Goal: Task Accomplishment & Management: Manage account settings

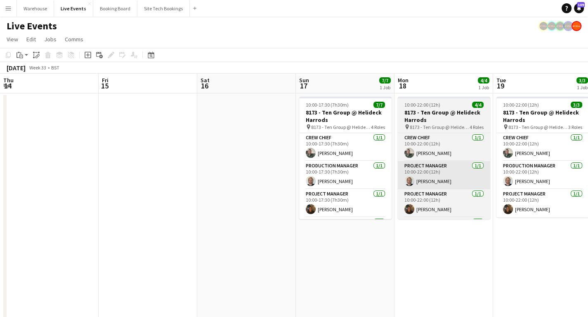
scroll to position [62, 0]
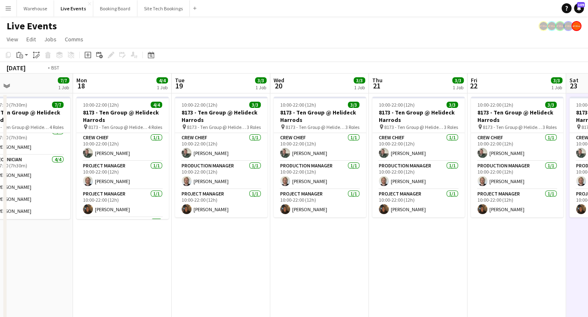
drag, startPoint x: 240, startPoint y: 243, endPoint x: 169, endPoint y: 227, distance: 72.8
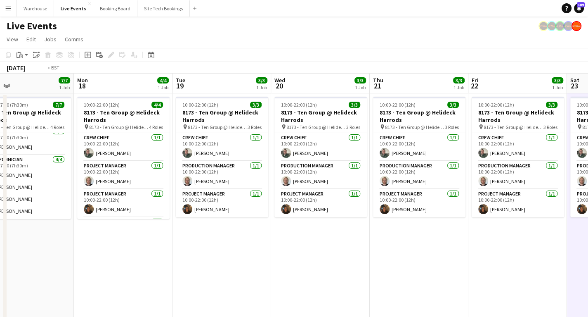
click at [63, 218] on app-calendar-viewport "Thu 14 Fri 15 Sat 16 Sun 17 7/7 1 Job Mon 18 4/4 1 Job Tue 19 3/3 1 Job Wed 20 …" at bounding box center [294, 313] width 588 height 481
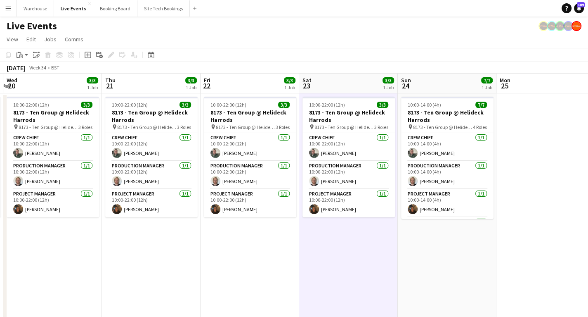
drag, startPoint x: 452, startPoint y: 234, endPoint x: 208, endPoint y: 220, distance: 244.7
click at [192, 216] on app-calendar-viewport "Sun 17 7/7 1 Job Mon 18 4/4 1 Job Tue 19 3/3 1 Job Wed 20 3/3 1 Job Thu 21 3/3 …" at bounding box center [294, 313] width 588 height 481
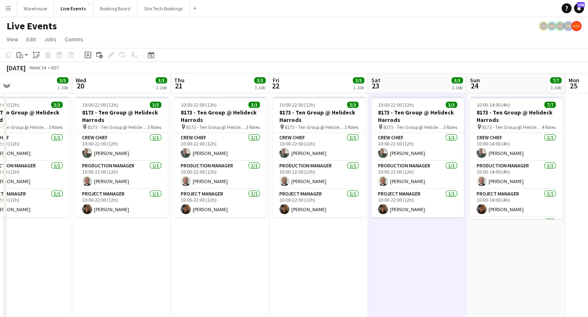
drag, startPoint x: 177, startPoint y: 253, endPoint x: 527, endPoint y: 237, distance: 350.3
click at [539, 239] on app-calendar-viewport "Sun 17 7/7 1 Job Mon 18 4/4 1 Job Tue 19 3/3 1 Job Wed 20 3/3 1 Job Thu 21 3/3 …" at bounding box center [294, 313] width 588 height 481
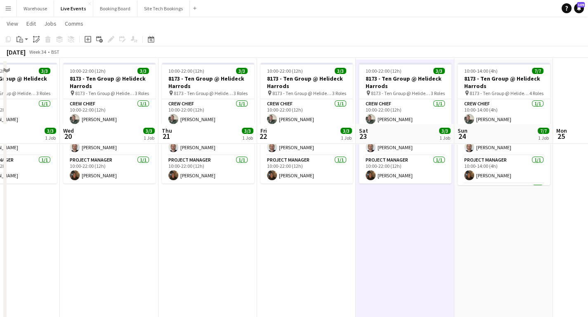
scroll to position [0, 0]
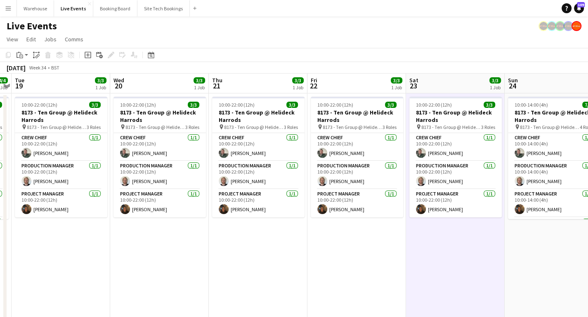
drag, startPoint x: 123, startPoint y: 266, endPoint x: 49, endPoint y: 259, distance: 74.2
click at [61, 258] on app-calendar-viewport "Sat 16 Sun 17 7/7 1 Job Mon 18 4/4 1 Job Tue 19 3/3 1 Job Wed 20 3/3 1 Job Thu …" at bounding box center [294, 313] width 588 height 481
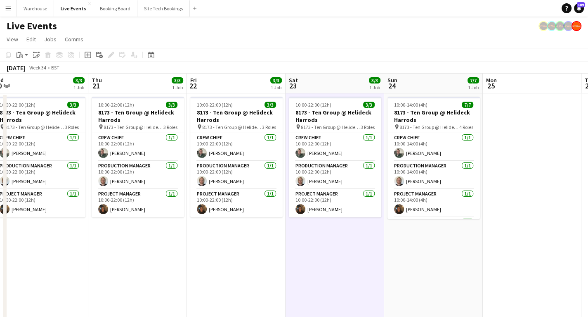
drag, startPoint x: 305, startPoint y: 295, endPoint x: 77, endPoint y: 265, distance: 229.7
click at [77, 266] on app-calendar-viewport "Mon 18 4/4 1 Job Tue 19 3/3 1 Job Wed 20 3/3 1 Job Thu 21 3/3 1 Job Fri 22 3/3 …" at bounding box center [294, 313] width 588 height 481
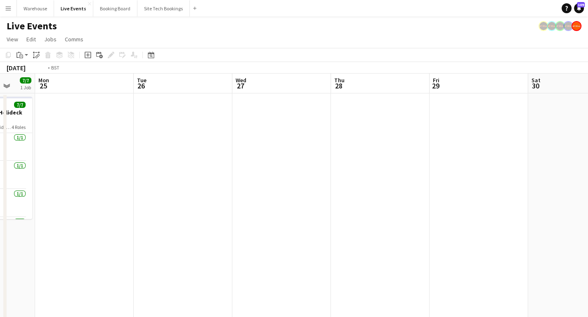
drag, startPoint x: 267, startPoint y: 272, endPoint x: 45, endPoint y: 254, distance: 223.1
click at [45, 254] on app-calendar-viewport "Fri 22 3/3 1 Job Sat 23 3/3 1 Job Sun 24 7/7 1 Job Mon 25 Tue 26 Wed 27 Thu 28 …" at bounding box center [294, 313] width 588 height 481
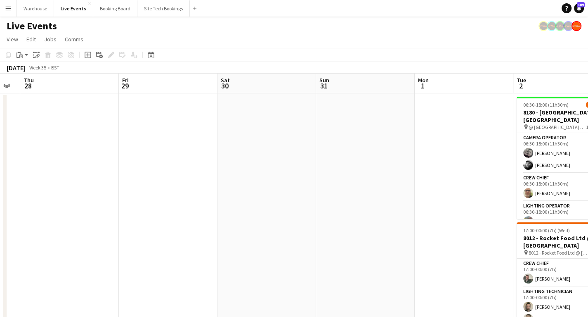
drag, startPoint x: 269, startPoint y: 234, endPoint x: 30, endPoint y: 201, distance: 240.9
click at [33, 201] on app-calendar-viewport "Mon 25 Tue 26 Wed 27 Thu 28 Fri 29 Sat 30 Sun 31 Mon 1 Tue 2 25/27 2 Jobs Wed 3…" at bounding box center [294, 313] width 588 height 481
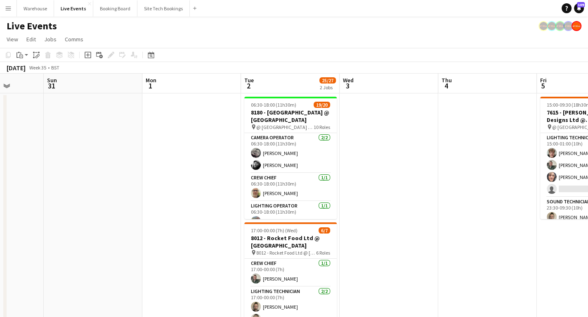
scroll to position [0, 295]
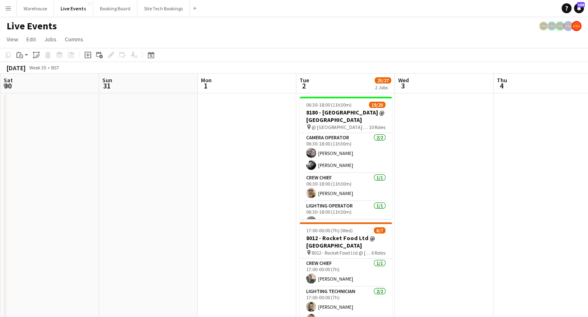
drag, startPoint x: 281, startPoint y: 194, endPoint x: 102, endPoint y: 175, distance: 179.7
click at [102, 175] on app-calendar-viewport "Wed 27 Thu 28 Fri 29 Sat 30 Sun 31 Mon 1 Tue 2 25/27 2 Jobs Wed 3 Thu 4 Fri 5 5…" at bounding box center [294, 313] width 588 height 481
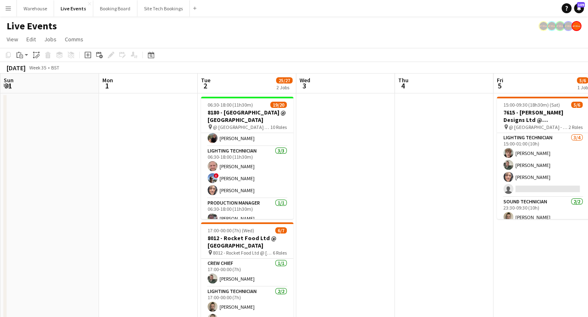
scroll to position [0, 0]
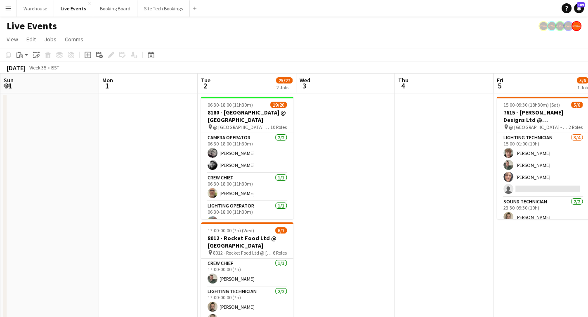
drag, startPoint x: 234, startPoint y: 85, endPoint x: 428, endPoint y: 196, distance: 222.4
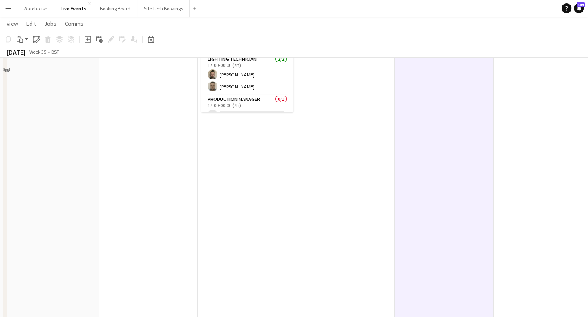
scroll to position [237, 0]
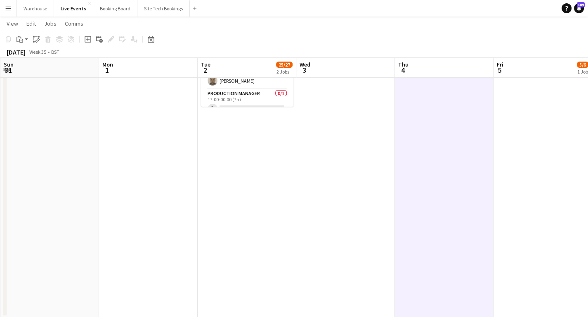
click at [236, 126] on app-date-cell "06:30-18:00 (11h30m) 19/20 8180 - [GEOGRAPHIC_DATA] @ [GEOGRAPHIC_DATA] pin @ S…" at bounding box center [247, 86] width 99 height 461
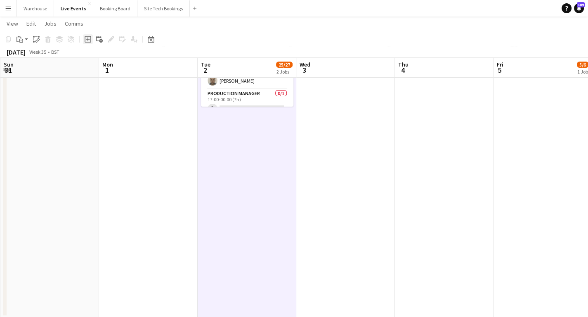
click at [88, 40] on icon "Add job" at bounding box center [88, 39] width 7 height 7
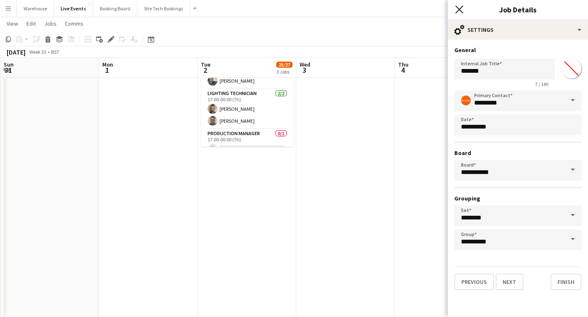
click at [462, 8] on icon "Close pop-in" at bounding box center [459, 9] width 8 height 8
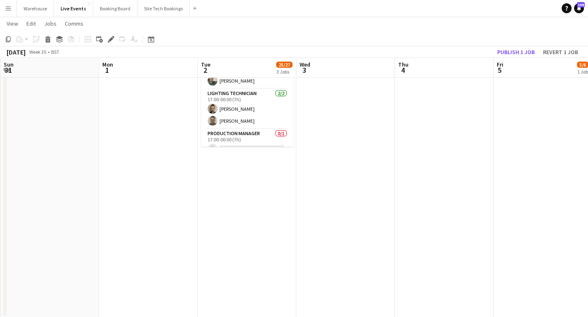
click at [360, 164] on app-date-cell at bounding box center [345, 86] width 99 height 461
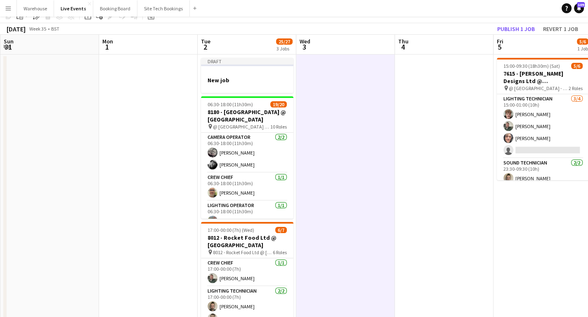
scroll to position [0, 0]
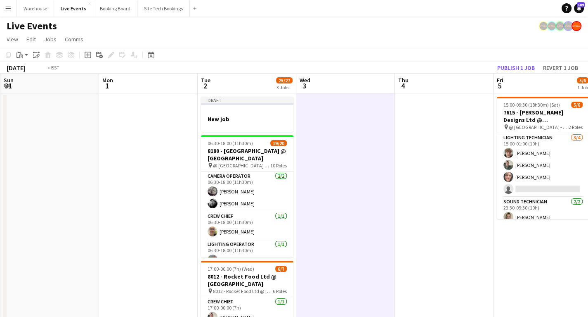
drag, startPoint x: 411, startPoint y: 185, endPoint x: 30, endPoint y: 181, distance: 381.3
click at [30, 181] on app-calendar-viewport "Thu 28 Fri 29 Sat 30 Sun 31 Mon 1 Tue 2 25/27 3 Jobs Wed 3 Thu 4 Fri 5 5/6 1 Jo…" at bounding box center [294, 313] width 588 height 481
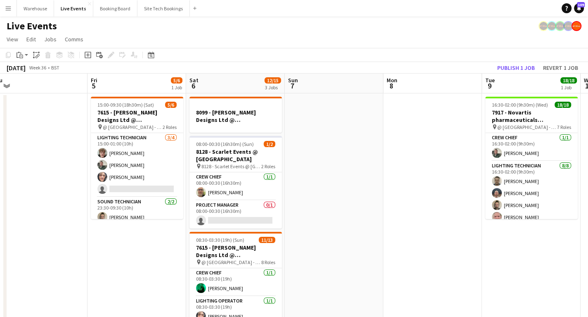
drag, startPoint x: 267, startPoint y: 211, endPoint x: 38, endPoint y: 187, distance: 230.8
click at [57, 189] on app-calendar-viewport "Mon 1 Tue 2 25/27 3 Jobs Wed 3 Thu 4 Fri 5 5/6 1 Job Sat 6 12/15 3 Jobs Sun 7 M…" at bounding box center [294, 313] width 588 height 481
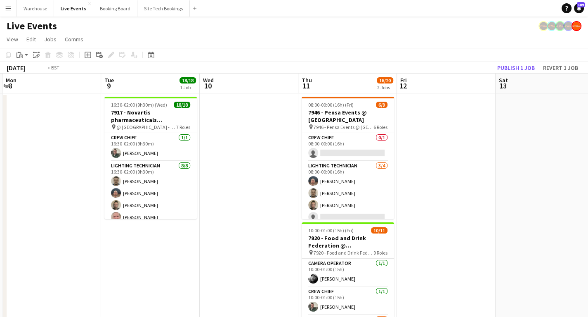
drag, startPoint x: 500, startPoint y: 221, endPoint x: 70, endPoint y: 209, distance: 430.2
click at [45, 210] on app-calendar-viewport "Fri 5 5/6 1 Job Sat 6 12/15 3 Jobs Sun 7 Mon 8 Tue 9 18/18 1 Job Wed 10 Thu 11 …" at bounding box center [294, 313] width 588 height 481
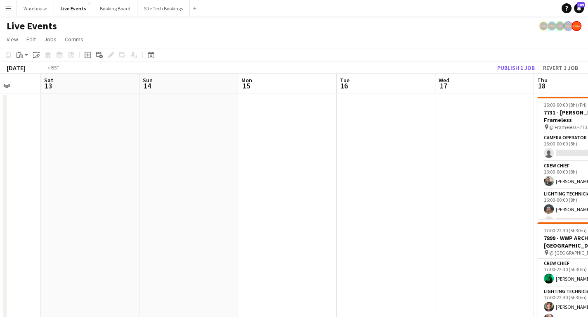
drag, startPoint x: 168, startPoint y: 213, endPoint x: 20, endPoint y: 207, distance: 148.7
click at [8, 206] on app-calendar-viewport "Wed 10 Thu 11 16/20 2 Jobs Fri 12 Sat 13 Sun 14 Mon 15 Tue 16 Wed 17 Thu 18 13/…" at bounding box center [294, 313] width 588 height 481
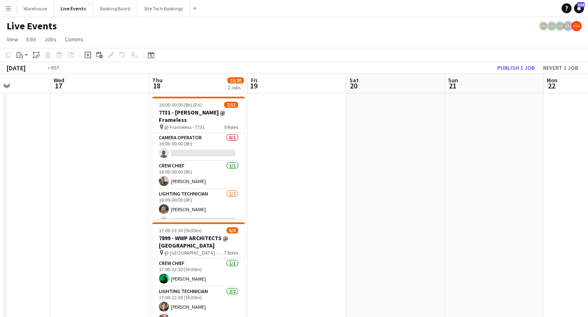
drag, startPoint x: 329, startPoint y: 198, endPoint x: 374, endPoint y: 196, distance: 45.4
click at [360, 196] on app-calendar-viewport "Sun 14 Mon 15 Tue 16 Wed 17 Thu 18 13/20 2 Jobs Fri 19 Sat 20 Sun 21 Mon 22 Tue…" at bounding box center [294, 313] width 588 height 481
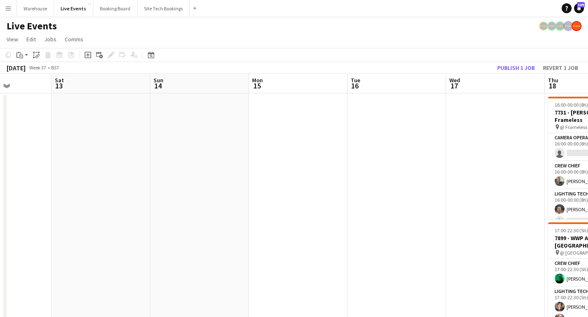
drag, startPoint x: 335, startPoint y: 203, endPoint x: 193, endPoint y: 203, distance: 142.4
click at [424, 201] on app-calendar-viewport "Wed 10 Thu 11 16/20 2 Jobs Fri 12 Sat 13 Sun 14 Mon 15 Tue 16 Wed 17 Thu 18 13/…" at bounding box center [294, 313] width 588 height 481
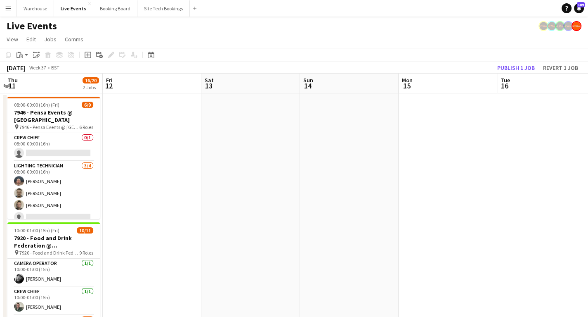
drag, startPoint x: 275, startPoint y: 205, endPoint x: 384, endPoint y: 203, distance: 109.0
click at [411, 205] on app-calendar-viewport "Tue 9 18/18 1 Job Wed 10 Thu 11 16/20 2 Jobs Fri 12 Sat 13 Sun 14 Mon 15 Tue 16…" at bounding box center [294, 313] width 588 height 481
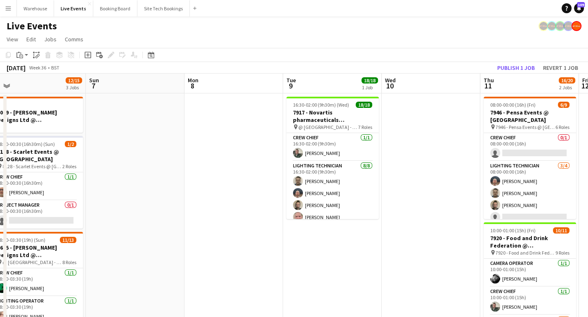
drag, startPoint x: 174, startPoint y: 196, endPoint x: 425, endPoint y: 191, distance: 250.5
click at [425, 191] on app-calendar-viewport "Thu 4 Fri 5 5/6 1 Job Sat 6 12/15 3 Jobs Sun 7 Mon 8 Tue 9 18/18 1 Job Wed 10 T…" at bounding box center [294, 313] width 588 height 481
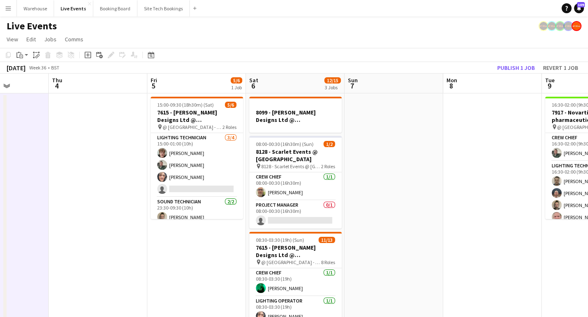
drag, startPoint x: 172, startPoint y: 194, endPoint x: 417, endPoint y: 193, distance: 245.6
click at [417, 193] on app-calendar-viewport "Mon 1 Tue 2 25/27 3 Jobs Wed 3 Thu 4 Fri 5 5/6 1 Job Sat 6 12/15 3 Jobs Sun 7 M…" at bounding box center [294, 313] width 588 height 481
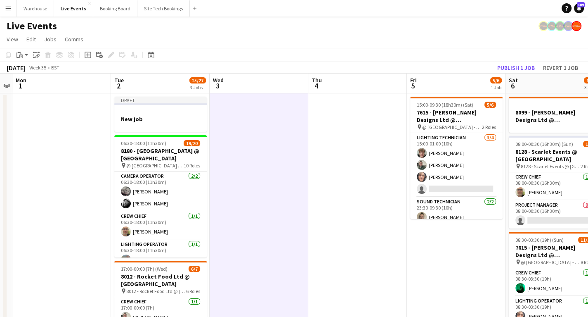
drag, startPoint x: 247, startPoint y: 189, endPoint x: 381, endPoint y: 190, distance: 134.1
click at [381, 190] on app-calendar-viewport "Sat 30 Sun 31 Mon 1 Tue 2 25/27 3 Jobs Wed 3 Thu 4 Fri 5 5/6 1 Job Sat 6 12/15 …" at bounding box center [294, 313] width 588 height 481
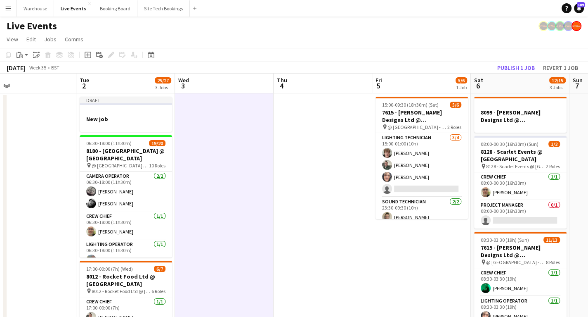
drag, startPoint x: 284, startPoint y: 170, endPoint x: 325, endPoint y: 170, distance: 40.9
click at [325, 170] on app-calendar-viewport "Sat 30 Sun 31 Mon 1 Tue 2 25/27 3 Jobs Wed 3 Thu 4 Fri 5 5/6 1 Job Sat 6 12/15 …" at bounding box center [294, 313] width 588 height 481
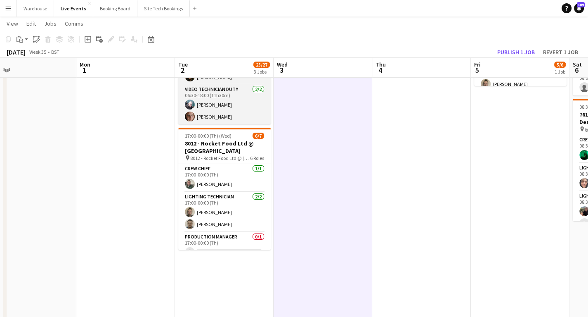
scroll to position [0, 0]
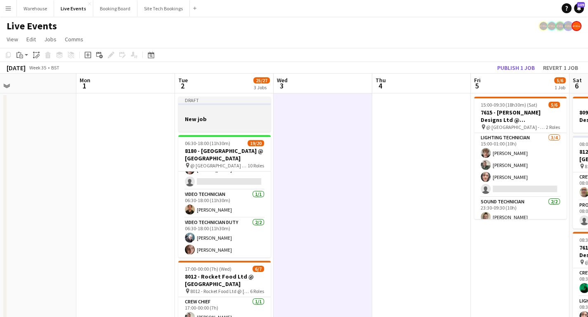
click at [213, 123] on div at bounding box center [224, 126] width 92 height 7
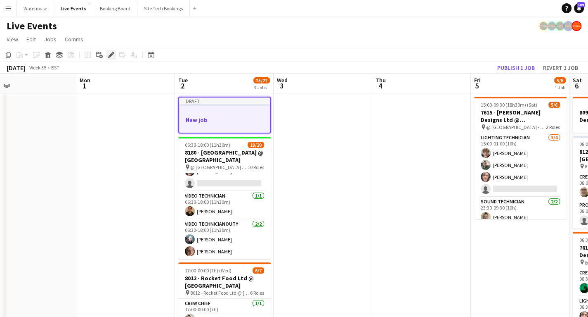
click at [111, 57] on icon "Edit" at bounding box center [111, 55] width 7 height 7
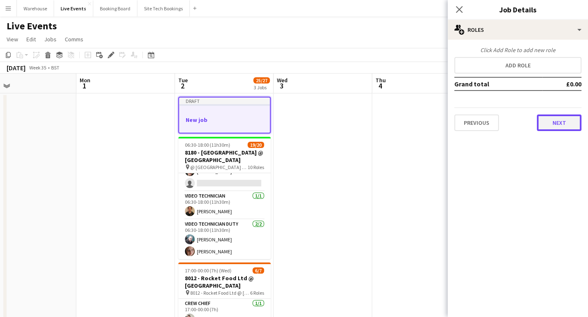
click at [560, 122] on button "Next" at bounding box center [559, 122] width 45 height 17
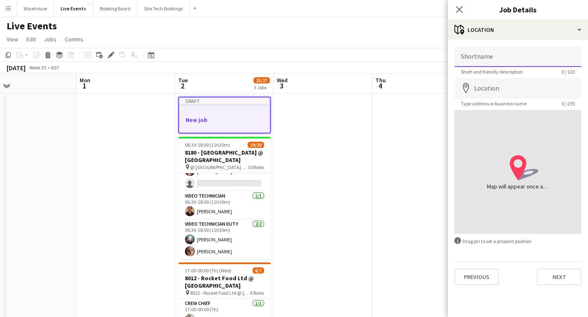
click at [502, 58] on input "Shortname" at bounding box center [517, 56] width 127 height 21
paste input "**********"
type input "**********"
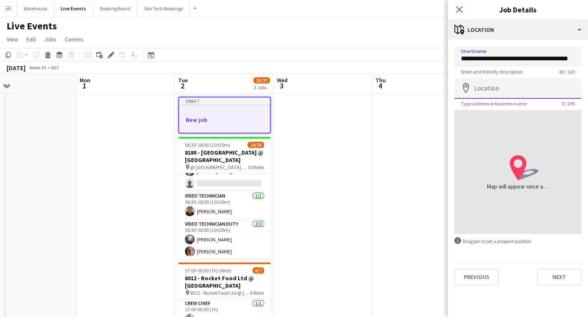
click at [494, 89] on input "Location" at bounding box center [517, 88] width 127 height 21
click at [489, 83] on input "Location" at bounding box center [517, 88] width 127 height 21
paste input "**********"
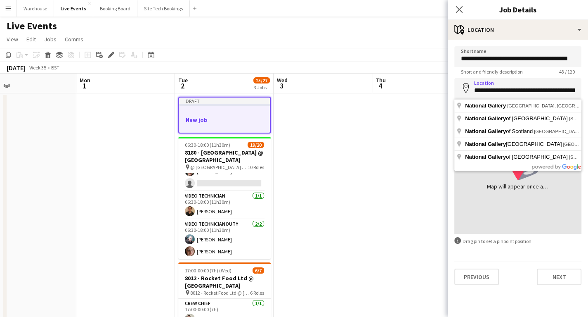
type input "**********"
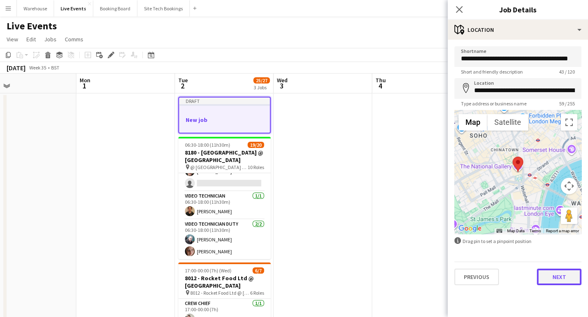
click at [561, 277] on button "Next" at bounding box center [559, 276] width 45 height 17
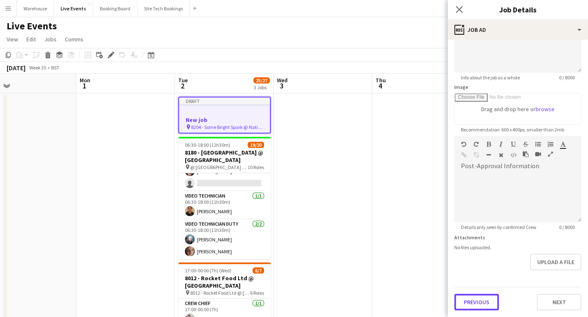
click at [474, 281] on form "Headline ******* 7 / 140 Job Description default Heading 1 Heading 2 Heading 3 …" at bounding box center [518, 132] width 140 height 355
click at [479, 304] on button "Previous" at bounding box center [476, 302] width 45 height 17
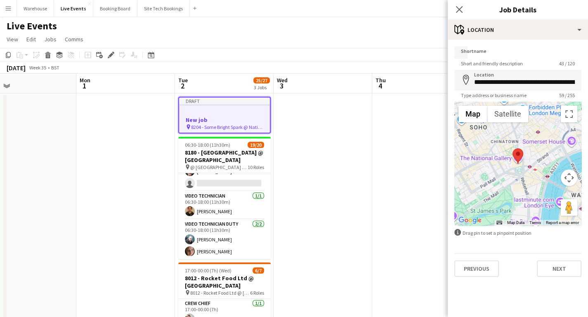
scroll to position [0, 0]
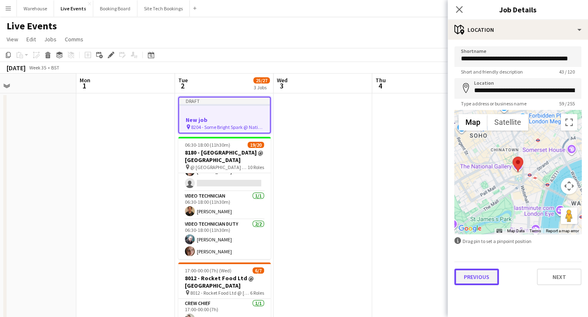
click at [479, 268] on button "Previous" at bounding box center [476, 276] width 45 height 17
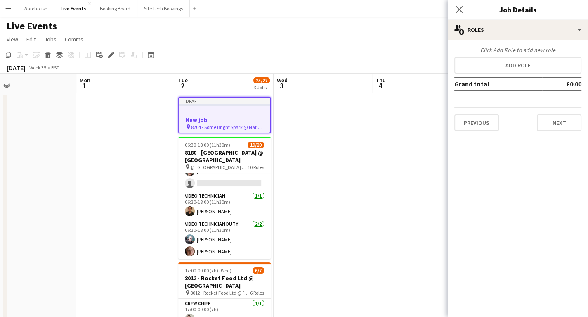
click at [482, 130] on div "Click Add Role to add new role Add role Grand total £0.00 Previous Next" at bounding box center [518, 89] width 140 height 98
click at [479, 121] on button "Previous" at bounding box center [476, 122] width 45 height 17
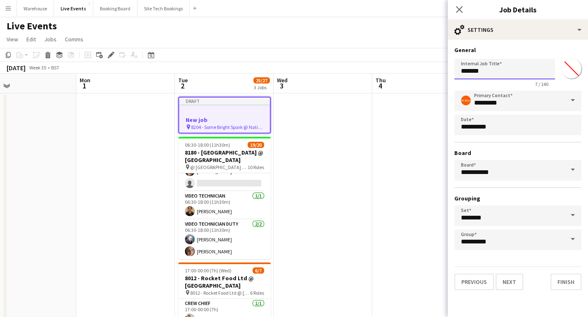
drag, startPoint x: 487, startPoint y: 71, endPoint x: 429, endPoint y: 71, distance: 58.2
click at [429, 71] on body "Menu Boards Boards Boards All jobs Status Workforce Workforce My Workforce Recr…" at bounding box center [294, 277] width 588 height 555
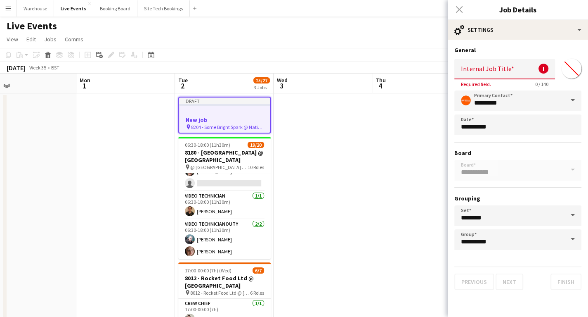
click at [468, 64] on input "Internal Job Title" at bounding box center [504, 69] width 101 height 21
paste input "**********"
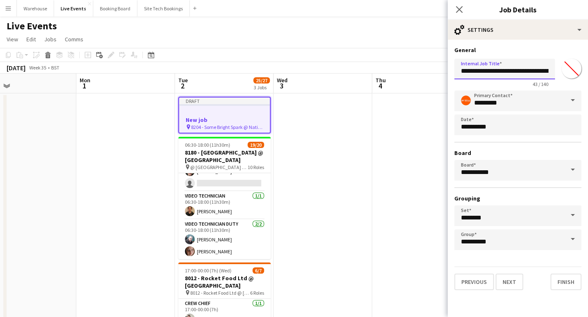
scroll to position [0, 34]
type input "**********"
click at [500, 278] on button "Next" at bounding box center [510, 281] width 28 height 17
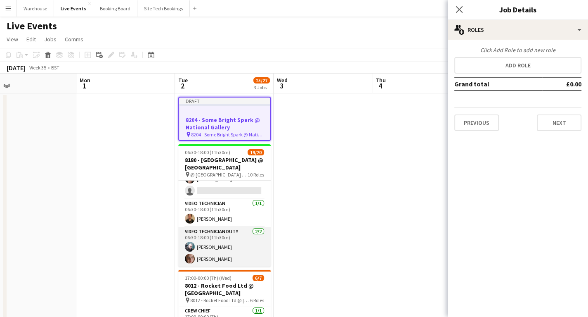
click at [208, 227] on app-card-role "Video Technician Duty [DATE] 06:30-18:00 (11h30m) [PERSON_NAME] [PERSON_NAME]" at bounding box center [224, 247] width 92 height 40
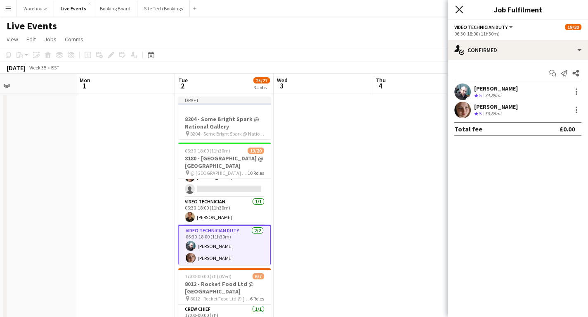
click at [459, 8] on icon "Close pop-in" at bounding box center [459, 9] width 8 height 8
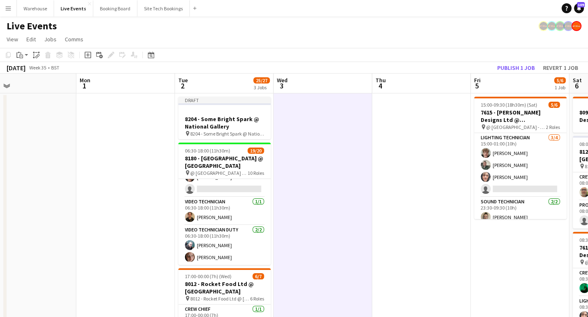
scroll to position [0, 220]
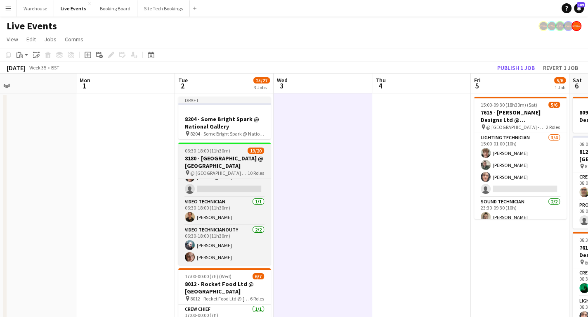
click at [204, 168] on h3 "8180 - [GEOGRAPHIC_DATA] @ [GEOGRAPHIC_DATA]" at bounding box center [224, 161] width 92 height 15
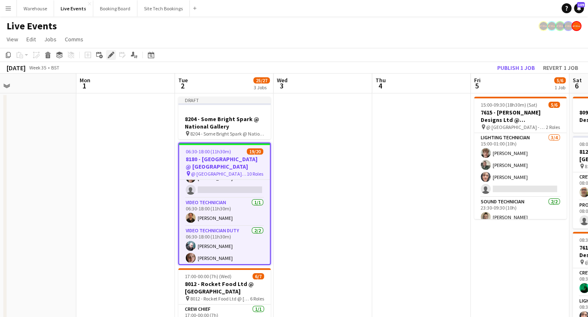
click at [109, 56] on icon at bounding box center [111, 55] width 5 height 5
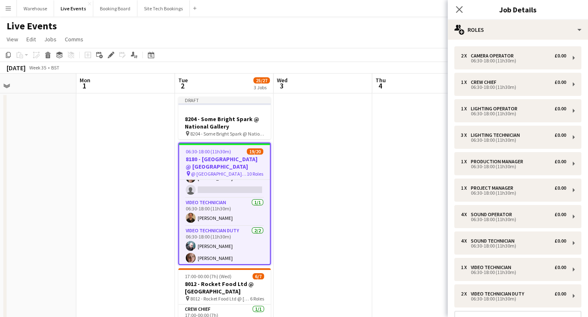
scroll to position [73, 0]
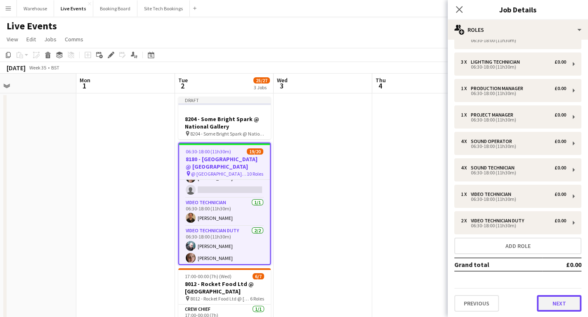
click at [550, 303] on button "Next" at bounding box center [559, 303] width 45 height 17
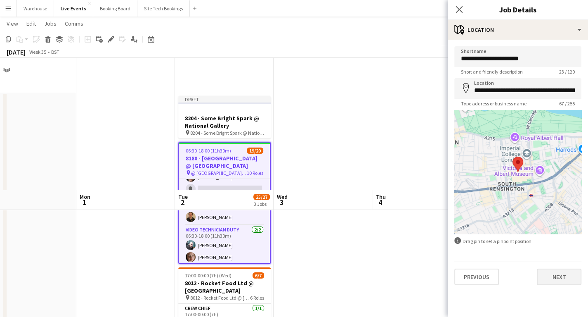
scroll to position [132, 0]
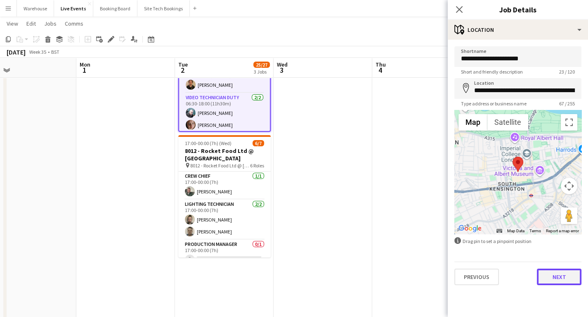
click at [567, 277] on button "Next" at bounding box center [559, 276] width 45 height 17
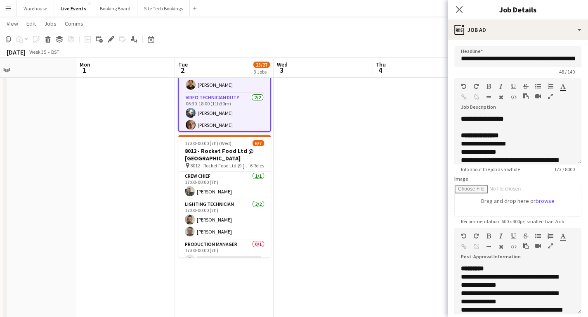
scroll to position [90, 0]
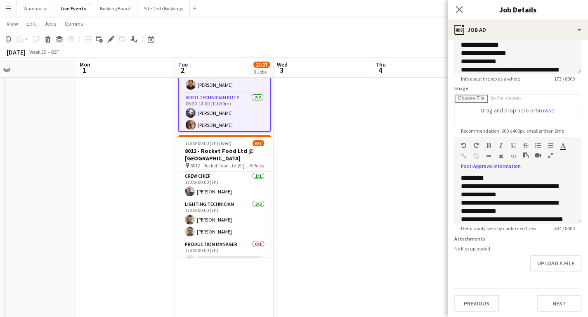
click at [548, 157] on icon "button" at bounding box center [550, 155] width 5 height 6
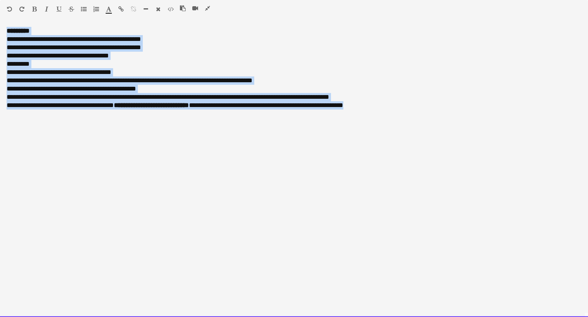
drag, startPoint x: 392, startPoint y: 103, endPoint x: -24, endPoint y: 33, distance: 421.5
click at [0, 33] on html "Menu Boards Boards Boards All jobs Status Workforce Workforce My Workforce Recr…" at bounding box center [294, 300] width 588 height 864
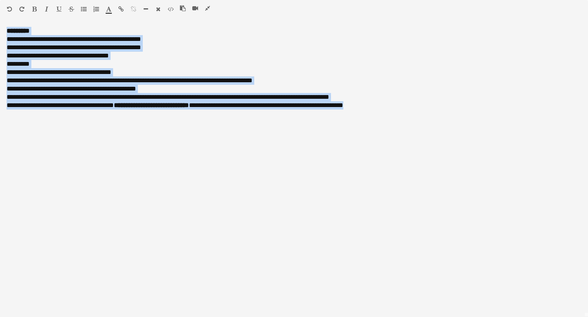
click at [205, 9] on icon "button" at bounding box center [207, 8] width 5 height 6
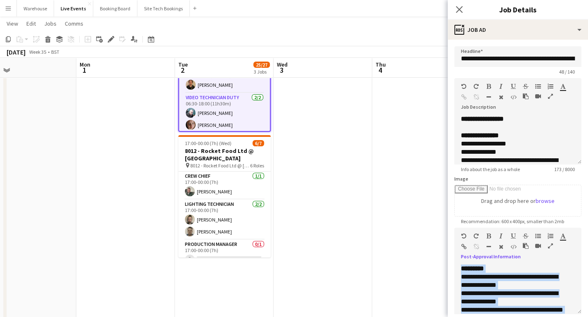
drag, startPoint x: 458, startPoint y: 8, endPoint x: 442, endPoint y: 18, distance: 18.2
click at [459, 8] on icon at bounding box center [459, 9] width 7 height 7
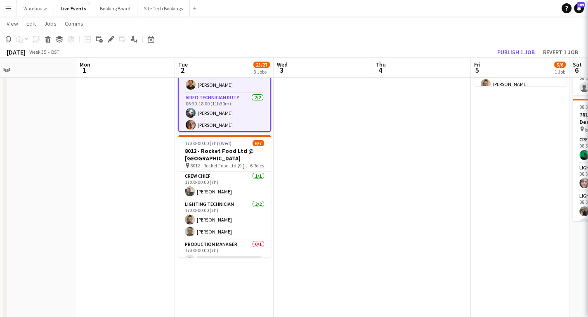
click at [372, 130] on app-date-cell at bounding box center [421, 190] width 99 height 461
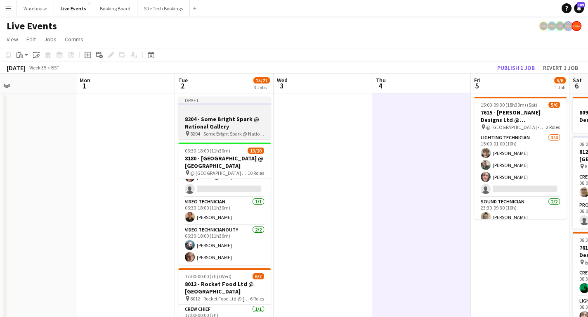
click at [226, 127] on h3 "8204 - Some Bright Spark @ National Gallery" at bounding box center [224, 122] width 92 height 15
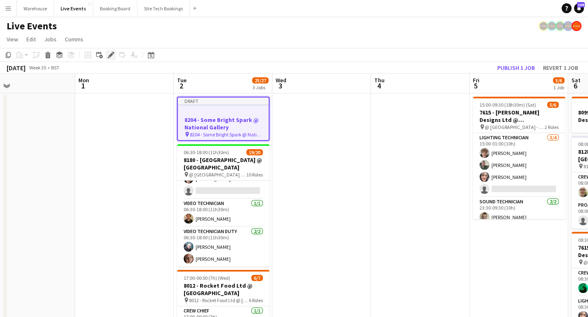
click at [109, 57] on icon "Edit" at bounding box center [111, 55] width 7 height 7
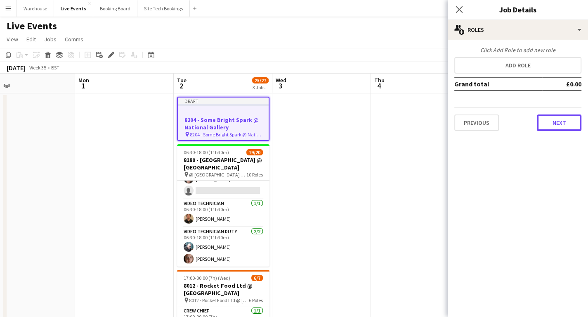
click at [563, 122] on button "Next" at bounding box center [559, 122] width 45 height 17
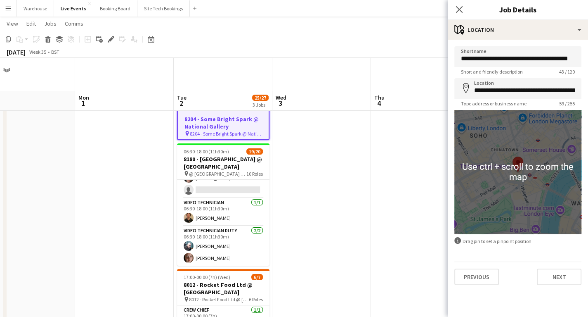
scroll to position [132, 0]
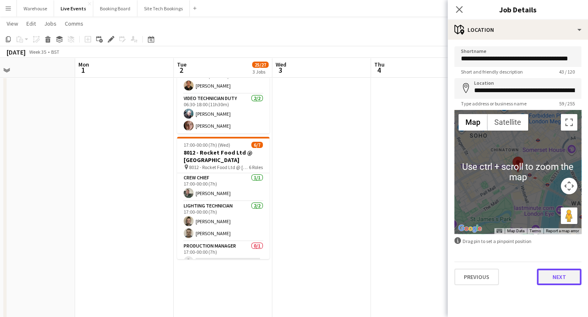
click at [561, 272] on button "Next" at bounding box center [559, 276] width 45 height 17
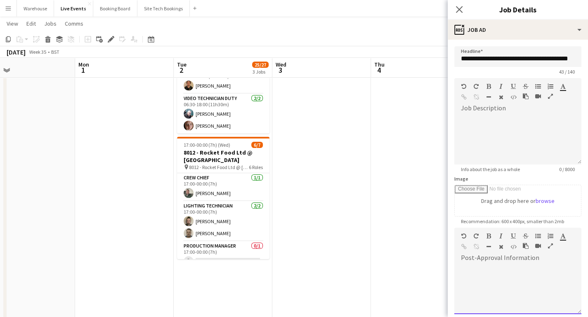
click at [492, 286] on div at bounding box center [517, 289] width 127 height 50
paste div
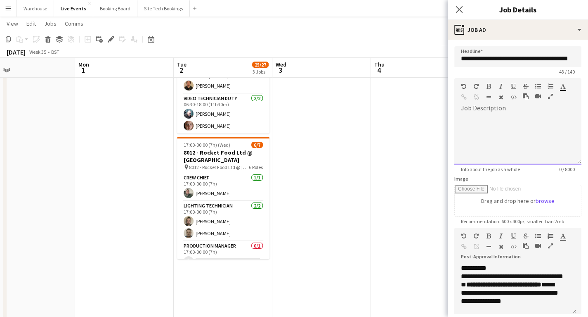
click at [513, 134] on div at bounding box center [517, 140] width 127 height 50
paste div
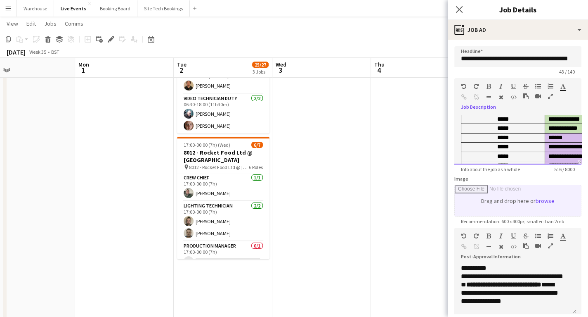
scroll to position [0, 484]
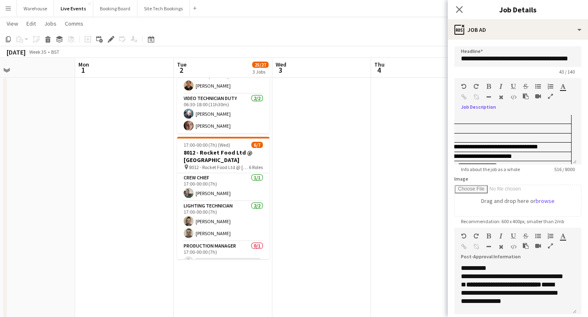
click at [551, 96] on icon "button" at bounding box center [550, 96] width 5 height 6
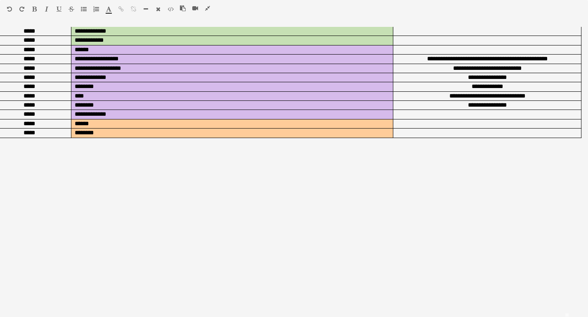
click at [9, 9] on icon "button" at bounding box center [9, 9] width 5 height 6
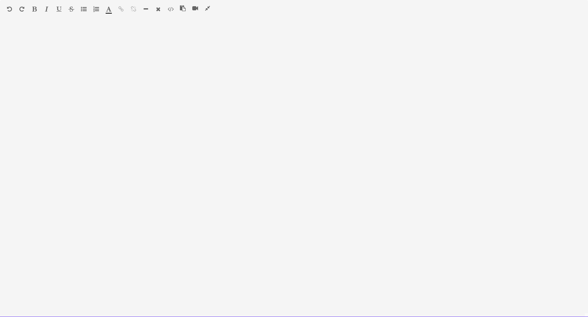
scroll to position [0, 0]
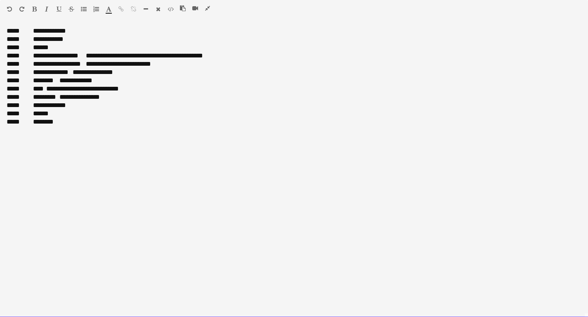
click at [188, 176] on div "**********" at bounding box center [294, 172] width 588 height 290
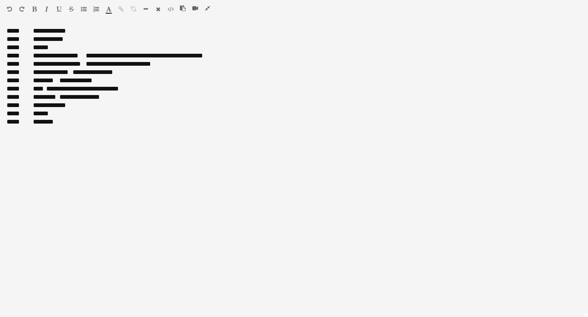
click at [206, 5] on button "button" at bounding box center [208, 8] width 6 height 7
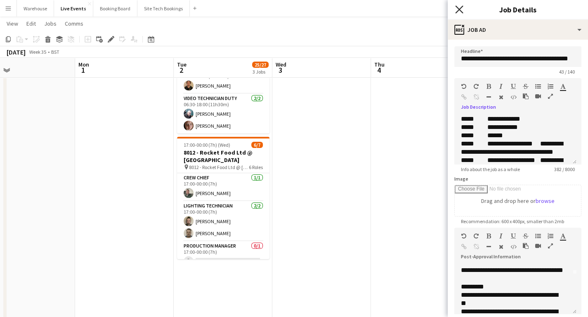
click at [461, 10] on icon "Close pop-in" at bounding box center [459, 9] width 8 height 8
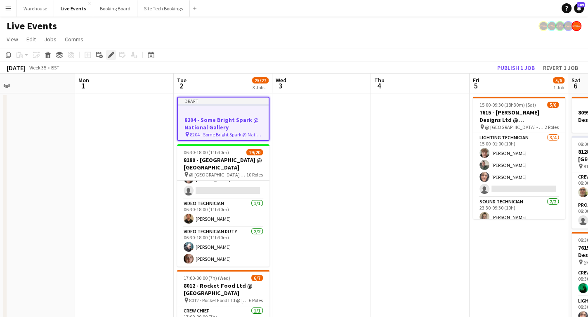
click at [112, 52] on icon "Edit" at bounding box center [111, 55] width 7 height 7
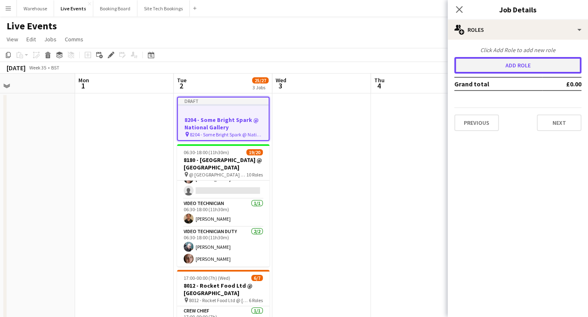
click at [513, 64] on button "Add role" at bounding box center [517, 65] width 127 height 17
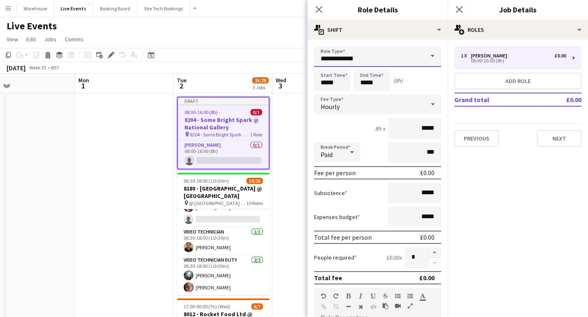
click at [355, 61] on input "**********" at bounding box center [377, 56] width 127 height 21
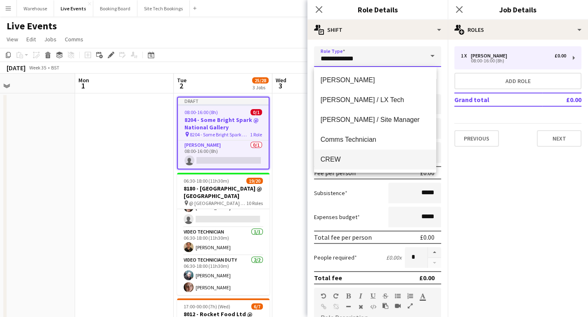
scroll to position [231, 0]
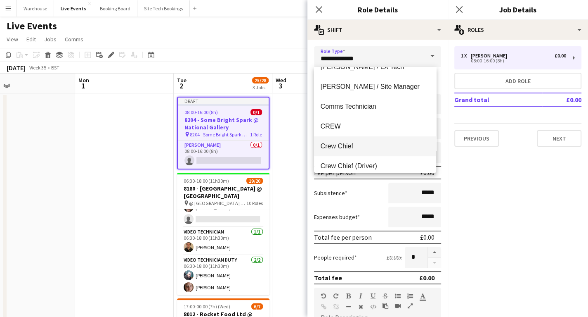
click at [345, 144] on span "Crew Chief" at bounding box center [375, 146] width 109 height 8
type input "**********"
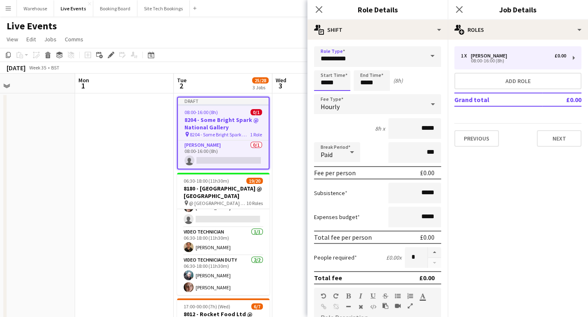
click at [326, 73] on input "*****" at bounding box center [332, 80] width 36 height 21
click at [323, 66] on div at bounding box center [324, 66] width 17 height 8
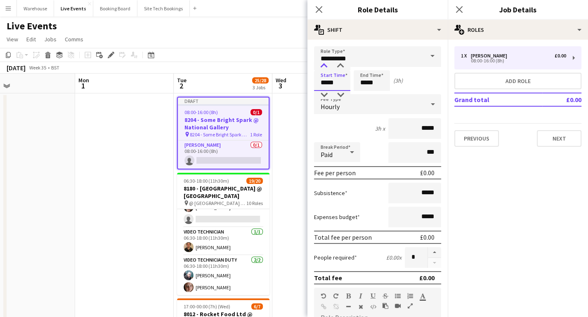
click at [323, 66] on div at bounding box center [324, 66] width 17 height 8
click at [343, 68] on div at bounding box center [340, 66] width 17 height 8
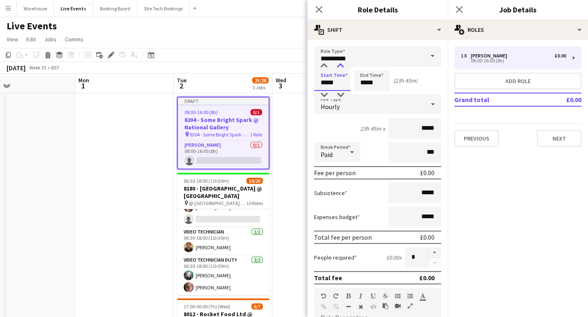
type input "*****"
click at [343, 68] on div at bounding box center [340, 66] width 17 height 8
click at [362, 84] on input "*****" at bounding box center [372, 80] width 36 height 21
click at [364, 65] on div at bounding box center [363, 66] width 17 height 8
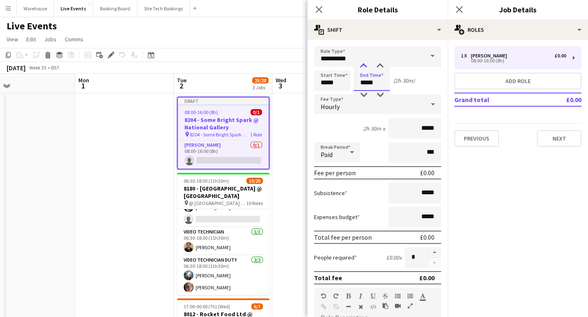
click at [364, 65] on div at bounding box center [363, 66] width 17 height 8
click at [364, 66] on div at bounding box center [363, 66] width 17 height 8
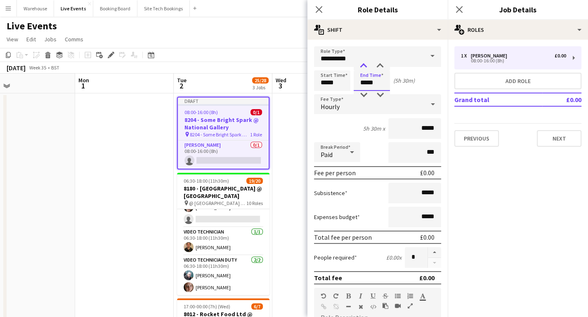
type input "*****"
click at [364, 66] on div at bounding box center [363, 66] width 17 height 8
click at [325, 106] on span "Hourly" at bounding box center [330, 106] width 19 height 8
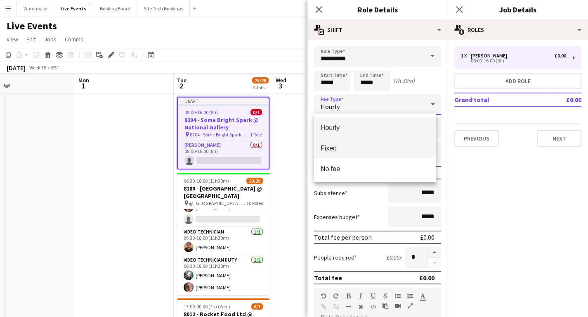
click at [329, 148] on span "Fixed" at bounding box center [375, 148] width 109 height 8
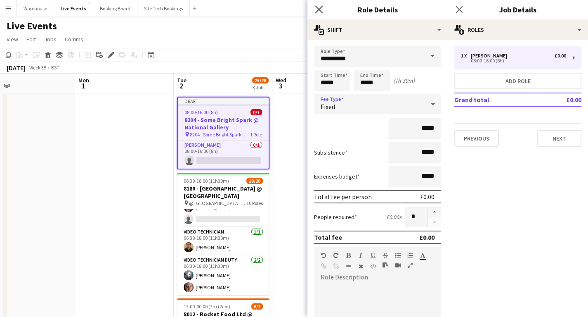
drag, startPoint x: 319, startPoint y: 8, endPoint x: 314, endPoint y: 10, distance: 4.8
click at [317, 8] on icon "Close pop-in" at bounding box center [319, 9] width 8 height 8
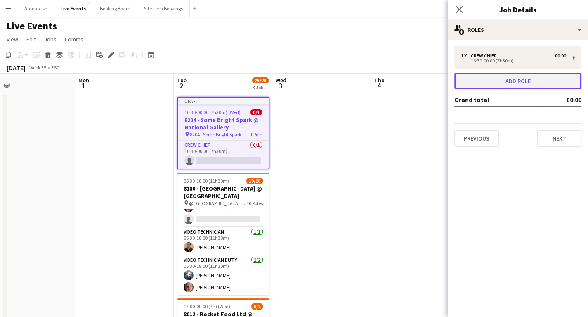
click at [518, 81] on button "Add role" at bounding box center [517, 81] width 127 height 17
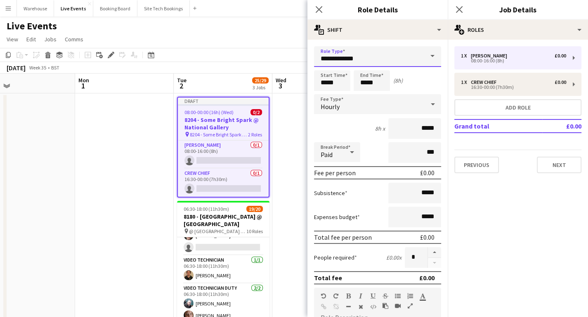
click at [352, 56] on input "**********" at bounding box center [377, 56] width 127 height 21
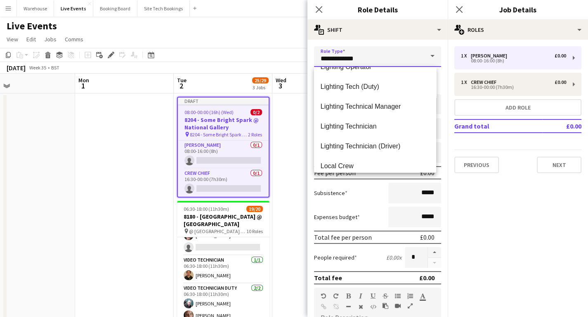
scroll to position [1090, 0]
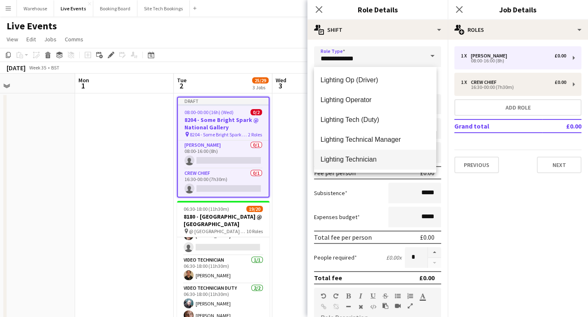
click at [357, 158] on span "Lighting Technician" at bounding box center [375, 159] width 109 height 8
type input "**********"
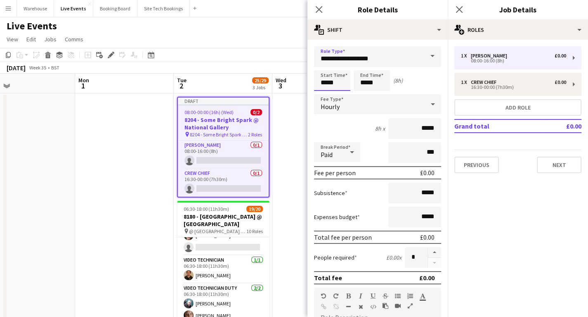
click at [328, 76] on input "*****" at bounding box center [332, 80] width 36 height 21
click at [326, 66] on div at bounding box center [324, 66] width 17 height 8
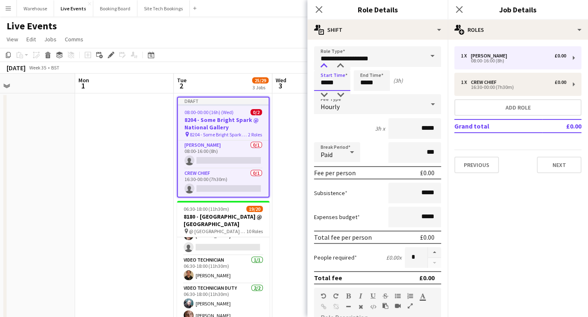
click at [326, 66] on div at bounding box center [324, 66] width 17 height 8
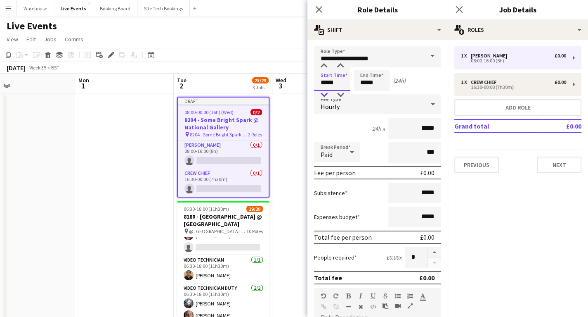
click at [321, 94] on div at bounding box center [324, 95] width 17 height 8
click at [340, 64] on div at bounding box center [340, 66] width 17 height 8
type input "*****"
click at [340, 64] on div at bounding box center [340, 66] width 17 height 8
click at [366, 83] on input "*****" at bounding box center [372, 80] width 36 height 21
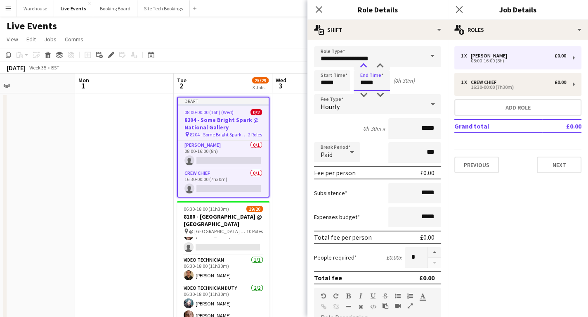
click at [363, 67] on div at bounding box center [363, 66] width 17 height 8
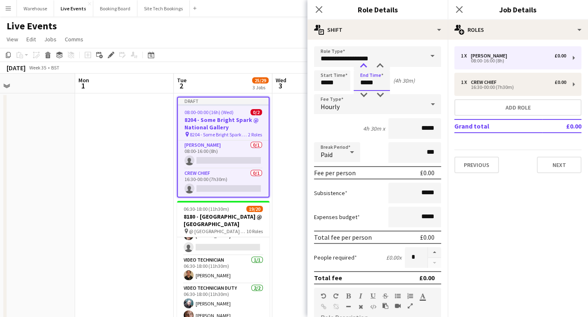
click at [363, 67] on div at bounding box center [363, 66] width 17 height 8
type input "*****"
click at [363, 67] on div at bounding box center [363, 66] width 17 height 8
click at [329, 107] on span "Hourly" at bounding box center [330, 106] width 19 height 8
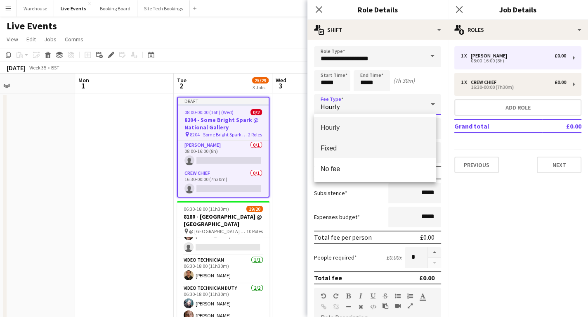
click at [336, 147] on span "Fixed" at bounding box center [375, 148] width 109 height 8
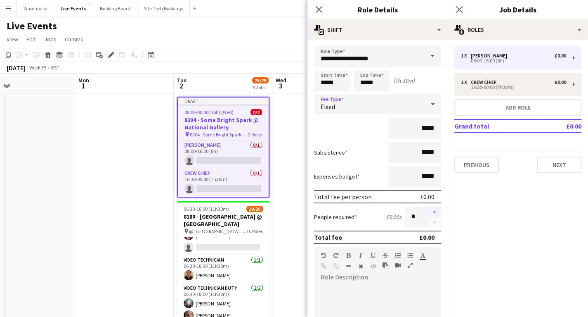
click at [428, 209] on button "button" at bounding box center [434, 211] width 13 height 11
type input "*"
click at [318, 9] on icon at bounding box center [319, 9] width 8 height 8
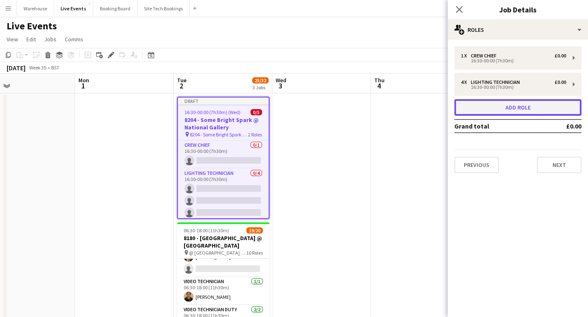
drag, startPoint x: 528, startPoint y: 109, endPoint x: 440, endPoint y: 100, distance: 88.8
click at [527, 109] on button "Add role" at bounding box center [517, 107] width 127 height 17
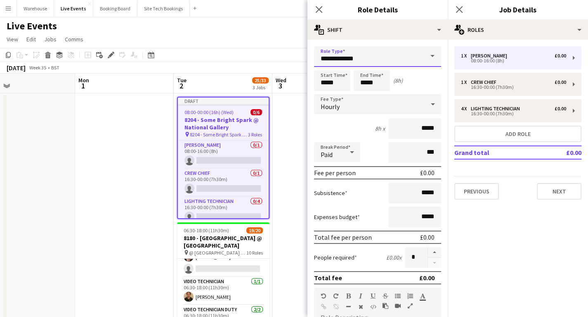
click at [341, 59] on input "**********" at bounding box center [377, 56] width 127 height 21
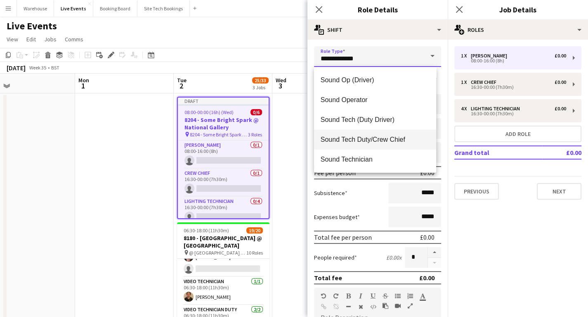
scroll to position [2014, 0]
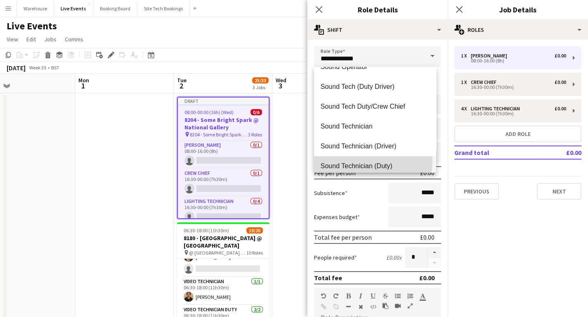
click at [366, 162] on span "Sound Technician (Duty)" at bounding box center [375, 166] width 109 height 8
type input "**********"
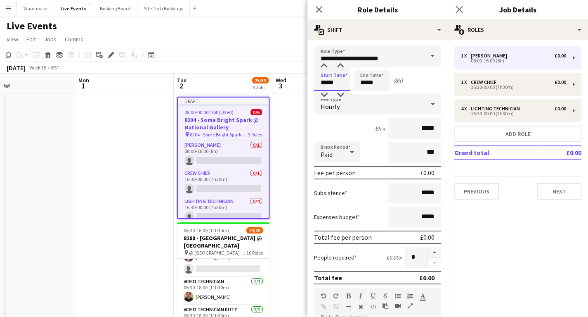
click at [332, 76] on input "*****" at bounding box center [332, 80] width 36 height 21
click at [326, 64] on div at bounding box center [324, 66] width 17 height 8
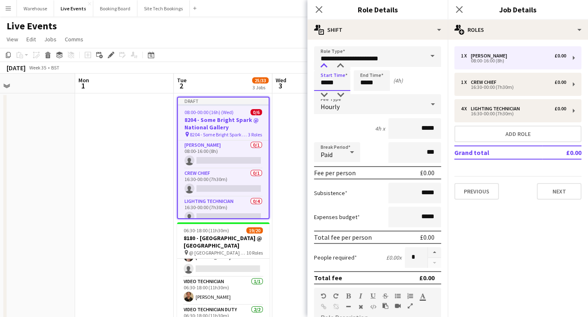
click at [326, 64] on div at bounding box center [324, 66] width 17 height 8
click at [325, 64] on div at bounding box center [324, 66] width 17 height 8
click at [341, 67] on div at bounding box center [340, 66] width 17 height 8
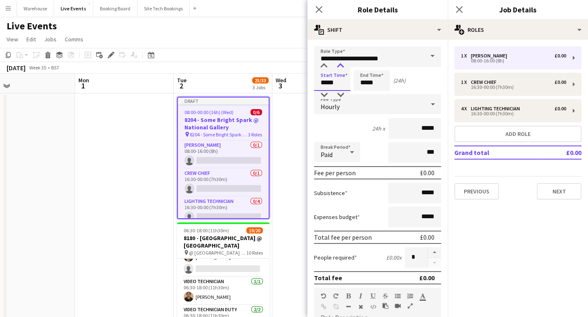
type input "*****"
click at [341, 67] on div at bounding box center [340, 66] width 17 height 8
click at [364, 86] on input "*****" at bounding box center [372, 80] width 36 height 21
click at [363, 67] on div at bounding box center [363, 66] width 17 height 8
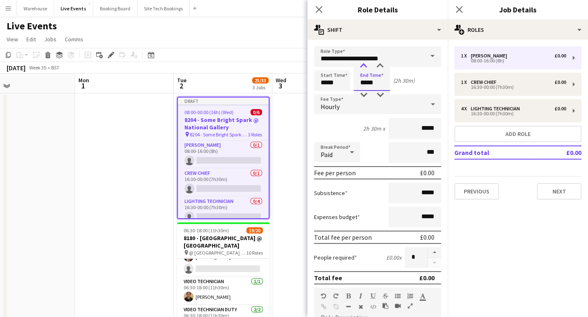
click at [363, 67] on div at bounding box center [363, 66] width 17 height 8
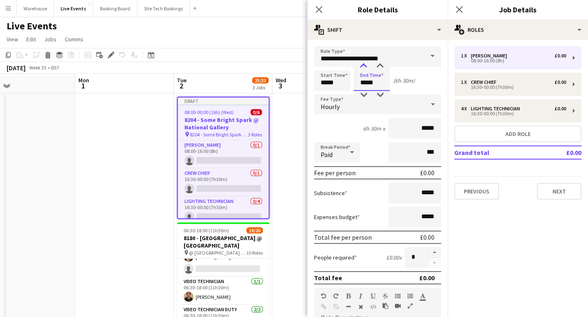
type input "*****"
click at [363, 67] on div at bounding box center [363, 66] width 17 height 8
click at [329, 111] on div "Hourly" at bounding box center [369, 104] width 111 height 20
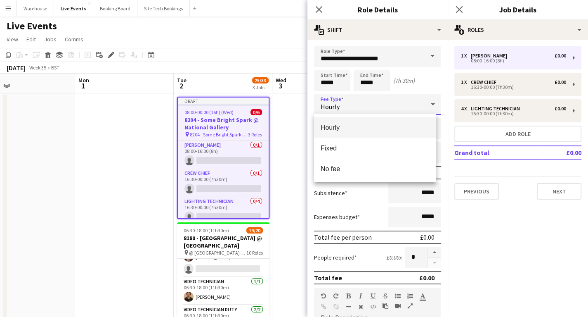
click at [329, 105] on div at bounding box center [294, 158] width 588 height 317
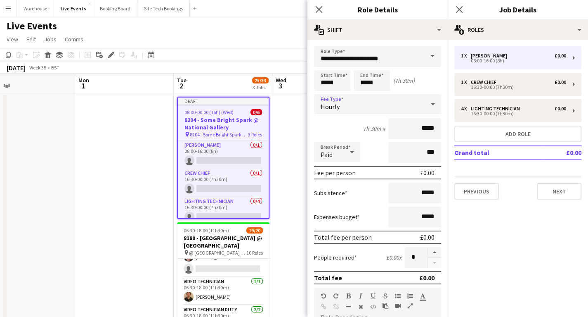
click at [339, 102] on div "Hourly" at bounding box center [369, 104] width 111 height 20
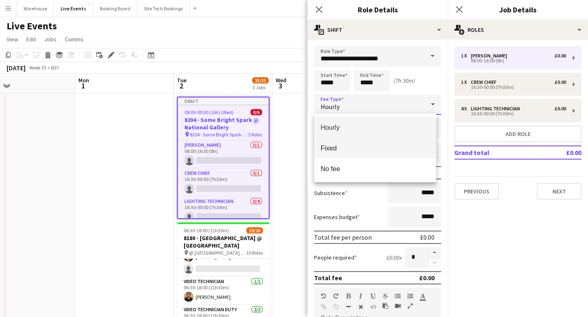
drag, startPoint x: 333, startPoint y: 148, endPoint x: 334, endPoint y: 162, distance: 13.6
click at [333, 148] on span "Fixed" at bounding box center [375, 148] width 109 height 8
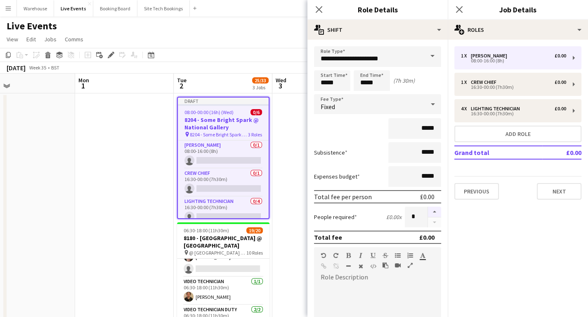
click at [428, 210] on button "button" at bounding box center [434, 211] width 13 height 11
drag, startPoint x: 428, startPoint y: 210, endPoint x: 416, endPoint y: 180, distance: 32.2
click at [428, 209] on button "button" at bounding box center [434, 211] width 13 height 11
click at [430, 219] on button "button" at bounding box center [434, 222] width 13 height 10
type input "*"
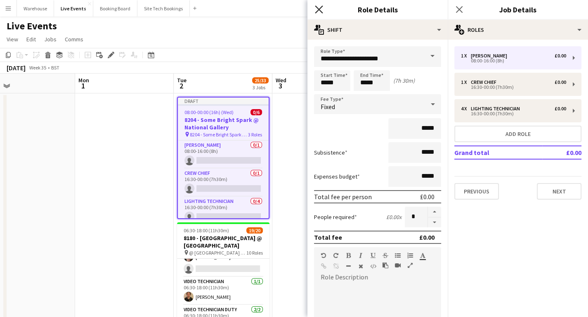
click at [317, 11] on icon at bounding box center [319, 9] width 8 height 8
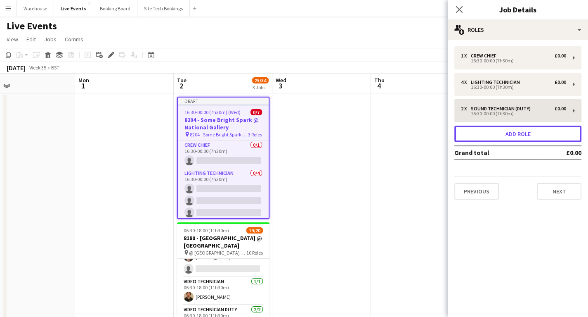
click at [523, 132] on button "Add role" at bounding box center [517, 133] width 127 height 17
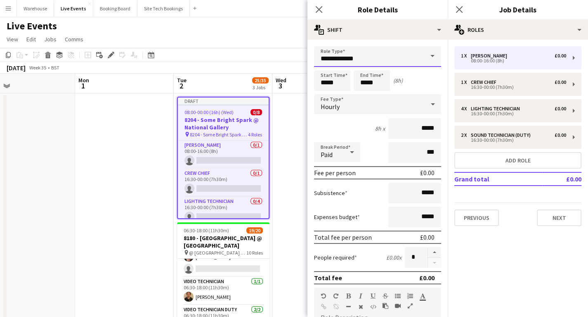
click at [344, 60] on input "**********" at bounding box center [377, 56] width 127 height 21
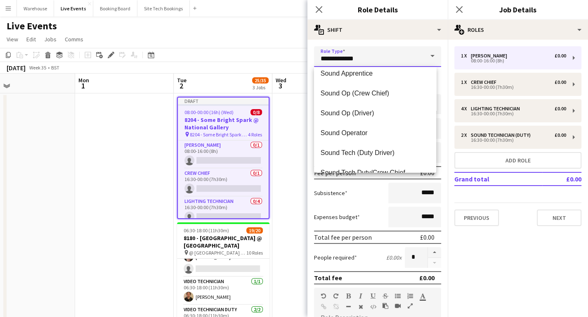
scroll to position [1981, 0]
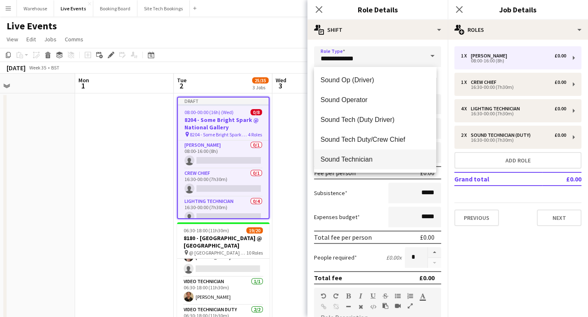
click at [360, 161] on span "Sound Technician" at bounding box center [375, 159] width 109 height 8
type input "**********"
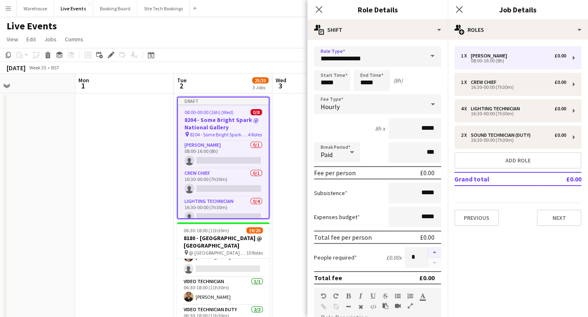
click at [428, 250] on button "button" at bounding box center [434, 252] width 13 height 11
type input "*"
drag, startPoint x: 331, startPoint y: 86, endPoint x: 321, endPoint y: 68, distance: 20.5
click at [330, 86] on input "*****" at bounding box center [332, 80] width 36 height 21
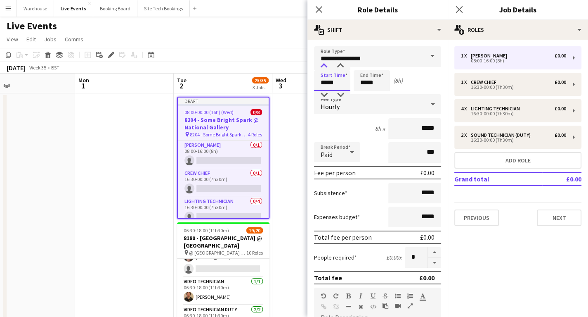
click at [321, 66] on div at bounding box center [324, 66] width 17 height 8
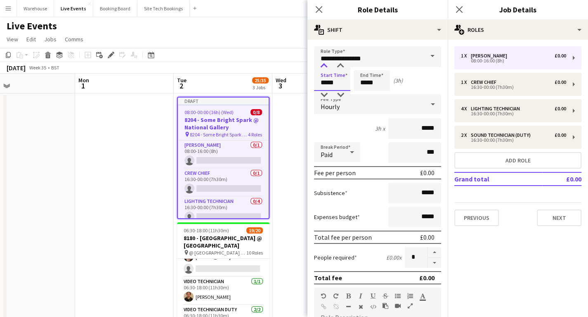
click at [321, 66] on div at bounding box center [324, 66] width 17 height 8
click at [342, 67] on div at bounding box center [340, 66] width 17 height 8
type input "*****"
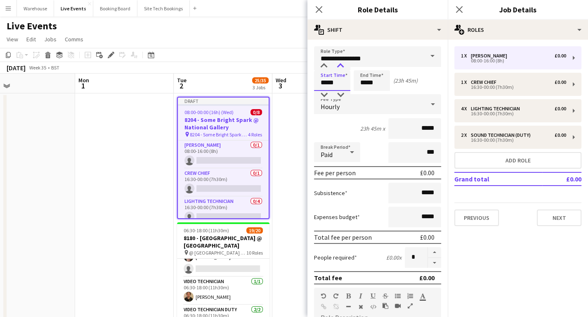
click at [342, 67] on div at bounding box center [340, 66] width 17 height 8
click at [366, 81] on input "*****" at bounding box center [372, 80] width 36 height 21
click at [364, 71] on input "*****" at bounding box center [372, 80] width 36 height 21
click at [364, 64] on div at bounding box center [363, 66] width 17 height 8
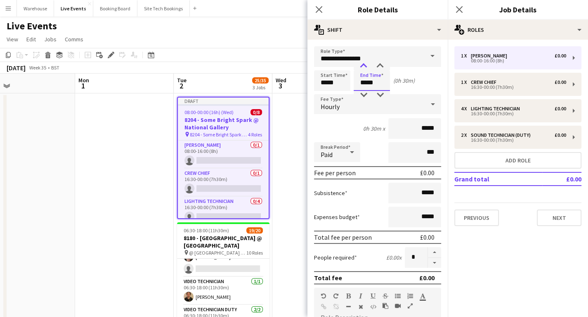
click at [364, 64] on div at bounding box center [363, 66] width 17 height 8
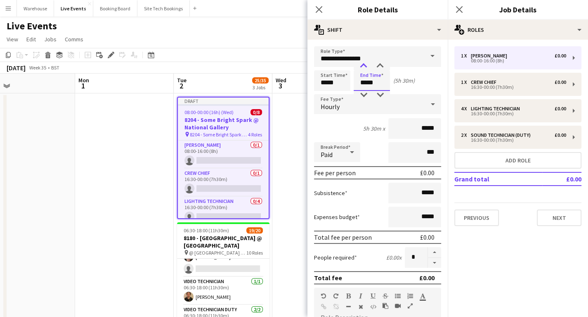
type input "*****"
click at [364, 64] on div at bounding box center [363, 66] width 17 height 8
click at [336, 106] on span "Hourly" at bounding box center [330, 106] width 19 height 8
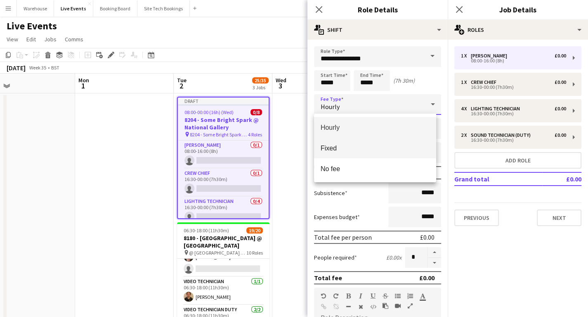
click at [328, 145] on span "Fixed" at bounding box center [375, 148] width 109 height 8
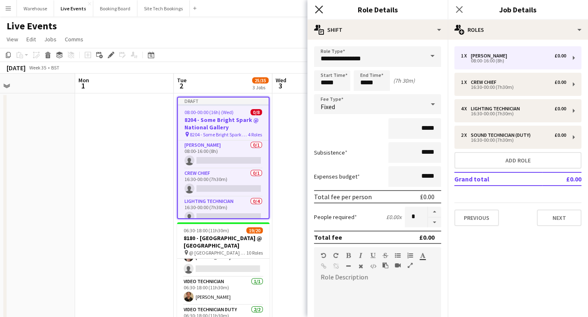
click at [319, 9] on icon at bounding box center [319, 9] width 8 height 8
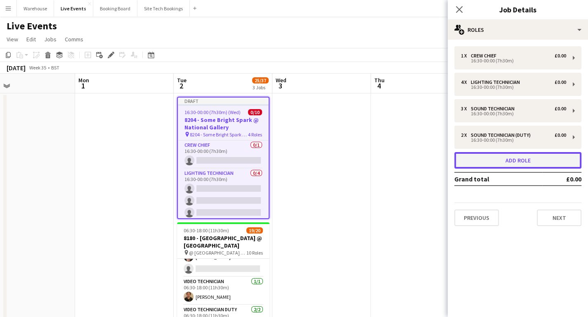
click at [502, 157] on button "Add role" at bounding box center [517, 160] width 127 height 17
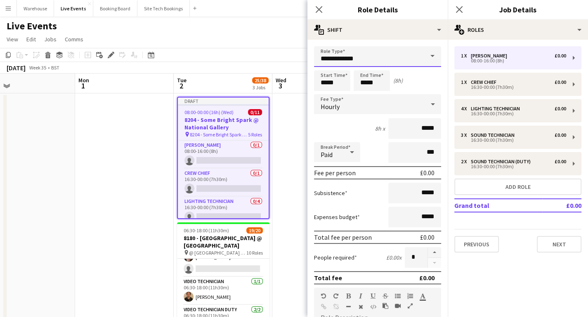
click at [347, 59] on input "**********" at bounding box center [377, 56] width 127 height 21
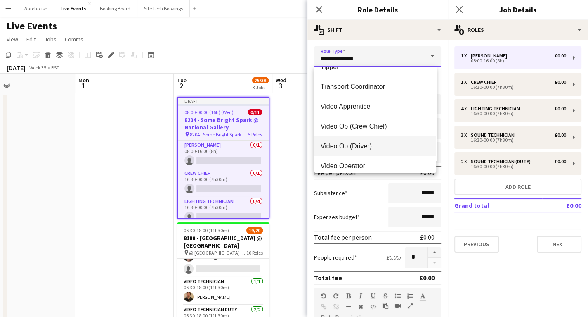
scroll to position [2245, 0]
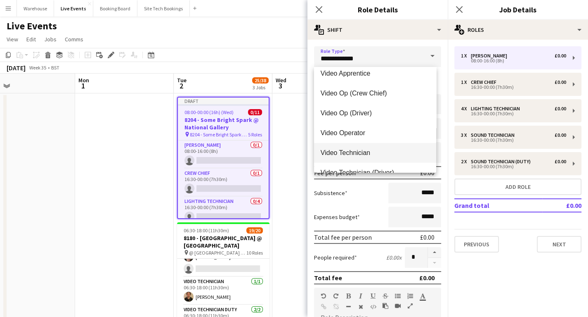
click at [339, 153] on span "Video Technician" at bounding box center [375, 153] width 109 height 8
type input "**********"
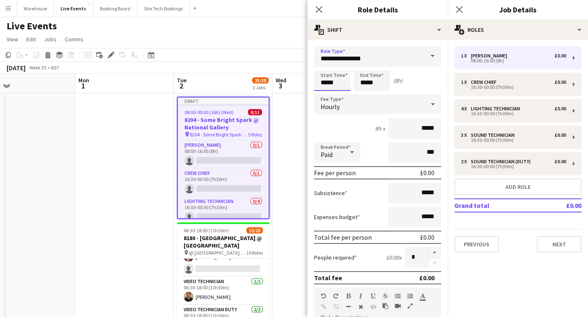
click at [329, 79] on input "*****" at bounding box center [332, 80] width 36 height 21
click at [324, 69] on div at bounding box center [324, 66] width 17 height 8
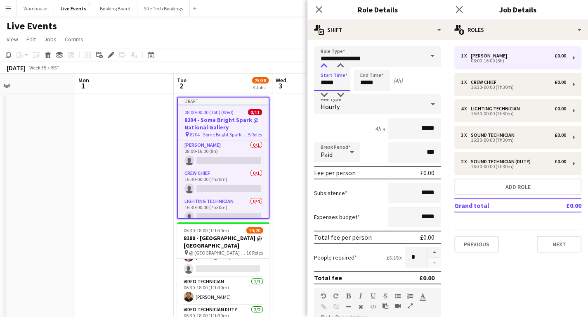
click at [324, 69] on div at bounding box center [324, 66] width 17 height 8
click at [327, 67] on div at bounding box center [324, 66] width 17 height 8
click at [337, 67] on div at bounding box center [340, 66] width 17 height 8
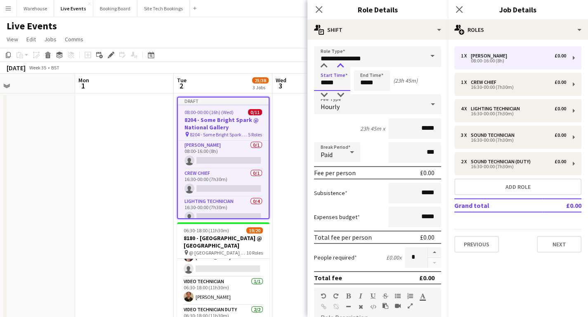
type input "*****"
click at [337, 67] on div at bounding box center [340, 66] width 17 height 8
click at [362, 80] on input "*****" at bounding box center [372, 80] width 36 height 21
click at [362, 66] on div at bounding box center [363, 66] width 17 height 8
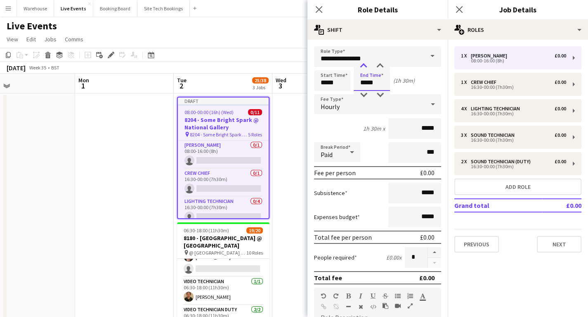
click at [362, 66] on div at bounding box center [363, 66] width 17 height 8
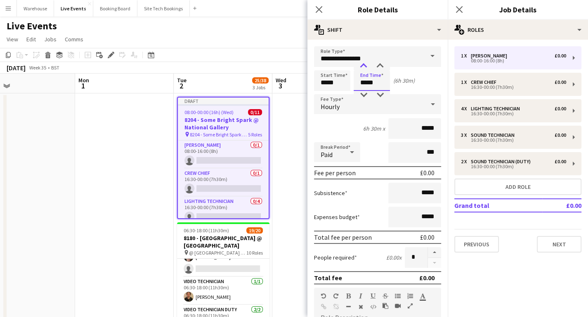
type input "*****"
click at [362, 66] on div at bounding box center [363, 66] width 17 height 8
click at [333, 109] on span "Hourly" at bounding box center [330, 106] width 19 height 8
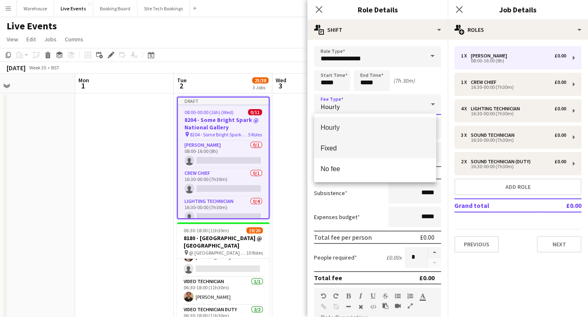
click at [339, 150] on span "Fixed" at bounding box center [375, 148] width 109 height 8
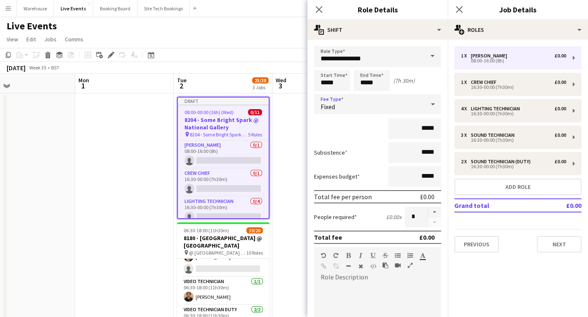
click at [320, 10] on icon "Close pop-in" at bounding box center [319, 9] width 7 height 7
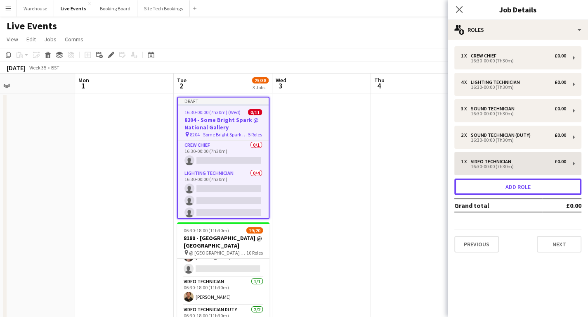
drag, startPoint x: 492, startPoint y: 183, endPoint x: 484, endPoint y: 185, distance: 8.1
click at [492, 183] on button "Add role" at bounding box center [517, 186] width 127 height 17
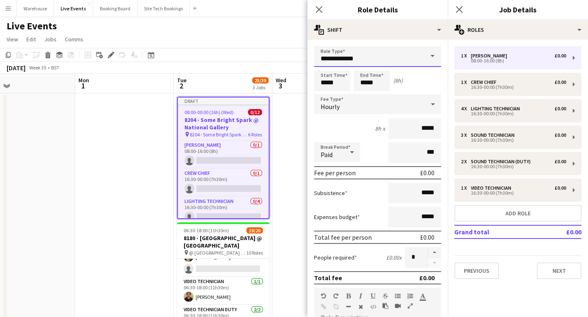
click at [360, 55] on input "**********" at bounding box center [377, 56] width 127 height 21
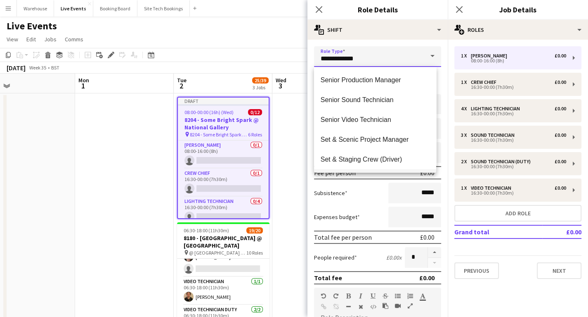
scroll to position [1717, 0]
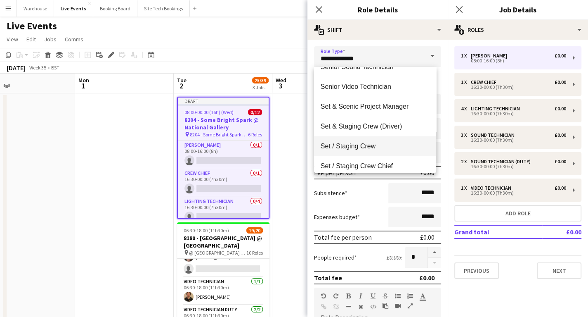
click at [348, 145] on span "Set / Staging Crew" at bounding box center [375, 146] width 109 height 8
type input "**********"
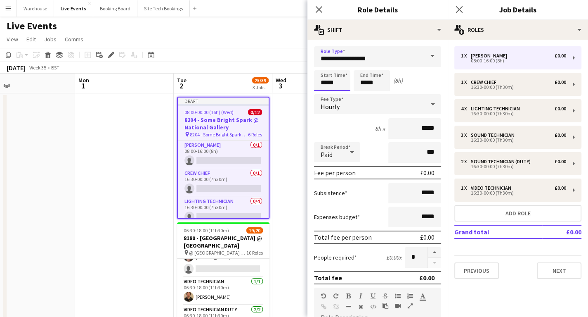
click at [329, 81] on input "*****" at bounding box center [332, 80] width 36 height 21
click at [329, 70] on input "*****" at bounding box center [332, 80] width 36 height 21
click at [326, 65] on div at bounding box center [324, 66] width 17 height 8
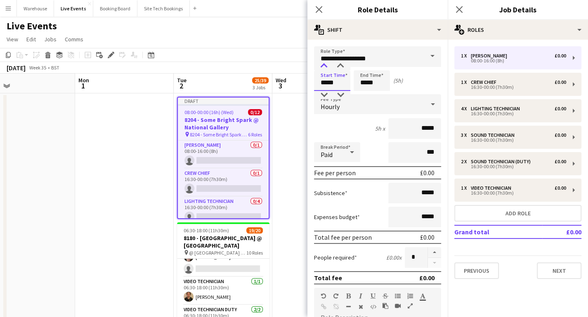
click at [326, 65] on div at bounding box center [324, 66] width 17 height 8
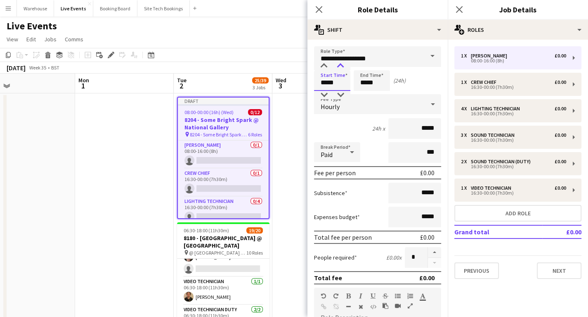
click at [340, 66] on div at bounding box center [340, 66] width 17 height 8
type input "*****"
click at [340, 66] on div at bounding box center [340, 66] width 17 height 8
click at [361, 83] on input "*****" at bounding box center [372, 80] width 36 height 21
click at [360, 66] on div at bounding box center [363, 66] width 17 height 8
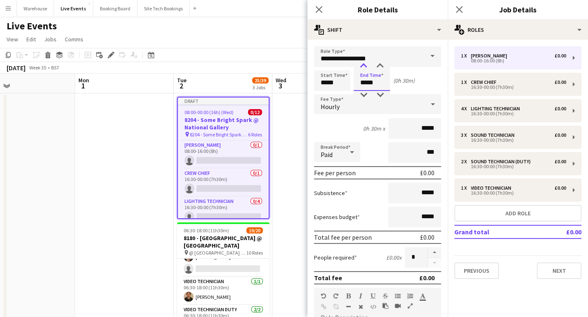
click at [360, 66] on div at bounding box center [363, 66] width 17 height 8
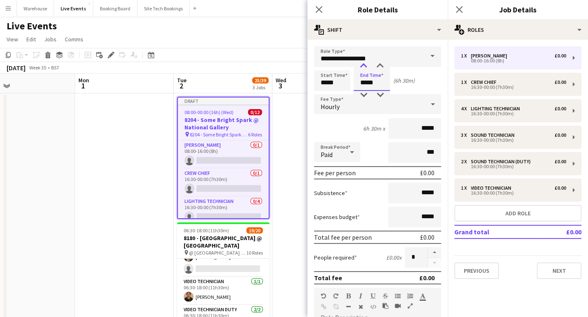
click at [360, 66] on div at bounding box center [363, 66] width 17 height 8
type input "*****"
click at [360, 66] on div at bounding box center [363, 66] width 17 height 8
click at [331, 111] on div "Hourly" at bounding box center [369, 104] width 111 height 20
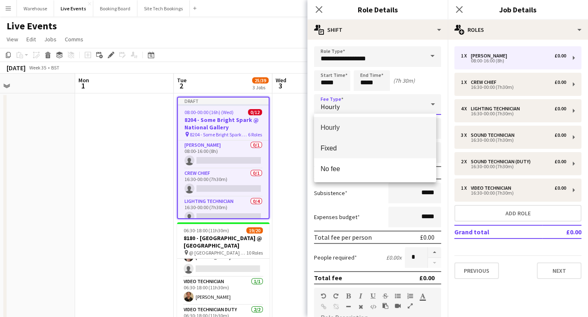
click at [332, 147] on span "Fixed" at bounding box center [375, 148] width 109 height 8
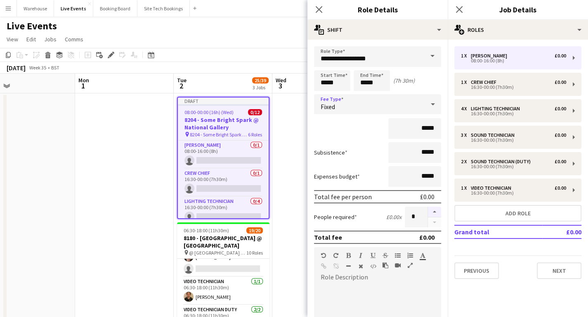
click at [428, 208] on button "button" at bounding box center [434, 211] width 13 height 11
type input "*"
click at [319, 10] on icon at bounding box center [319, 9] width 8 height 8
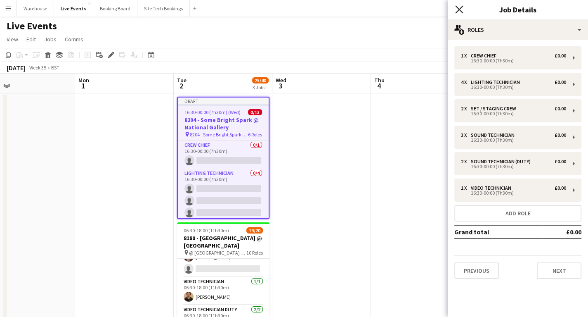
click at [461, 12] on icon at bounding box center [459, 9] width 8 height 8
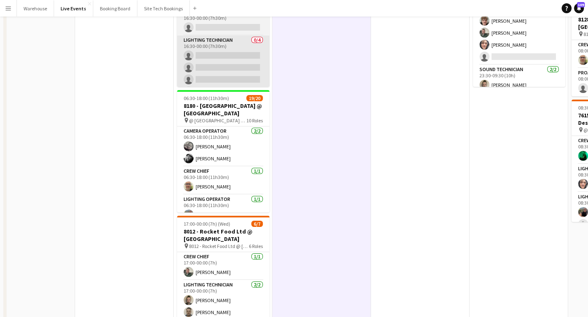
scroll to position [0, 0]
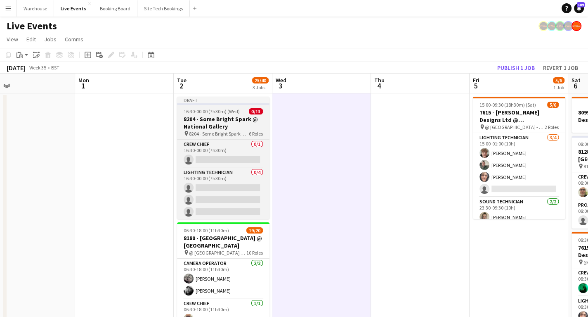
click at [203, 125] on h3 "8204 - Some Bright Spark @ National Gallery" at bounding box center [223, 122] width 92 height 15
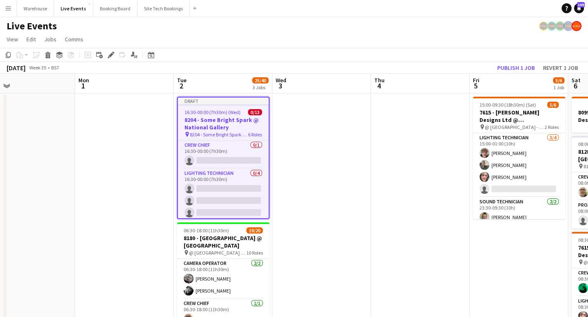
drag, startPoint x: 112, startPoint y: 53, endPoint x: 124, endPoint y: 60, distance: 14.2
click at [113, 54] on icon "Edit" at bounding box center [111, 55] width 7 height 7
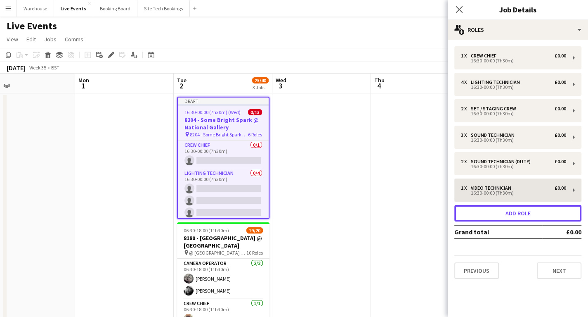
click at [515, 216] on button "Add role" at bounding box center [517, 213] width 127 height 17
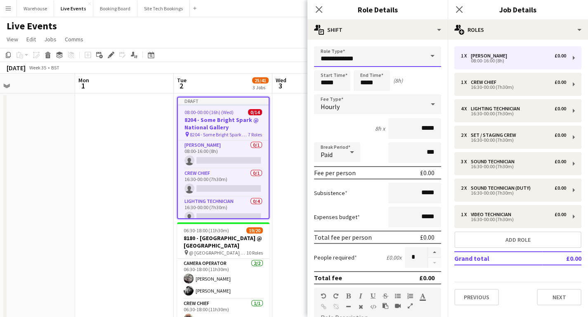
click at [373, 53] on input "**********" at bounding box center [377, 56] width 127 height 21
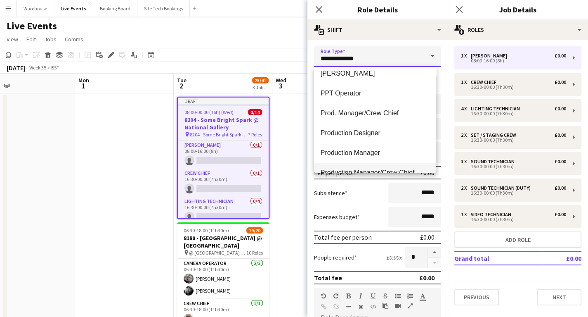
scroll to position [1387, 0]
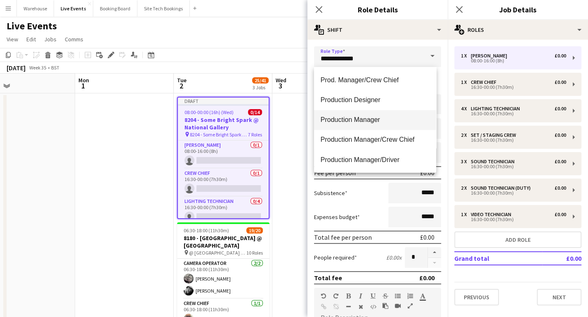
click at [343, 117] on span "Production Manager" at bounding box center [375, 120] width 109 height 8
type input "**********"
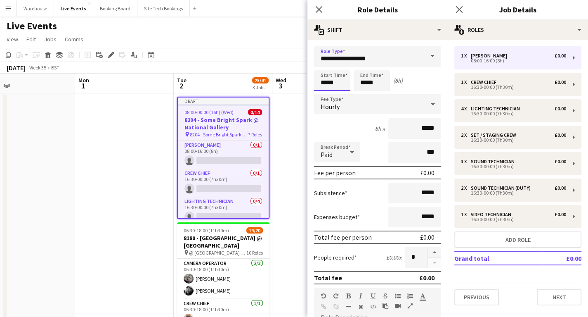
drag, startPoint x: 331, startPoint y: 79, endPoint x: 324, endPoint y: 70, distance: 12.1
click at [331, 79] on input "*****" at bounding box center [332, 80] width 36 height 21
click at [322, 66] on div at bounding box center [324, 66] width 17 height 8
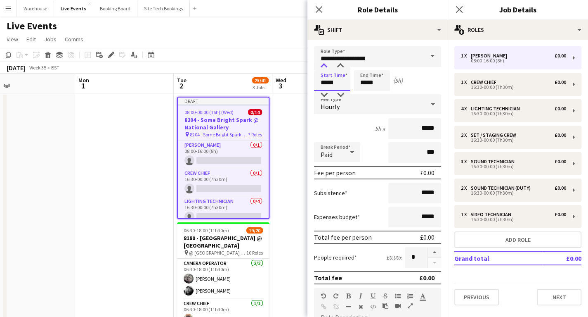
click at [322, 66] on div at bounding box center [324, 66] width 17 height 8
click at [325, 66] on div at bounding box center [324, 66] width 17 height 8
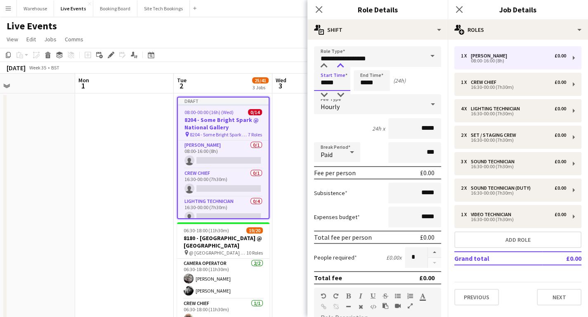
click at [340, 67] on div at bounding box center [340, 66] width 17 height 8
type input "*****"
click at [340, 67] on div at bounding box center [340, 66] width 17 height 8
click at [363, 84] on input "*****" at bounding box center [372, 80] width 36 height 21
click at [362, 68] on div at bounding box center [363, 66] width 17 height 8
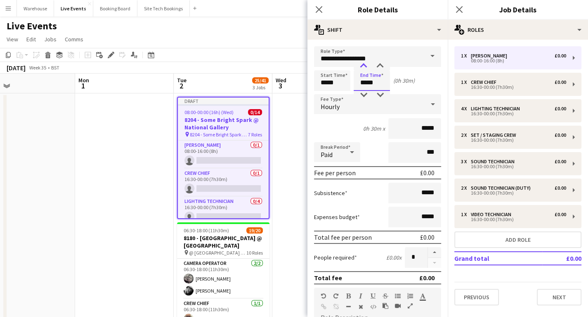
click at [362, 68] on div at bounding box center [363, 66] width 17 height 8
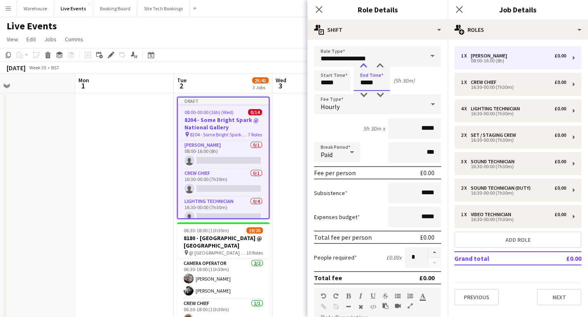
click at [362, 68] on div at bounding box center [363, 66] width 17 height 8
type input "*****"
click at [362, 68] on div at bounding box center [363, 66] width 17 height 8
click at [330, 109] on span "Hourly" at bounding box center [330, 106] width 19 height 8
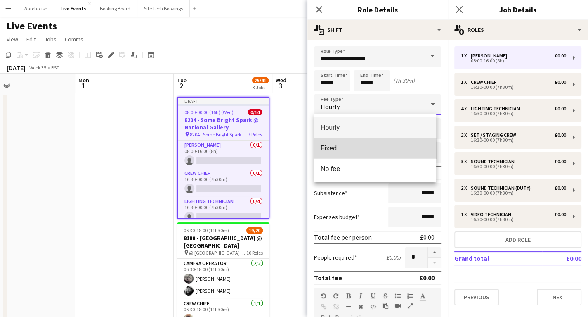
click at [329, 150] on span "Fixed" at bounding box center [375, 148] width 109 height 8
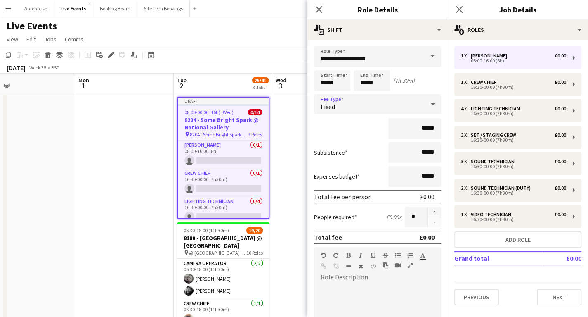
drag, startPoint x: 319, startPoint y: 8, endPoint x: 304, endPoint y: 10, distance: 14.6
click at [317, 9] on icon "Close pop-in" at bounding box center [319, 9] width 7 height 7
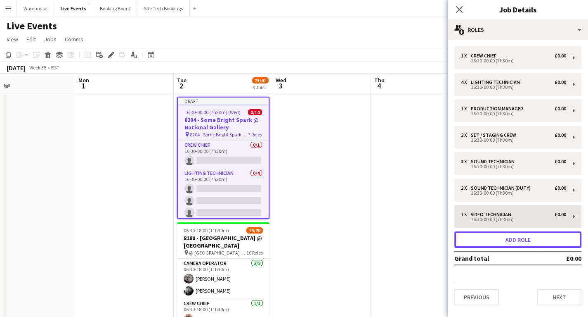
click at [494, 236] on button "Add role" at bounding box center [517, 239] width 127 height 17
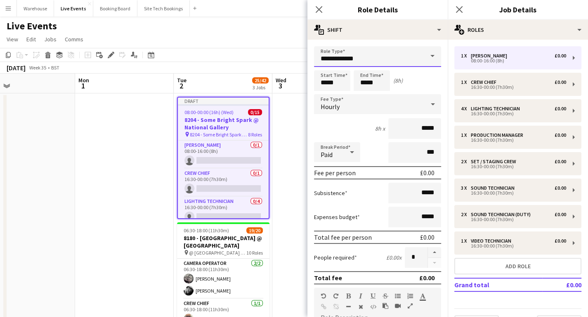
click at [347, 59] on input "**********" at bounding box center [377, 56] width 127 height 21
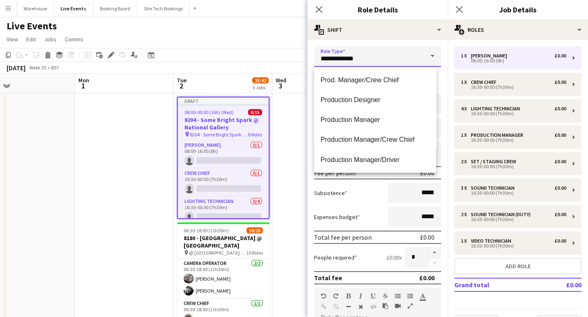
scroll to position [1420, 0]
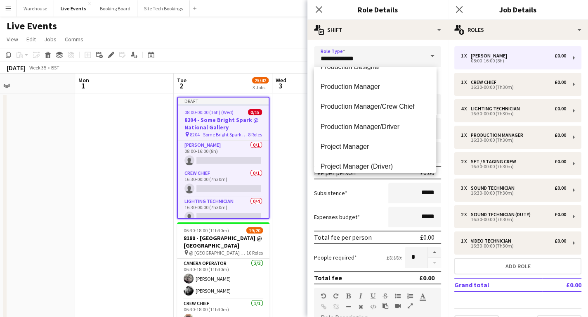
click at [360, 149] on span "Project Manager" at bounding box center [375, 146] width 109 height 8
type input "**********"
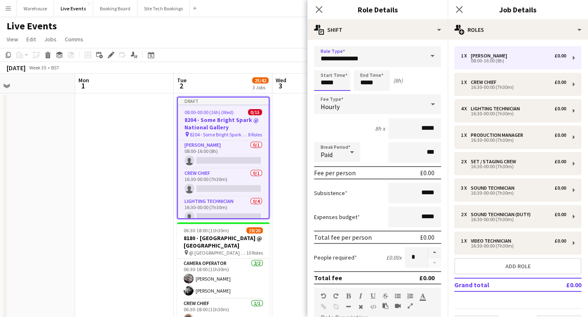
click at [321, 80] on input "*****" at bounding box center [332, 80] width 36 height 21
click at [326, 69] on div at bounding box center [324, 66] width 17 height 8
click at [326, 70] on input "*****" at bounding box center [332, 80] width 36 height 21
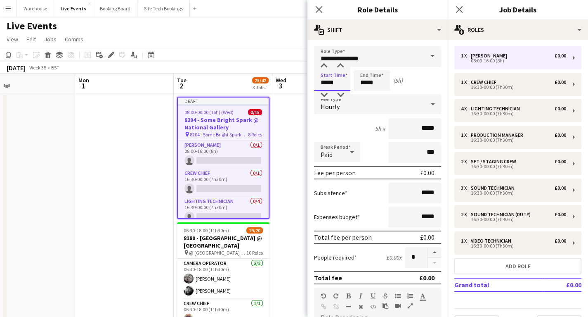
click at [326, 70] on input "*****" at bounding box center [332, 80] width 36 height 21
click at [322, 68] on div at bounding box center [324, 66] width 17 height 8
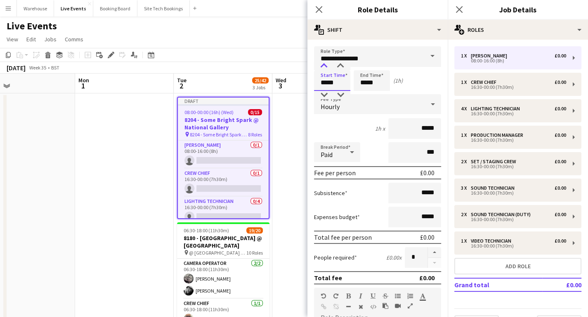
click at [322, 68] on div at bounding box center [324, 66] width 17 height 8
click at [340, 69] on div at bounding box center [340, 66] width 17 height 8
type input "*****"
click at [340, 69] on div at bounding box center [340, 66] width 17 height 8
click at [369, 83] on input "*****" at bounding box center [372, 80] width 36 height 21
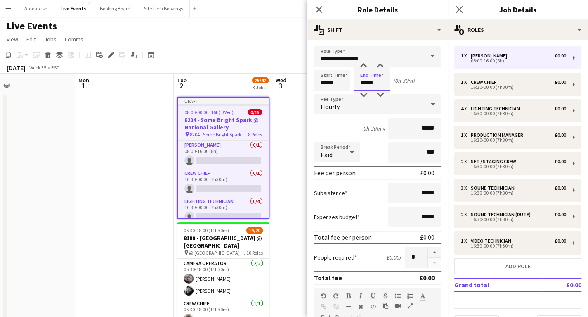
click at [362, 69] on div at bounding box center [363, 66] width 17 height 8
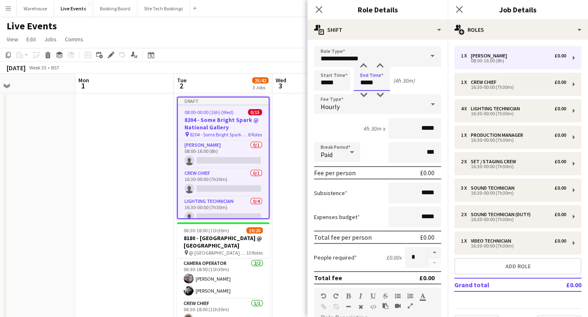
click at [362, 69] on div at bounding box center [363, 66] width 17 height 8
type input "*****"
click at [362, 69] on div at bounding box center [363, 66] width 17 height 8
click at [333, 106] on span "Hourly" at bounding box center [330, 106] width 19 height 8
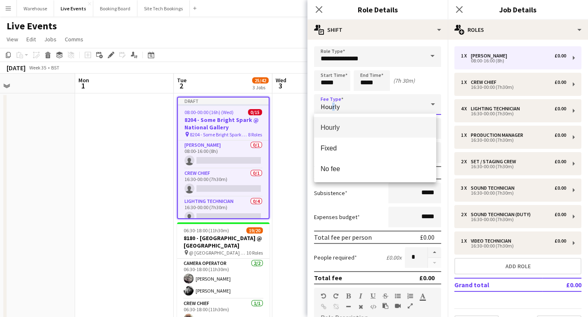
drag, startPoint x: 332, startPoint y: 146, endPoint x: 335, endPoint y: 121, distance: 25.3
click at [333, 146] on span "Fixed" at bounding box center [375, 148] width 109 height 8
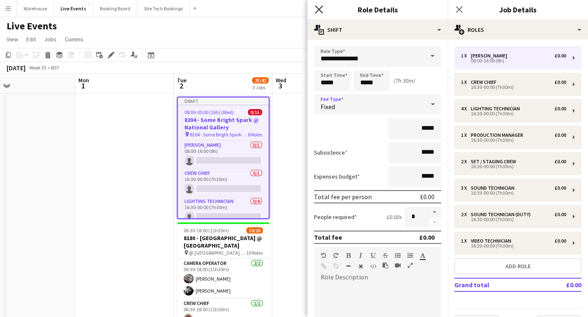
click at [319, 11] on icon "Close pop-in" at bounding box center [319, 9] width 8 height 8
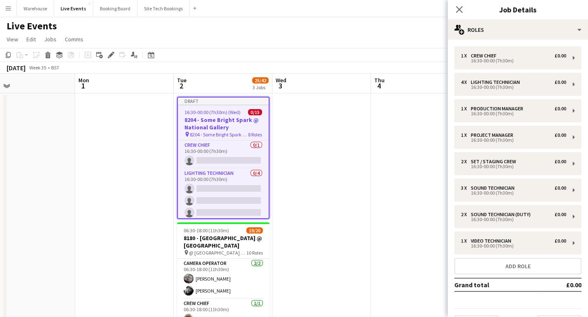
drag, startPoint x: 382, startPoint y: 218, endPoint x: 289, endPoint y: 194, distance: 96.4
click at [379, 217] on app-calendar-viewport "Fri 29 Sat 30 Sun 31 Mon 1 Tue 2 25/42 3 Jobs Wed 3 Thu 4 Fri 5 5/6 1 Job Sat 6…" at bounding box center [294, 313] width 588 height 481
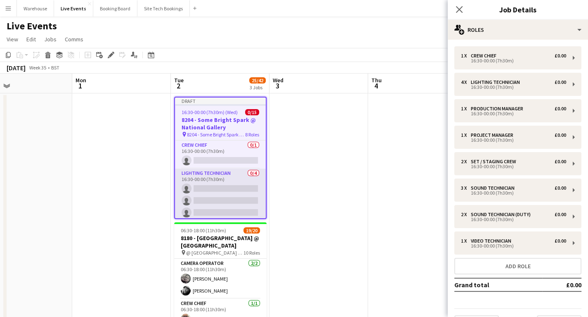
scroll to position [66, 0]
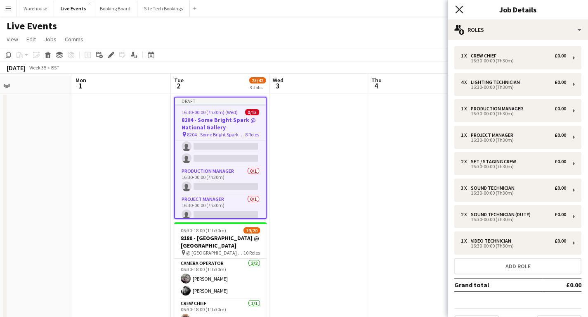
click at [459, 10] on icon at bounding box center [459, 9] width 8 height 8
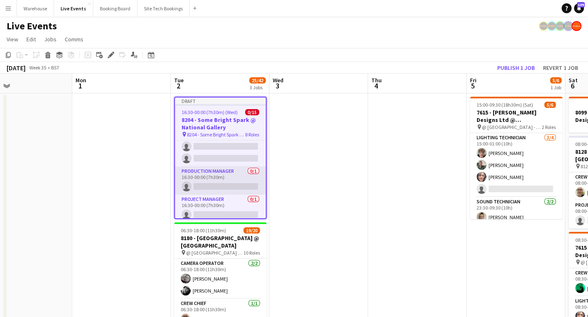
click at [226, 186] on app-card-role "Production Manager 0/1 16:30-00:00 (7h30m) single-neutral-actions" at bounding box center [220, 180] width 91 height 28
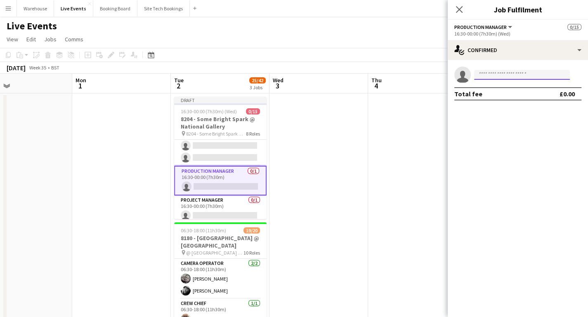
click at [511, 71] on input at bounding box center [522, 75] width 96 height 10
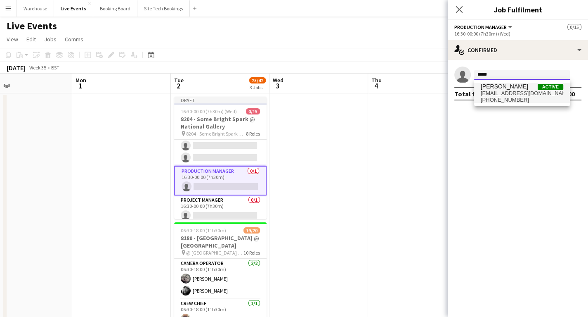
type input "*****"
click at [518, 95] on span "[EMAIL_ADDRESS][DOMAIN_NAME]" at bounding box center [522, 93] width 83 height 7
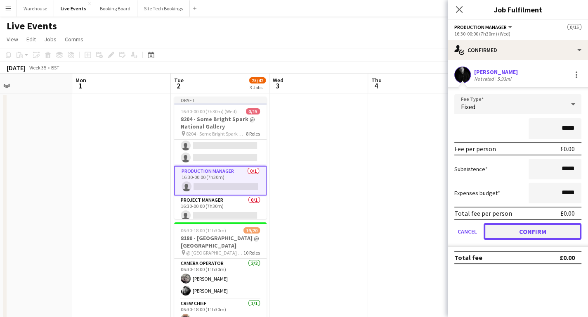
click at [541, 225] on button "Confirm" at bounding box center [533, 231] width 98 height 17
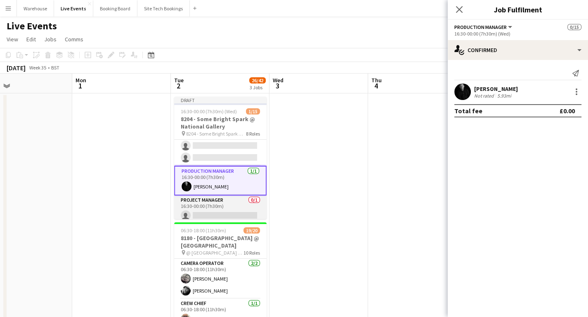
click at [206, 211] on app-card-role "Project Manager 0/1 16:30-00:00 (7h30m) single-neutral-actions" at bounding box center [220, 209] width 92 height 28
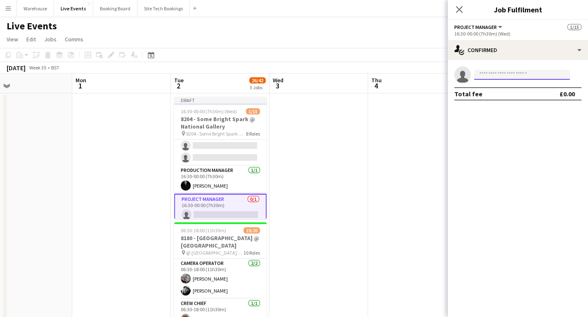
click at [499, 73] on input at bounding box center [522, 75] width 96 height 10
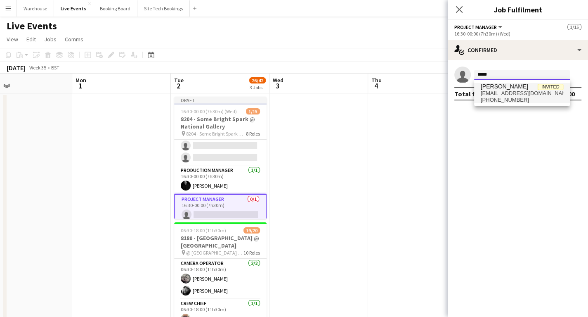
type input "*****"
click at [522, 91] on span "[EMAIL_ADDRESS][DOMAIN_NAME]" at bounding box center [522, 93] width 83 height 7
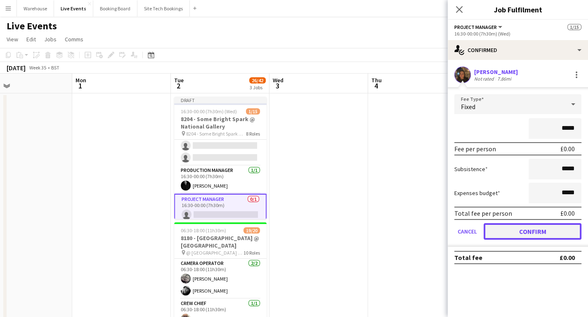
click at [544, 228] on button "Confirm" at bounding box center [533, 231] width 98 height 17
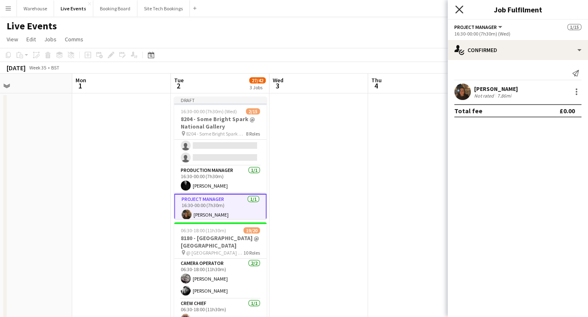
click at [461, 12] on icon at bounding box center [459, 9] width 8 height 8
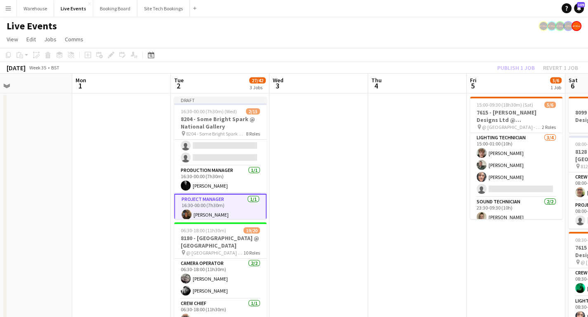
drag, startPoint x: 329, startPoint y: 210, endPoint x: 311, endPoint y: 192, distance: 24.8
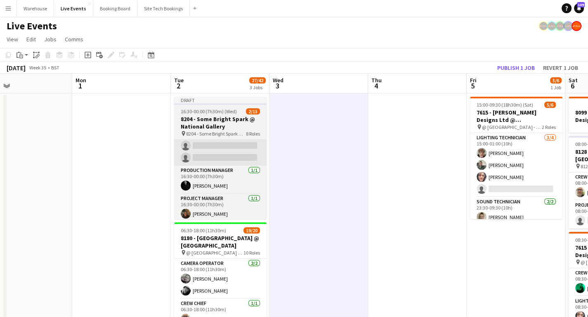
scroll to position [0, 225]
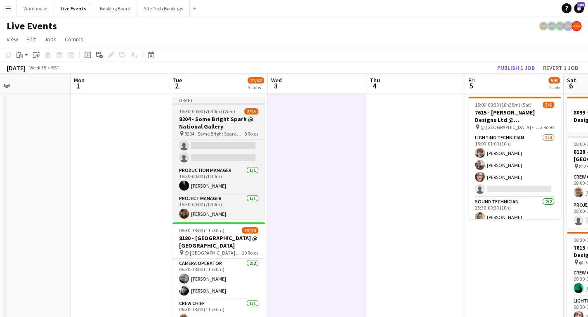
click at [218, 124] on h3 "8204 - Some Bright Spark @ National Gallery" at bounding box center [219, 122] width 92 height 15
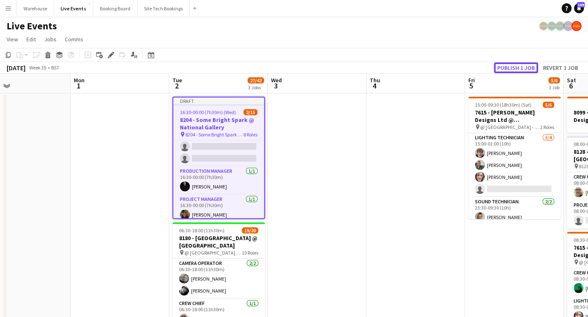
click at [517, 64] on button "Publish 1 job" at bounding box center [516, 67] width 44 height 11
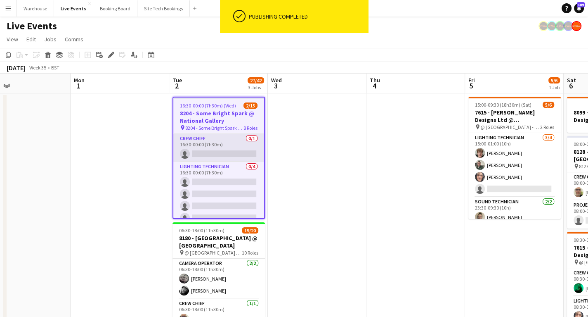
click at [227, 152] on app-card-role "Crew Chief 0/1 16:30-00:00 (7h30m) single-neutral-actions" at bounding box center [218, 148] width 91 height 28
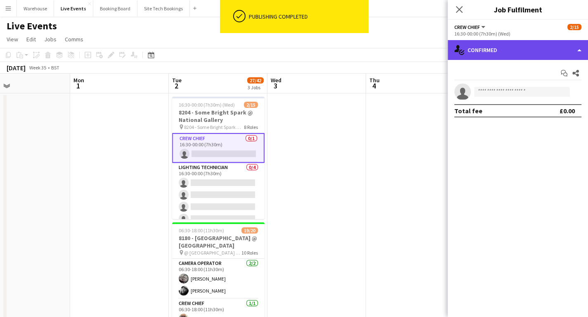
click at [489, 54] on div "single-neutral-actions-check-2 Confirmed" at bounding box center [518, 50] width 140 height 20
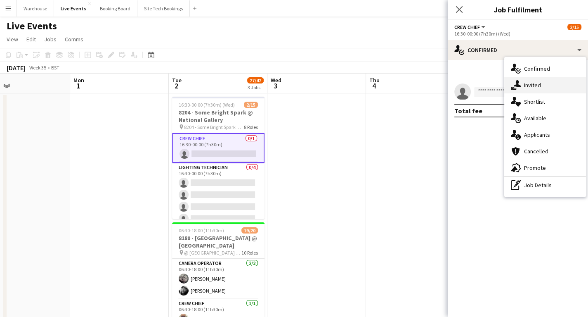
click at [519, 82] on icon "single-neutral-actions-share-1" at bounding box center [516, 85] width 10 height 10
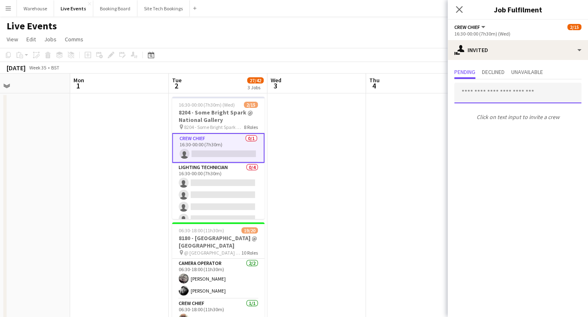
click at [480, 90] on input "text" at bounding box center [517, 93] width 127 height 21
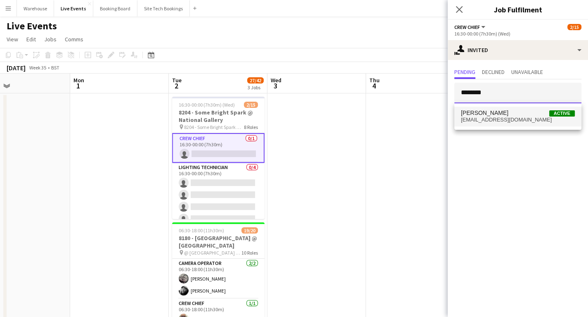
type input "********"
click at [487, 119] on span "[EMAIL_ADDRESS][DOMAIN_NAME]" at bounding box center [518, 119] width 114 height 7
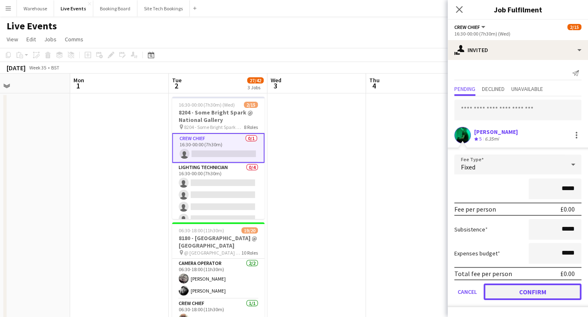
click at [515, 291] on button "Confirm" at bounding box center [533, 291] width 98 height 17
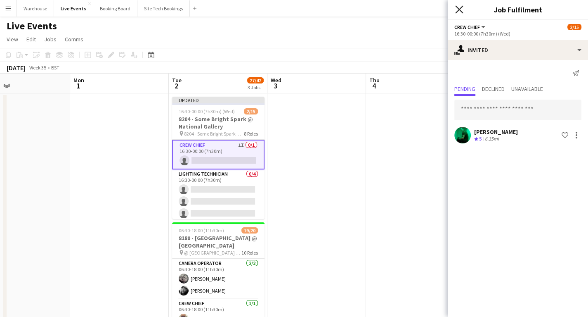
click at [459, 9] on icon at bounding box center [459, 9] width 8 height 8
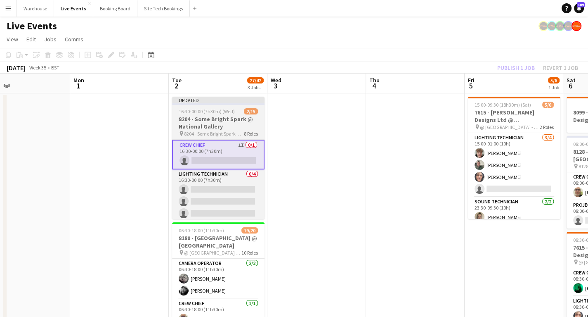
drag, startPoint x: 331, startPoint y: 184, endPoint x: 245, endPoint y: 144, distance: 95.3
click at [329, 184] on app-calendar-viewport "Fri 29 Sat 30 Sun 31 Mon 1 Tue 2 27/42 3 Jobs Wed 3 Thu 4 Fri 5 5/6 1 Job Sat 6…" at bounding box center [294, 313] width 588 height 481
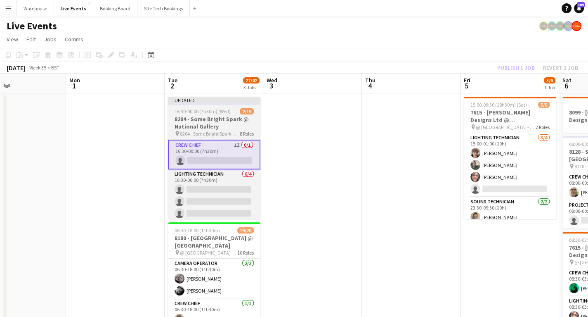
click at [201, 121] on h3 "8204 - Some Bright Spark @ National Gallery" at bounding box center [214, 122] width 92 height 15
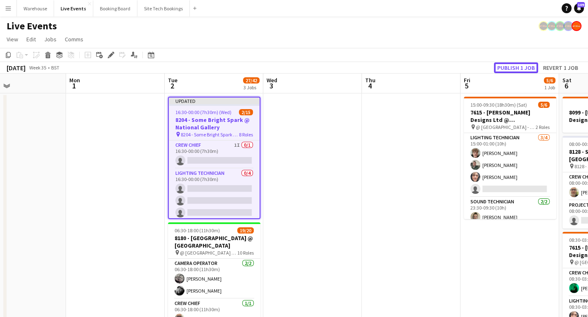
drag, startPoint x: 523, startPoint y: 64, endPoint x: 485, endPoint y: 67, distance: 38.1
click at [522, 64] on button "Publish 1 job" at bounding box center [516, 67] width 44 height 11
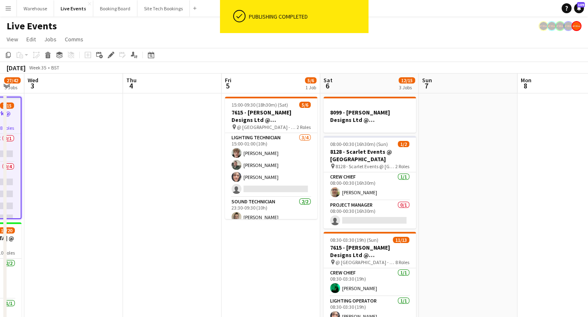
drag, startPoint x: 399, startPoint y: 239, endPoint x: 221, endPoint y: 239, distance: 177.5
click at [215, 244] on app-calendar-viewport "Sun 31 Mon 1 Tue 2 27/42 3 Jobs Wed 3 Thu 4 Fri 5 5/6 1 Job Sat 6 12/15 3 Jobs …" at bounding box center [294, 313] width 588 height 481
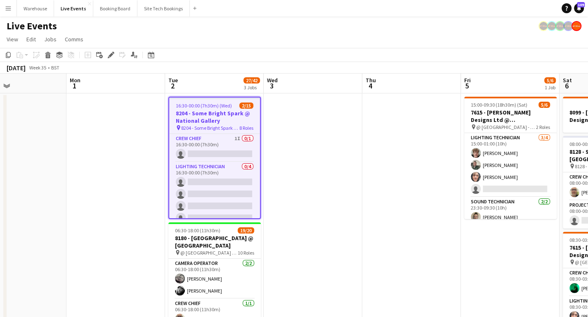
drag, startPoint x: 104, startPoint y: 207, endPoint x: 342, endPoint y: 196, distance: 238.8
click at [382, 196] on app-calendar-viewport "Fri 29 Sat 30 Sun 31 Mon 1 Tue 2 27/42 3 Jobs Wed 3 Thu 4 Fri 5 5/6 1 Job Sat 6…" at bounding box center [294, 313] width 588 height 481
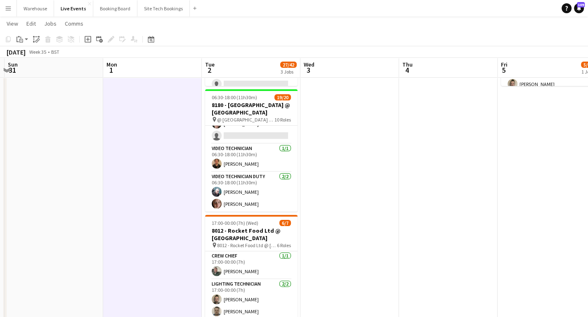
scroll to position [248, 0]
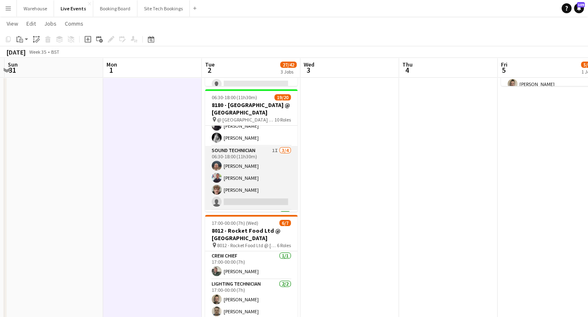
click at [246, 154] on app-card-role "Sound Technician 1I [DATE] 06:30-18:00 (11h30m) [PERSON_NAME] [PERSON_NAME] [PE…" at bounding box center [251, 178] width 92 height 64
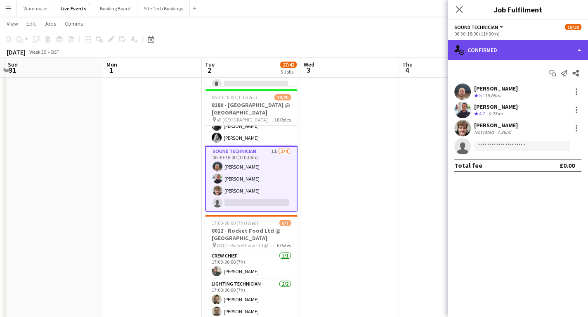
click at [496, 55] on div "single-neutral-actions-check-2 Confirmed" at bounding box center [518, 50] width 140 height 20
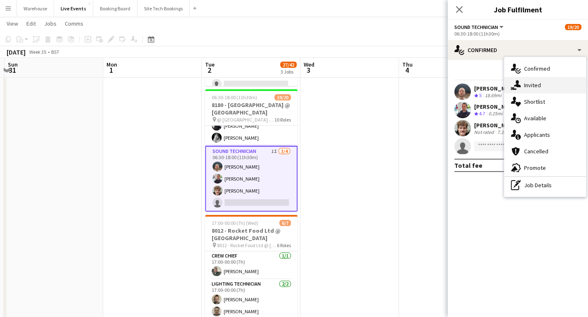
click at [532, 85] on div "single-neutral-actions-share-1 Invited" at bounding box center [545, 85] width 82 height 17
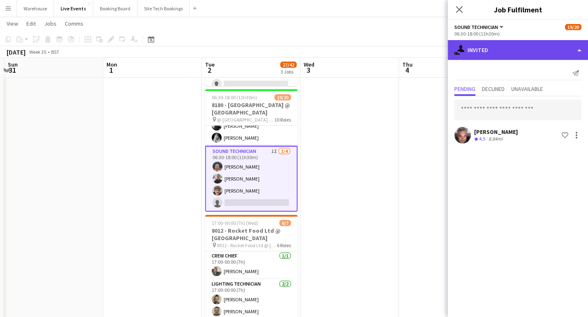
drag, startPoint x: 490, startPoint y: 50, endPoint x: 493, endPoint y: 54, distance: 5.3
click at [489, 50] on div "single-neutral-actions-share-1 Invited" at bounding box center [518, 50] width 140 height 20
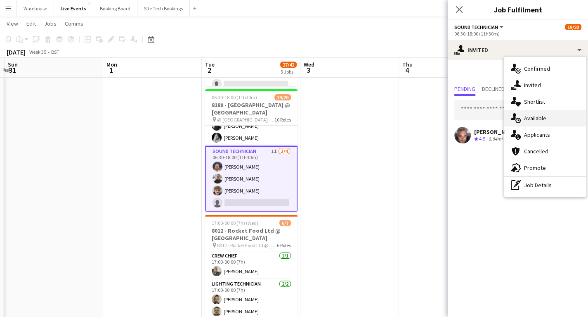
click at [535, 116] on div "single-neutral-actions-upload Available" at bounding box center [545, 118] width 82 height 17
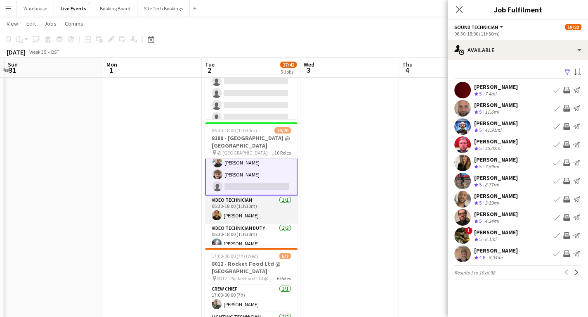
scroll to position [315, 0]
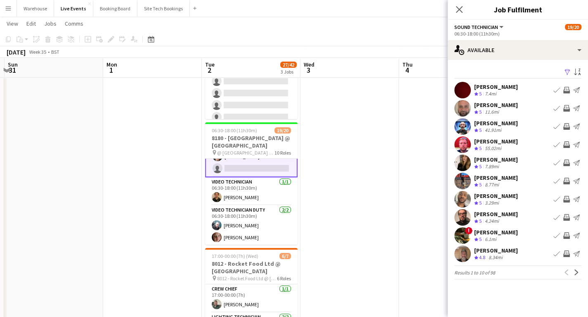
click at [567, 236] on app-icon "Invite crew" at bounding box center [566, 235] width 7 height 7
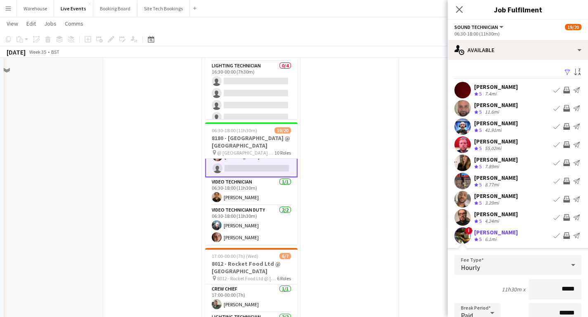
scroll to position [33, 0]
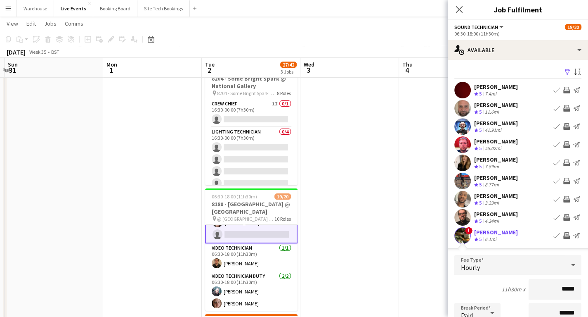
click at [563, 164] on app-icon "Invite crew" at bounding box center [566, 162] width 7 height 7
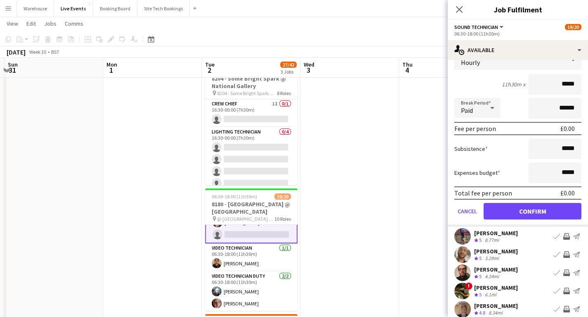
scroll to position [158, 0]
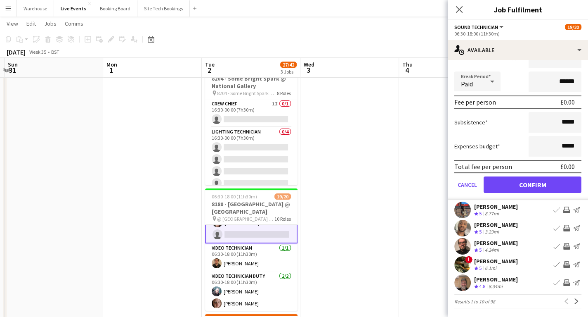
click at [563, 263] on app-icon "Invite crew" at bounding box center [566, 264] width 7 height 7
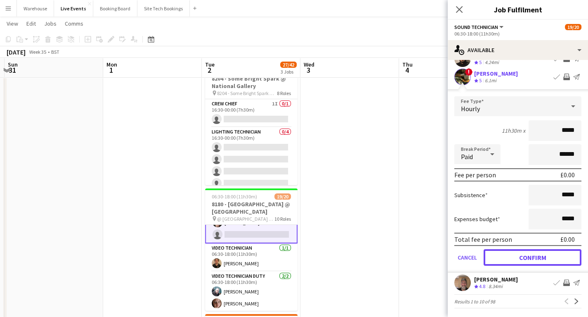
click at [520, 255] on button "Confirm" at bounding box center [533, 257] width 98 height 17
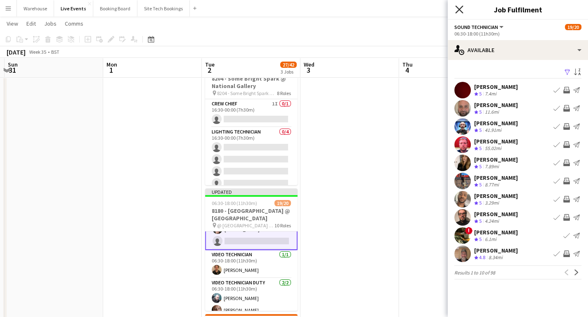
click at [459, 10] on icon at bounding box center [459, 9] width 8 height 8
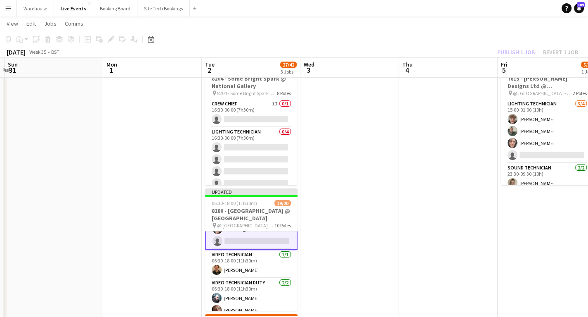
click at [347, 228] on app-date-cell at bounding box center [349, 289] width 99 height 461
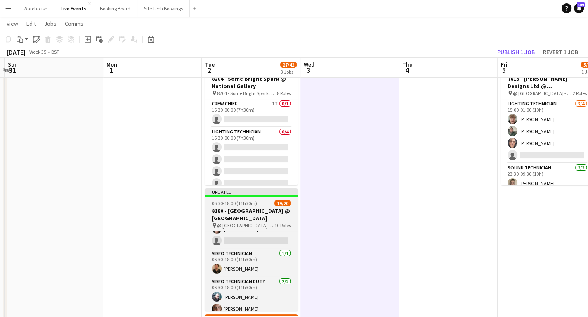
click at [228, 219] on h3 "8180 - [GEOGRAPHIC_DATA] @ [GEOGRAPHIC_DATA]" at bounding box center [251, 214] width 92 height 15
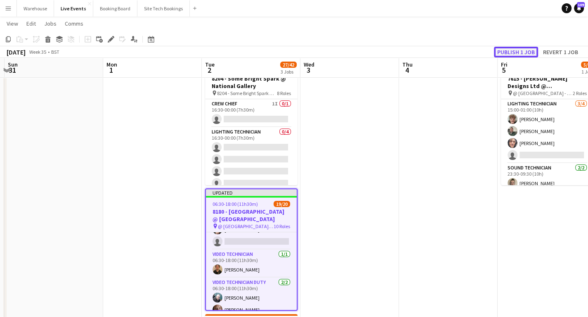
click at [512, 52] on button "Publish 1 job" at bounding box center [516, 52] width 44 height 11
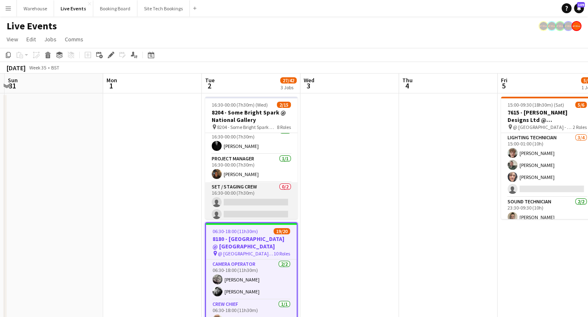
scroll to position [198, 0]
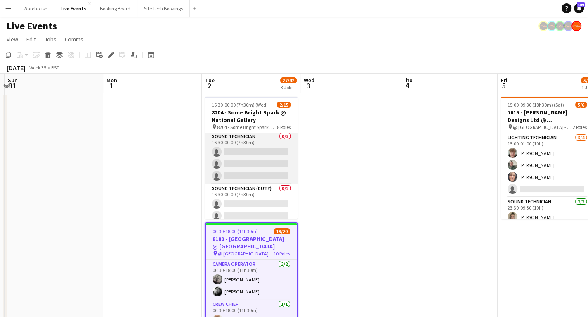
click at [246, 149] on app-card-role "Sound Technician 0/3 16:30-00:00 (7h30m) single-neutral-actions single-neutral-…" at bounding box center [251, 158] width 92 height 52
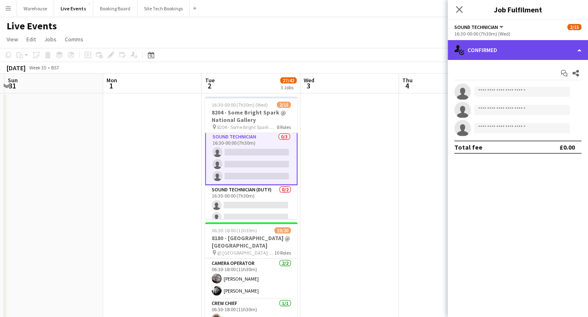
click at [499, 53] on div "single-neutral-actions-check-2 Confirmed" at bounding box center [518, 50] width 140 height 20
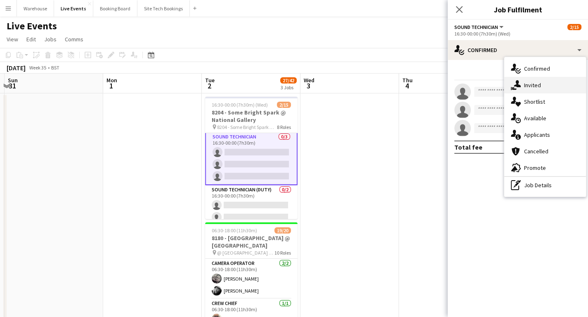
click at [527, 87] on div "single-neutral-actions-share-1 Invited" at bounding box center [545, 85] width 82 height 17
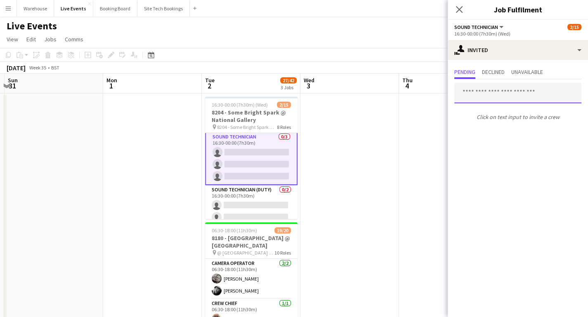
click at [483, 94] on input "text" at bounding box center [517, 93] width 127 height 21
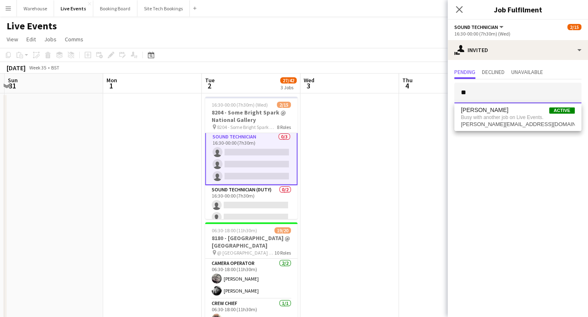
type input "*"
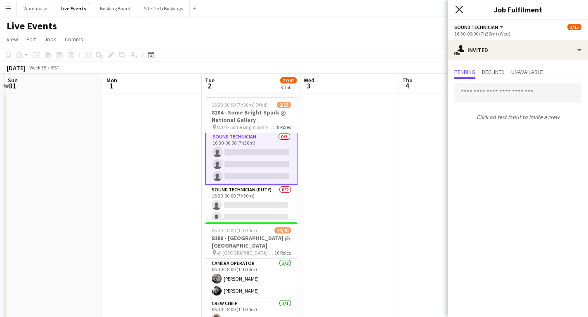
click at [459, 12] on icon "Close pop-in" at bounding box center [459, 9] width 8 height 8
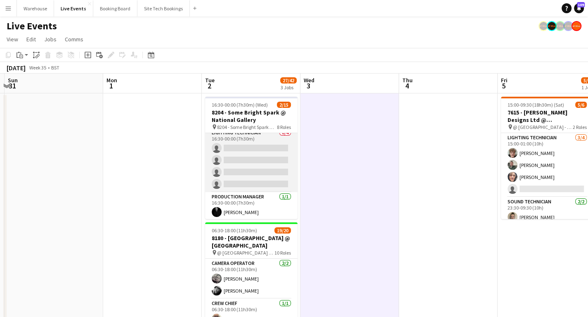
scroll to position [0, 0]
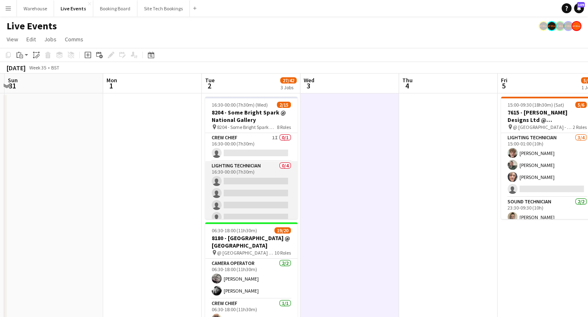
click at [237, 181] on app-card-role "Lighting Technician 0/4 16:30-00:00 (7h30m) single-neutral-actions single-neutr…" at bounding box center [251, 193] width 92 height 64
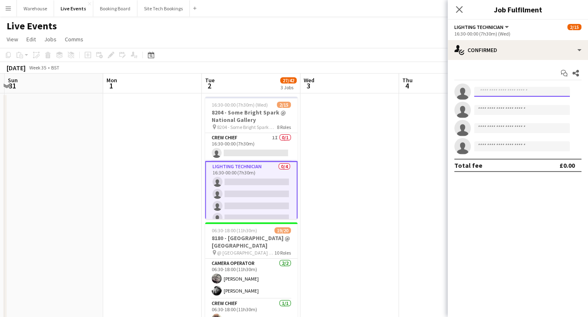
click at [497, 92] on input at bounding box center [522, 92] width 96 height 10
click at [461, 7] on icon at bounding box center [459, 9] width 8 height 8
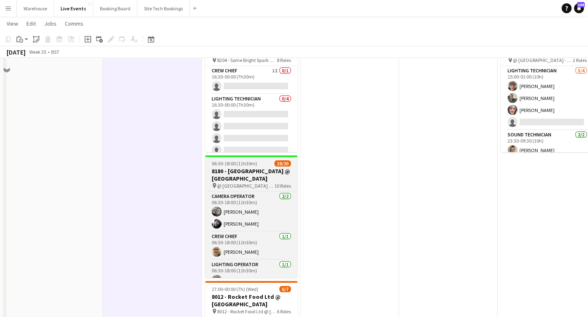
scroll to position [33, 0]
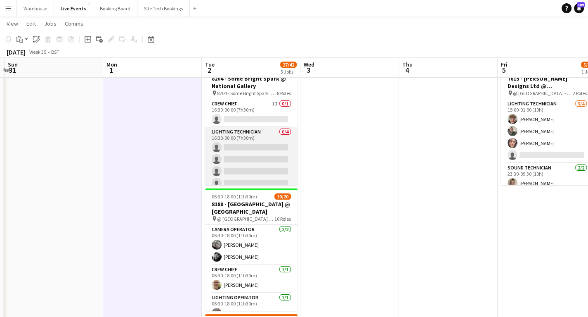
click at [241, 135] on app-card-role "Lighting Technician 0/4 16:30-00:00 (7h30m) single-neutral-actions single-neutr…" at bounding box center [251, 159] width 92 height 64
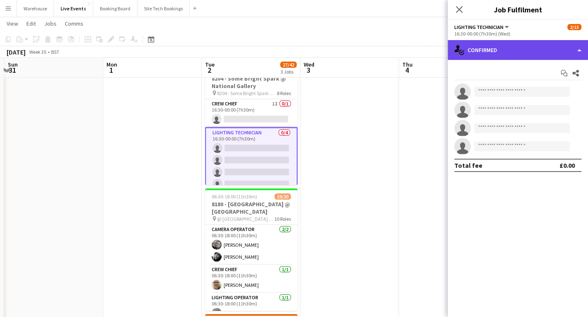
click at [511, 54] on div "single-neutral-actions-check-2 Confirmed" at bounding box center [518, 50] width 140 height 20
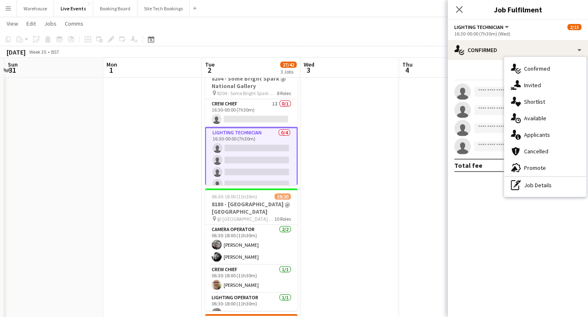
click at [529, 117] on div "single-neutral-actions-upload Available" at bounding box center [545, 118] width 82 height 17
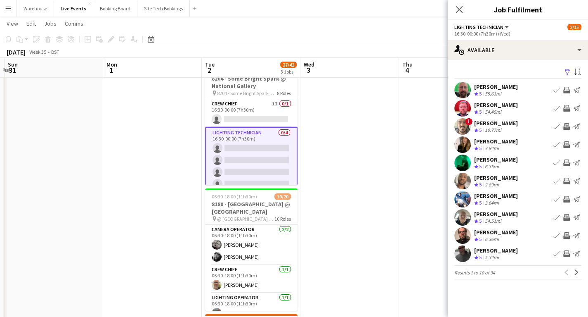
click at [564, 217] on app-icon "Invite crew" at bounding box center [566, 217] width 7 height 7
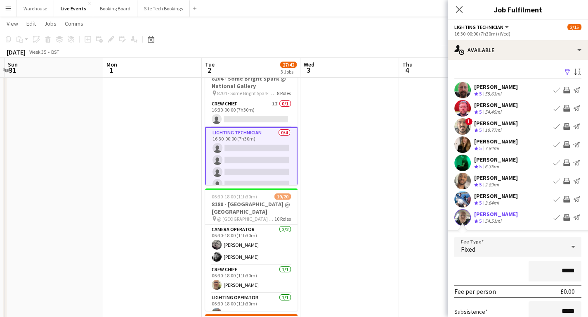
scroll to position [66, 0]
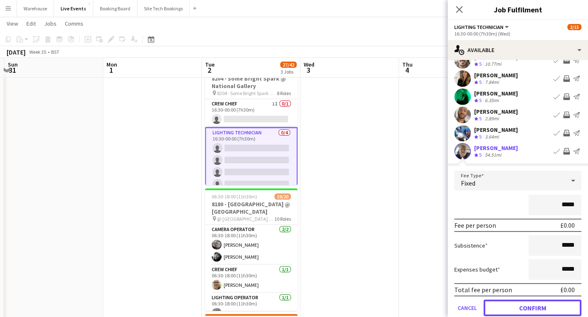
click at [523, 307] on button "Confirm" at bounding box center [533, 307] width 98 height 17
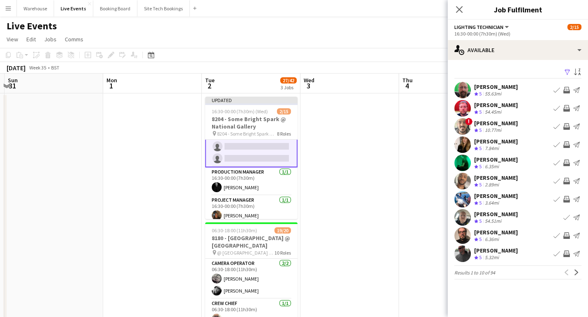
scroll to position [33, 0]
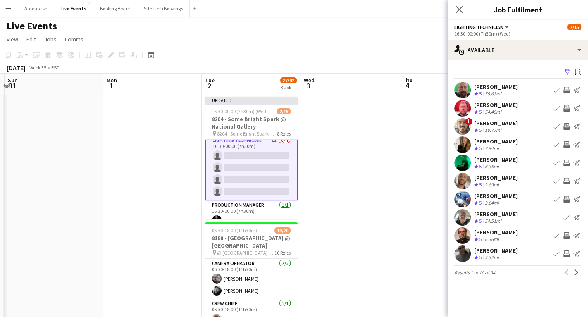
click at [567, 144] on app-icon "Invite crew" at bounding box center [566, 144] width 7 height 7
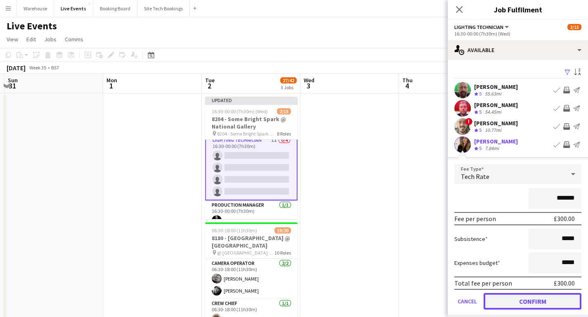
click at [527, 302] on button "Confirm" at bounding box center [533, 301] width 98 height 17
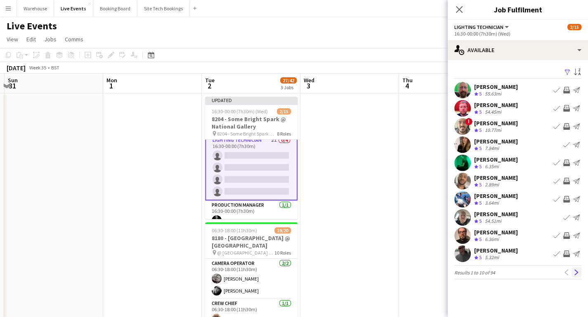
click at [577, 270] on app-icon "Next" at bounding box center [577, 272] width 6 height 6
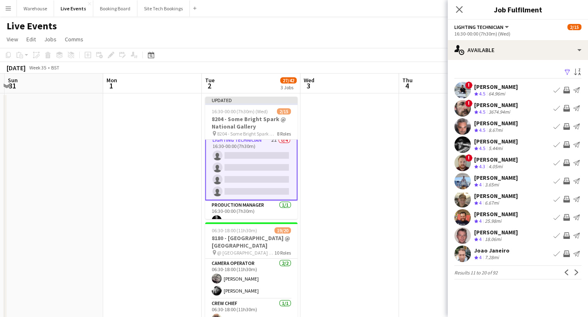
scroll to position [0, 192]
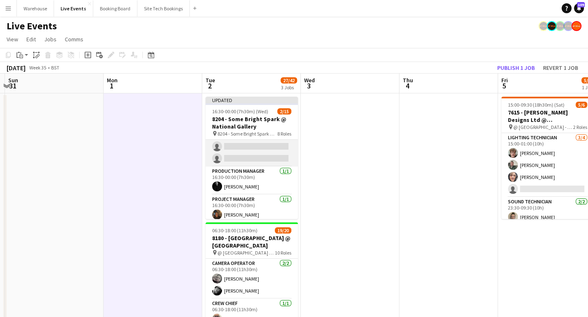
scroll to position [32, 0]
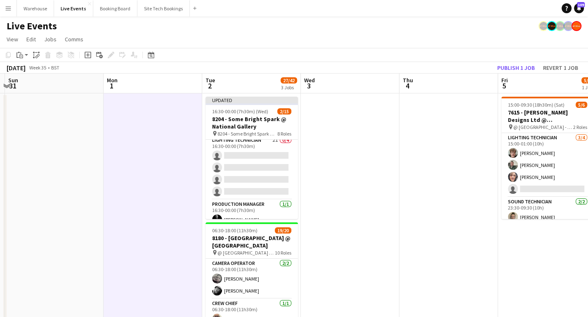
click at [232, 88] on app-board-header-date "Tue 2 27/42 3 Jobs" at bounding box center [251, 83] width 99 height 20
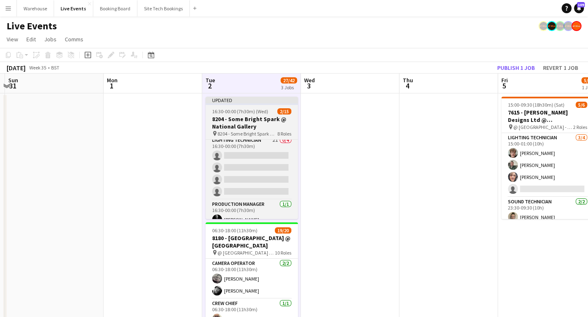
click at [240, 128] on h3 "8204 - Some Bright Spark @ National Gallery" at bounding box center [252, 122] width 92 height 15
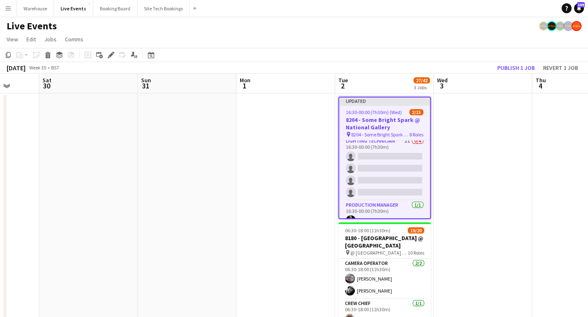
drag, startPoint x: 146, startPoint y: 166, endPoint x: 252, endPoint y: 160, distance: 105.8
click at [252, 160] on app-calendar-viewport "Wed 27 Thu 28 Fri 29 Sat 30 Sun 31 Mon 1 Tue 2 27/42 3 Jobs Wed 3 Thu 4 Fri 5 5…" at bounding box center [294, 313] width 588 height 481
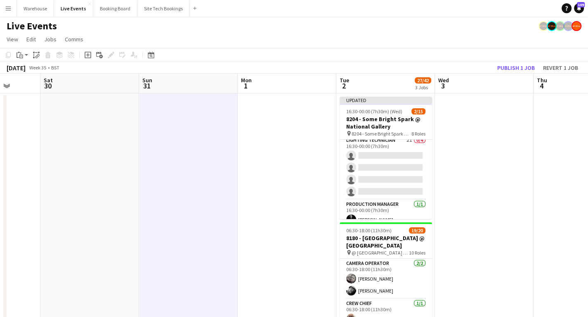
scroll to position [0, 255]
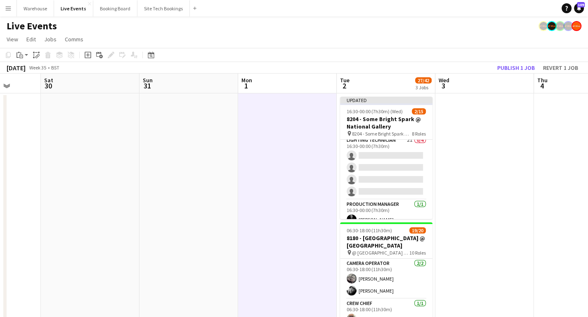
click at [256, 92] on app-board-header-date "Mon 1" at bounding box center [287, 83] width 99 height 20
click at [254, 86] on app-board-header-date "Mon 1" at bounding box center [287, 83] width 99 height 20
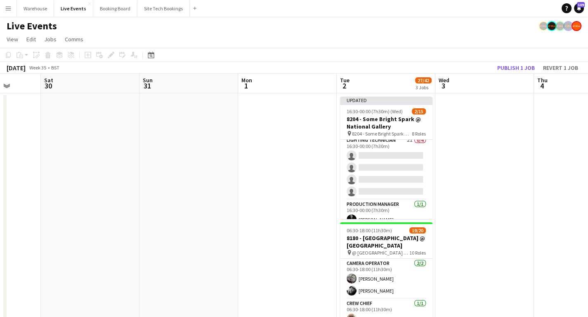
click at [254, 86] on app-board-header-date "Mon 1" at bounding box center [287, 83] width 99 height 20
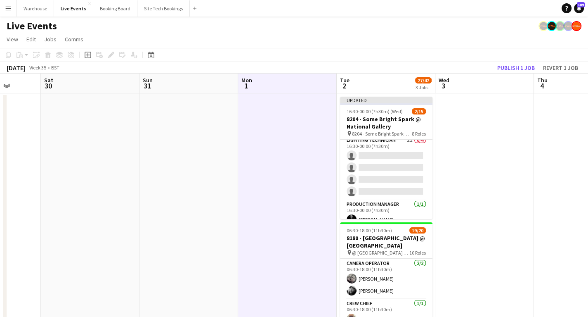
click at [254, 86] on app-board-header-date "Mon 1" at bounding box center [287, 83] width 99 height 20
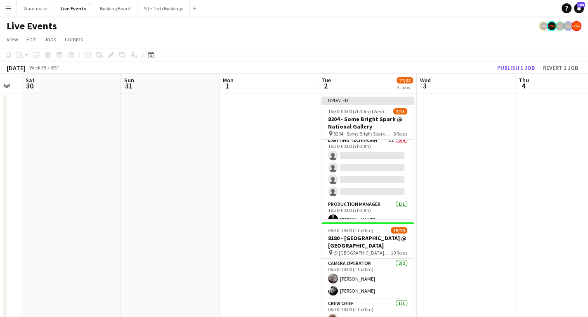
drag, startPoint x: 89, startPoint y: 165, endPoint x: 112, endPoint y: 161, distance: 23.5
click at [85, 164] on app-calendar-viewport "Wed 27 Thu 28 Fri 29 Sat 30 Sun 31 Mon 1 Tue 2 27/42 3 Jobs Wed 3 Thu 4 Fri 5 5…" at bounding box center [294, 313] width 588 height 481
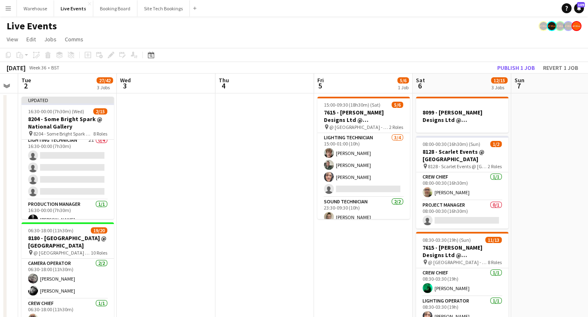
drag, startPoint x: 362, startPoint y: 166, endPoint x: 133, endPoint y: 167, distance: 229.5
click at [113, 167] on app-calendar-viewport "Sat 30 Sun 31 Mon 1 Tue 2 27/42 3 Jobs Wed 3 Thu 4 Fri 5 5/6 1 Job Sat 6 12/15 …" at bounding box center [294, 313] width 588 height 481
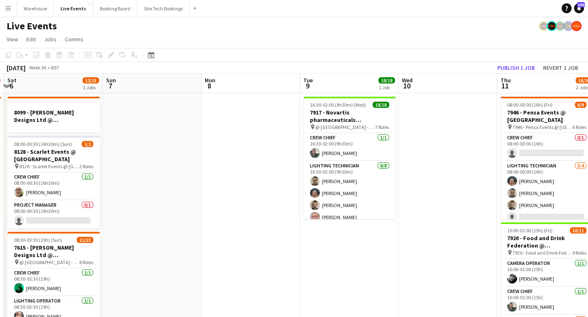
drag, startPoint x: 419, startPoint y: 189, endPoint x: 194, endPoint y: 183, distance: 225.8
click at [194, 183] on app-calendar-viewport "Wed 3 Thu 4 Fri 5 5/6 1 Job Sat 6 12/15 3 Jobs Sun 7 Mon 8 Tue 9 18/18 1 Job We…" at bounding box center [294, 313] width 588 height 481
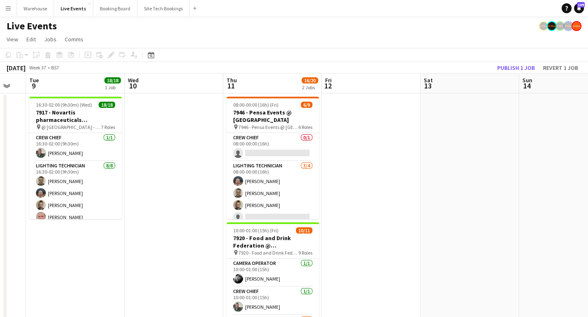
scroll to position [0, 280]
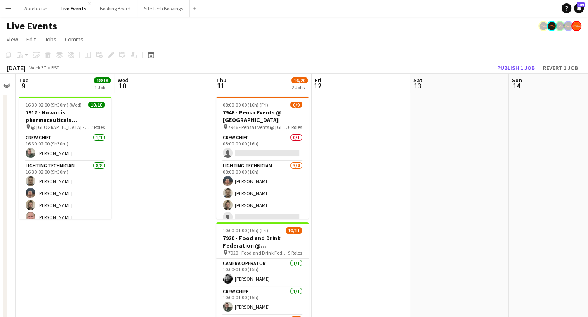
drag, startPoint x: 313, startPoint y: 222, endPoint x: 97, endPoint y: 228, distance: 215.9
click at [97, 228] on app-calendar-viewport "Sat 6 12/15 3 Jobs Sun 7 Mon 8 Tue 9 18/18 1 Job Wed 10 Thu 11 16/20 2 Jobs Fri…" at bounding box center [294, 313] width 588 height 481
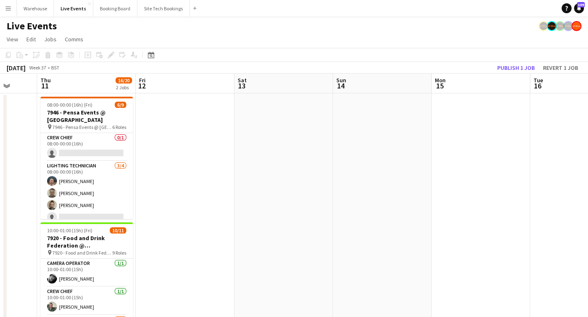
drag, startPoint x: 430, startPoint y: 206, endPoint x: 520, endPoint y: 194, distance: 89.9
click at [520, 194] on app-calendar-viewport "Tue 9 18/18 1 Job Wed 10 Thu 11 16/20 2 Jobs Fri 12 Sat 13 Sun 14 Mon 15 Tue 16…" at bounding box center [294, 313] width 588 height 481
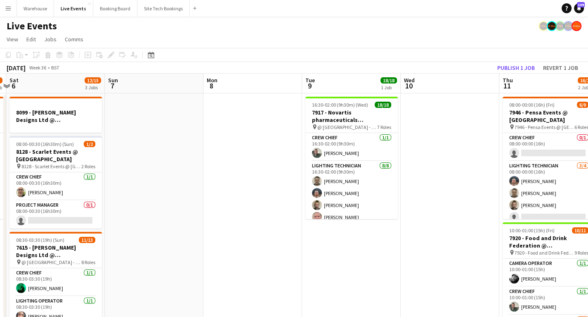
drag, startPoint x: 390, startPoint y: 241, endPoint x: 303, endPoint y: 233, distance: 87.0
click at [408, 241] on app-calendar-viewport "Thu 4 Fri 5 5/6 1 Job Sat 6 12/15 3 Jobs Sun 7 Mon 8 Tue 9 18/18 1 Job Wed 10 T…" at bounding box center [294, 313] width 588 height 481
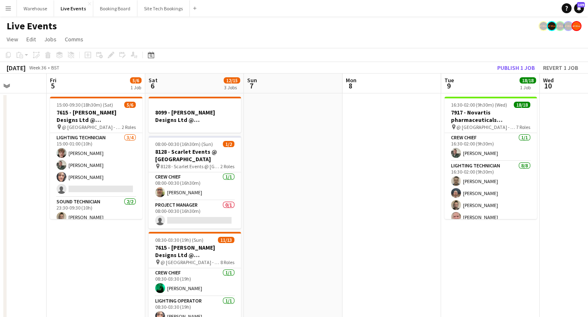
drag, startPoint x: 79, startPoint y: 242, endPoint x: 327, endPoint y: 236, distance: 247.7
click at [359, 240] on app-calendar-viewport "Tue 2 27/42 3 Jobs Wed 3 Thu 4 Fri 5 5/6 1 Job Sat 6 12/15 3 Jobs Sun 7 Mon 8 T…" at bounding box center [294, 313] width 588 height 481
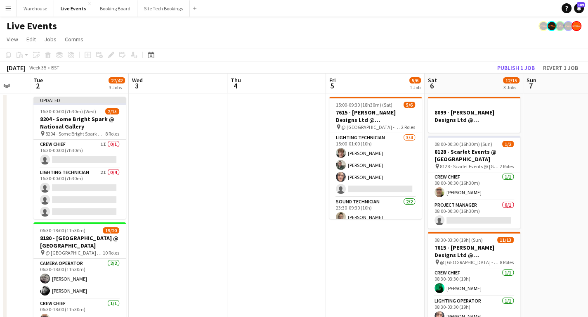
drag, startPoint x: 352, startPoint y: 228, endPoint x: 354, endPoint y: 194, distance: 34.3
click at [390, 227] on app-calendar-viewport "Sat 30 Sun 31 Mon 1 Tue 2 27/42 3 Jobs Wed 3 Thu 4 Fri 5 5/6 1 Job Sat 6 12/15 …" at bounding box center [294, 313] width 588 height 481
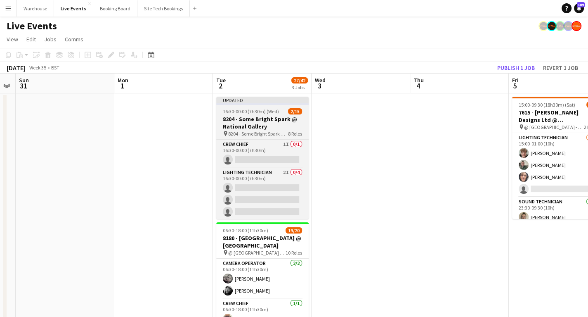
click at [256, 124] on h3 "8204 - Some Bright Spark @ National Gallery" at bounding box center [262, 122] width 92 height 15
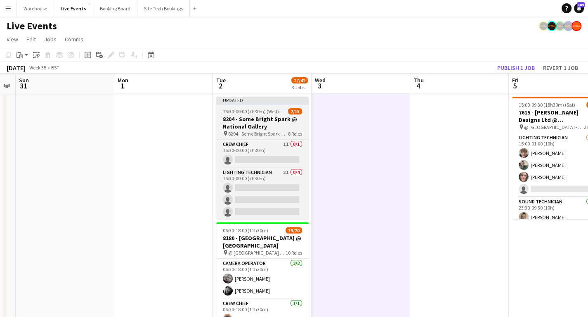
click at [249, 108] on span "16:30-00:00 (7h30m) (Wed)" at bounding box center [251, 111] width 56 height 6
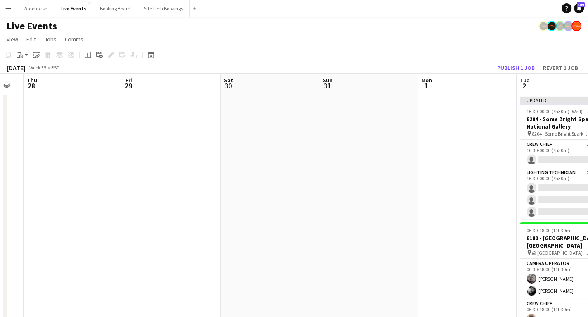
drag, startPoint x: 107, startPoint y: 182, endPoint x: 409, endPoint y: 182, distance: 302.1
click at [412, 184] on app-calendar-viewport "Tue 26 Wed 27 Thu 28 Fri 29 Sat 30 Sun 31 Mon 1 Tue 2 27/42 3 Jobs Wed 3 Thu 4 …" at bounding box center [294, 313] width 588 height 481
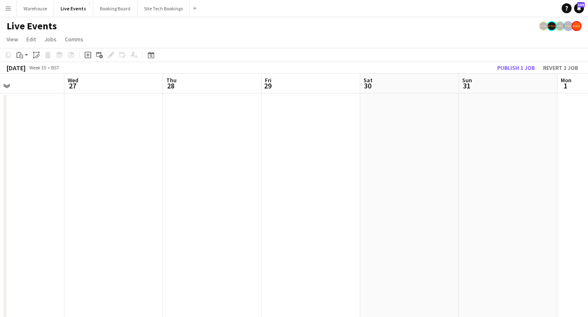
drag, startPoint x: 164, startPoint y: 194, endPoint x: 284, endPoint y: 185, distance: 120.4
click at [302, 190] on app-calendar-viewport "Sun 24 7/7 1 Job Mon 25 Tue 26 Wed 27 Thu 28 Fri 29 Sat 30 Sun 31 Mon 1 Tue 2 2…" at bounding box center [294, 313] width 588 height 481
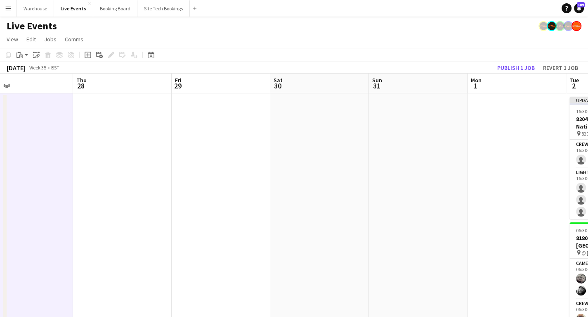
drag, startPoint x: 333, startPoint y: 137, endPoint x: 31, endPoint y: 150, distance: 302.8
click at [31, 152] on app-calendar-viewport "Sun 24 7/7 1 Job Mon 25 Tue 26 Wed 27 Thu 28 Fri 29 Sat 30 Sun 31 Mon 1 Tue 2 2…" at bounding box center [294, 313] width 588 height 481
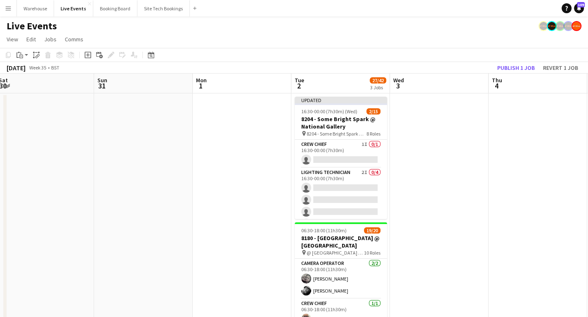
drag, startPoint x: 300, startPoint y: 191, endPoint x: 124, endPoint y: 193, distance: 175.8
click at [127, 192] on app-calendar-viewport "Wed 27 Thu 28 Fri 29 Sat 30 Sun 31 Mon 1 Tue 2 27/42 3 Jobs Wed 3 Thu 4 Fri 5 5…" at bounding box center [294, 313] width 588 height 481
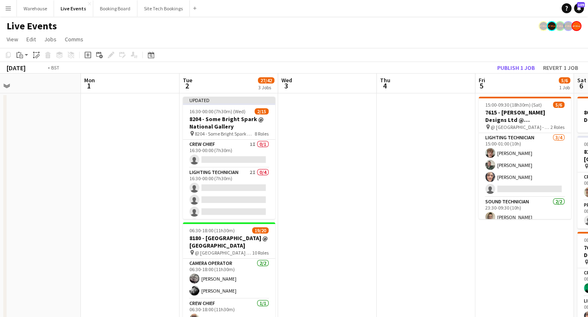
drag, startPoint x: 385, startPoint y: 184, endPoint x: 230, endPoint y: 180, distance: 154.8
click at [208, 186] on app-calendar-viewport "Thu 28 Fri 29 Sat 30 Sun 31 Mon 1 Tue 2 27/42 3 Jobs Wed 3 Thu 4 Fri 5 5/6 1 Jo…" at bounding box center [294, 313] width 588 height 481
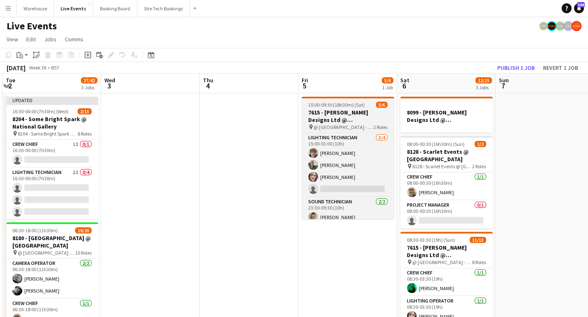
scroll to position [0, 294]
click at [338, 111] on h3 "7615 - [PERSON_NAME] Designs Ltd @ [GEOGRAPHIC_DATA]" at bounding box center [347, 116] width 92 height 15
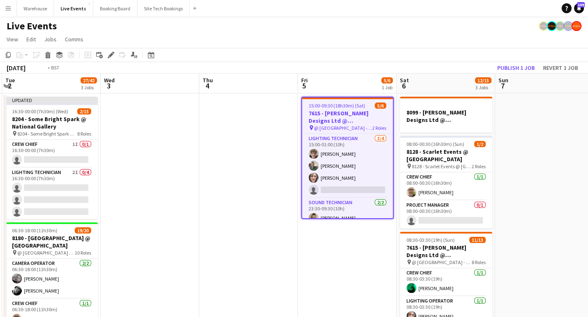
scroll to position [0, 210]
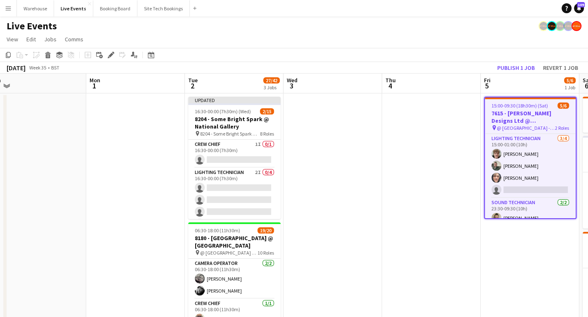
drag, startPoint x: 194, startPoint y: 159, endPoint x: 377, endPoint y: 147, distance: 182.8
click at [377, 147] on app-calendar-viewport "Fri 29 Sat 30 Sun 31 Mon 1 Tue 2 27/42 3 Jobs Wed 3 Thu 4 Fri 5 5/6 1 Job Sat 6…" at bounding box center [294, 313] width 588 height 481
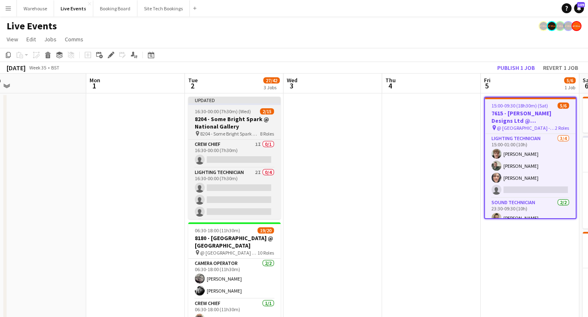
click at [208, 117] on h3 "8204 - Some Bright Spark @ National Gallery" at bounding box center [234, 122] width 92 height 15
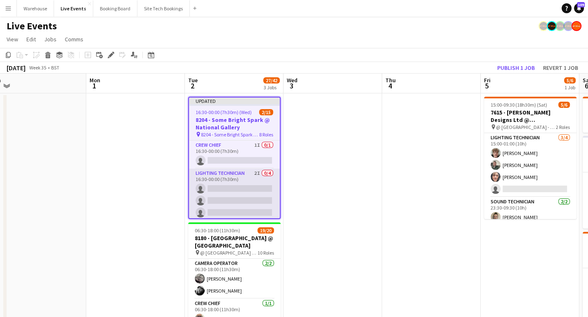
click at [217, 176] on app-card-role "Lighting Technician 2I 0/4 16:30-00:00 (7h30m) single-neutral-actions single-ne…" at bounding box center [234, 200] width 91 height 64
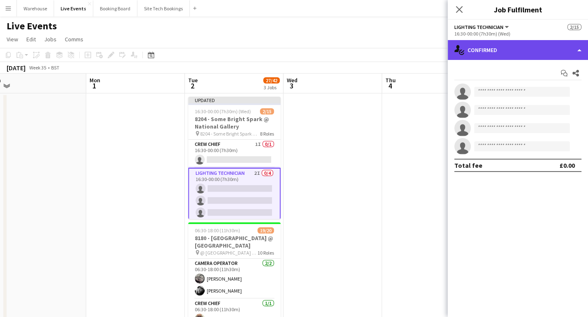
click at [506, 56] on div "single-neutral-actions-check-2 Confirmed" at bounding box center [518, 50] width 140 height 20
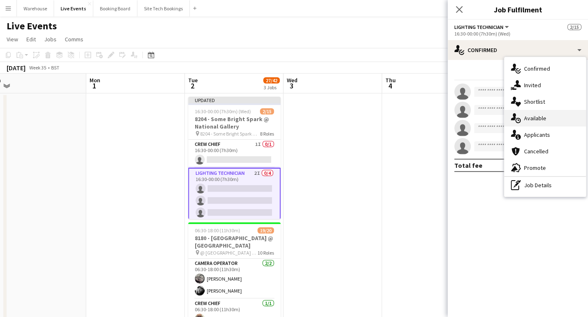
click at [539, 118] on div "single-neutral-actions-upload Available" at bounding box center [545, 118] width 82 height 17
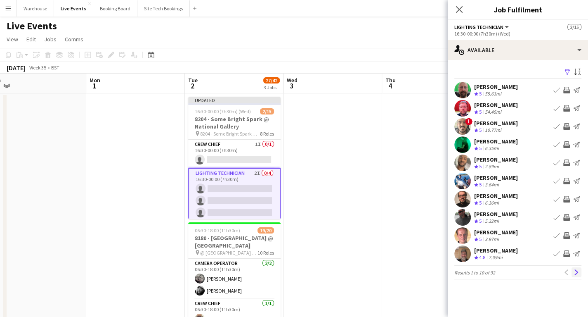
click at [573, 272] on button "Next" at bounding box center [577, 272] width 10 height 10
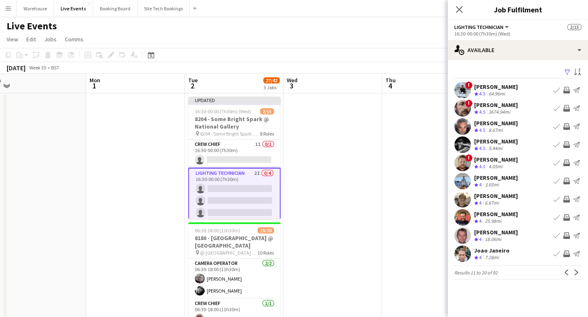
click at [566, 253] on app-icon "Invite crew" at bounding box center [566, 253] width 7 height 7
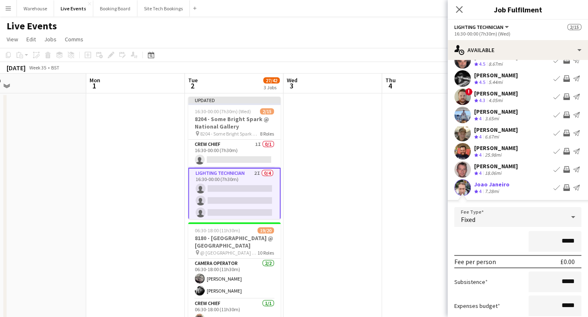
scroll to position [132, 0]
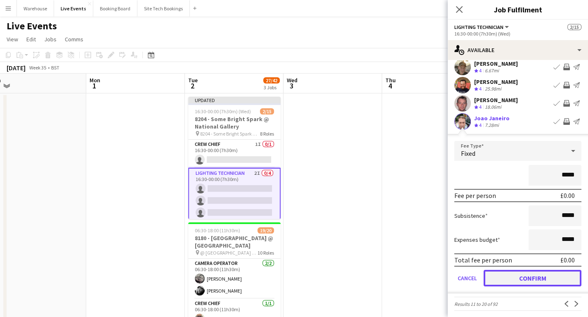
click at [532, 276] on button "Confirm" at bounding box center [533, 277] width 98 height 17
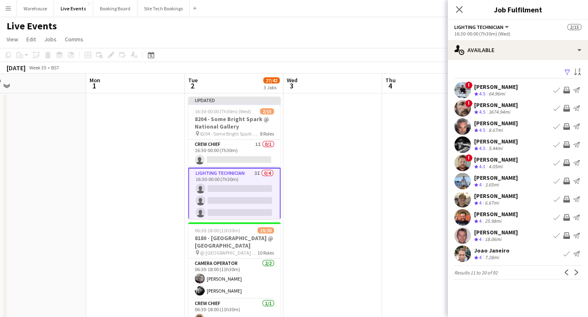
click at [570, 144] on button "Invite crew" at bounding box center [567, 144] width 10 height 10
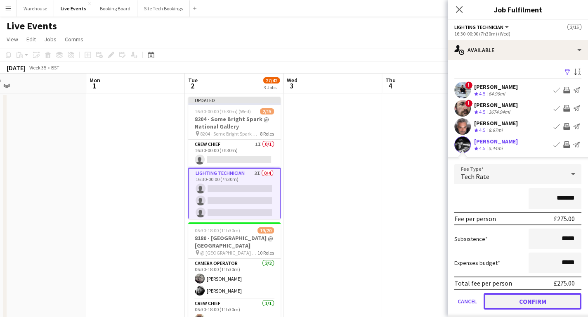
click at [537, 298] on button "Confirm" at bounding box center [533, 301] width 98 height 17
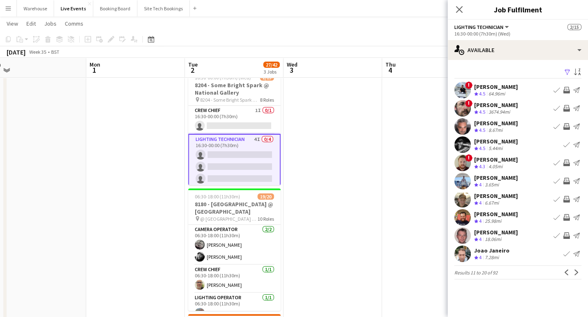
click at [215, 139] on app-card-role "Lighting Technician 4I 0/4 16:30-00:00 (7h30m) single-neutral-actions single-ne…" at bounding box center [234, 167] width 92 height 66
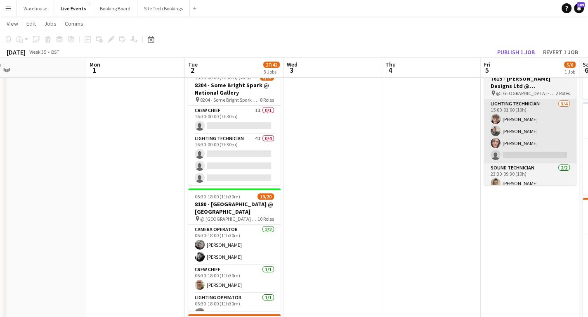
drag, startPoint x: 232, startPoint y: 139, endPoint x: 501, endPoint y: 100, distance: 271.0
click at [233, 138] on app-card-role "Lighting Technician 4I 0/4 16:30-00:00 (7h30m) single-neutral-actions single-ne…" at bounding box center [234, 166] width 92 height 64
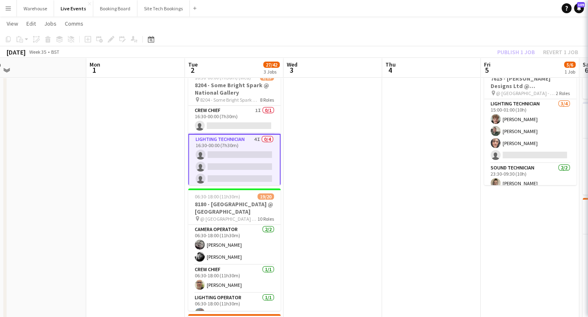
scroll to position [0, 209]
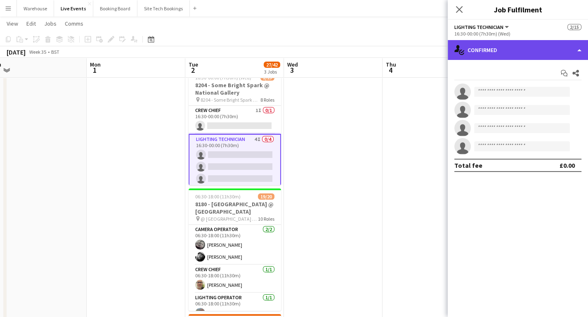
click at [508, 57] on div "single-neutral-actions-check-2 Confirmed" at bounding box center [518, 50] width 140 height 20
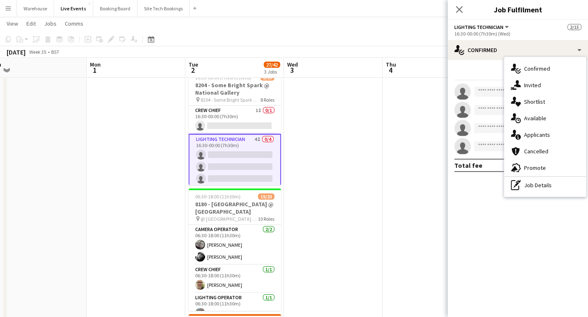
click at [536, 88] on div "single-neutral-actions-share-1 Invited" at bounding box center [545, 85] width 82 height 17
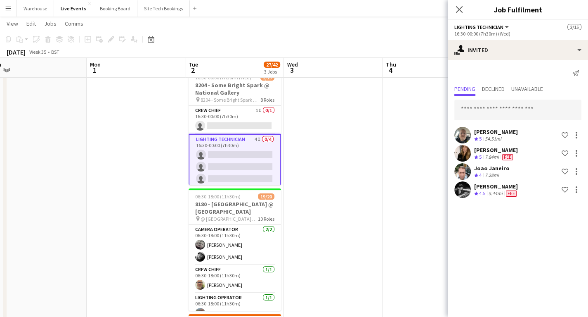
drag, startPoint x: 457, startPoint y: 12, endPoint x: 375, endPoint y: 62, distance: 96.5
click at [457, 12] on icon "Close pop-in" at bounding box center [459, 9] width 7 height 7
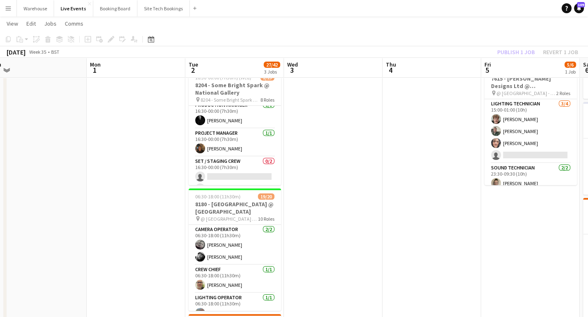
scroll to position [132, 0]
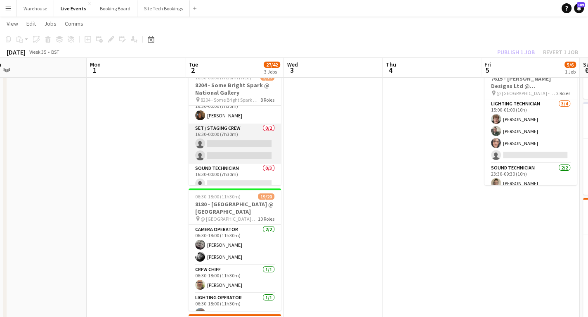
click at [220, 125] on app-card-role "Set / Staging Crew 0/2 16:30-00:00 (7h30m) single-neutral-actions single-neutra…" at bounding box center [235, 143] width 92 height 40
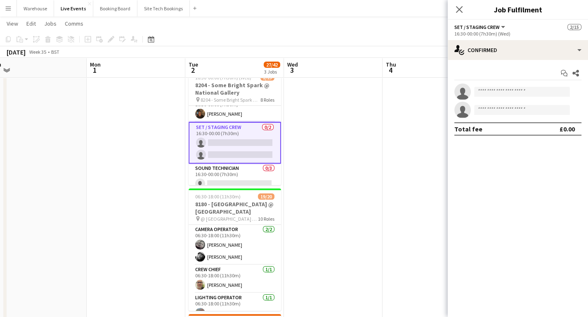
scroll to position [130, 0]
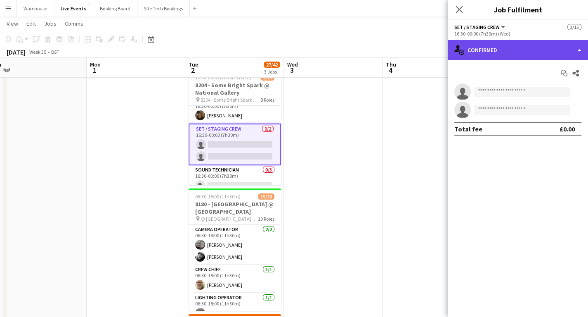
click at [487, 53] on div "single-neutral-actions-check-2 Confirmed" at bounding box center [518, 50] width 140 height 20
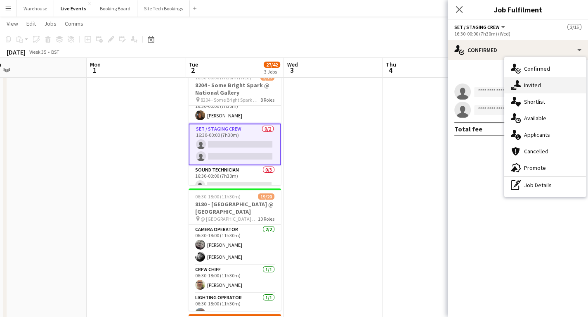
click at [525, 87] on div "single-neutral-actions-share-1 Invited" at bounding box center [545, 85] width 82 height 17
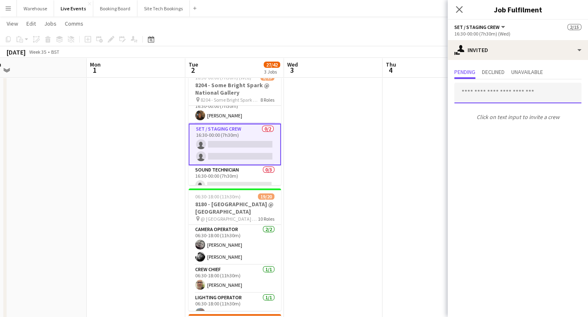
click at [482, 94] on input "text" at bounding box center [517, 93] width 127 height 21
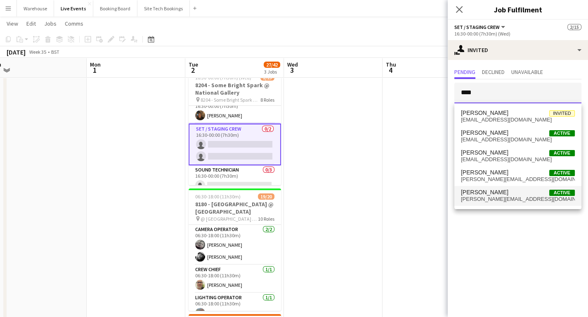
type input "****"
click at [483, 196] on span "[PERSON_NAME][EMAIL_ADDRESS][DOMAIN_NAME]" at bounding box center [518, 199] width 114 height 7
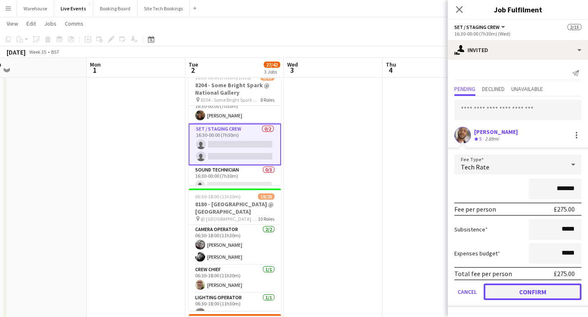
click at [518, 290] on button "Confirm" at bounding box center [533, 291] width 98 height 17
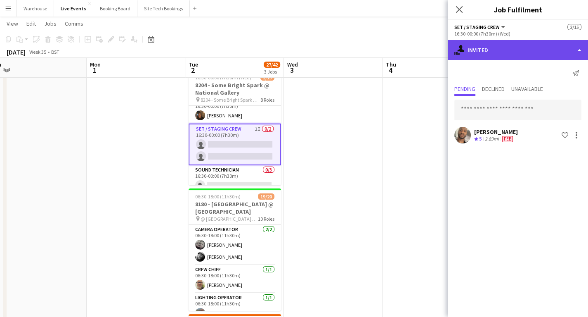
click at [500, 54] on div "single-neutral-actions-share-1 Invited" at bounding box center [518, 50] width 140 height 20
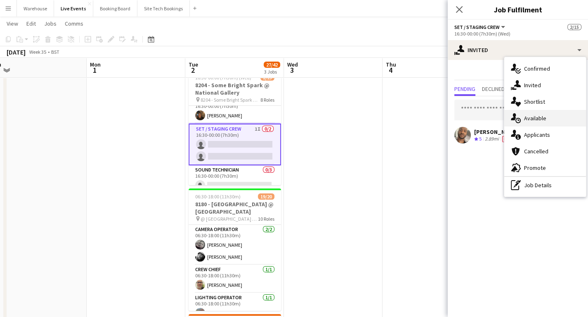
click at [534, 119] on div "single-neutral-actions-upload Available" at bounding box center [545, 118] width 82 height 17
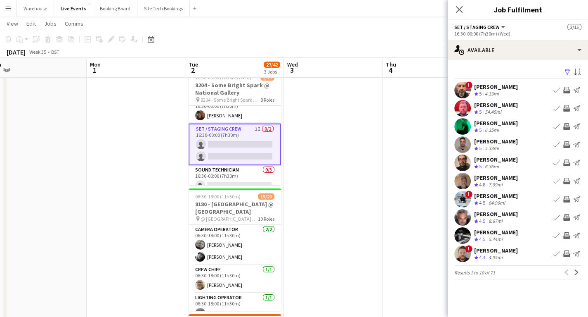
click at [577, 271] on app-icon "Next" at bounding box center [577, 272] width 6 height 6
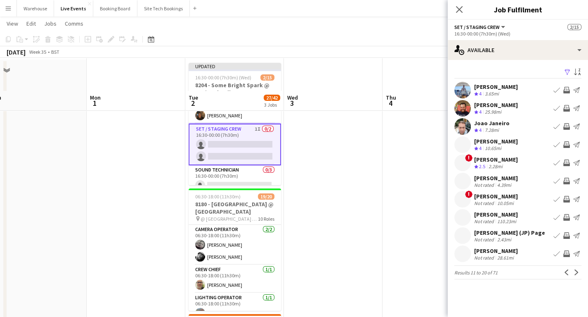
scroll to position [66, 0]
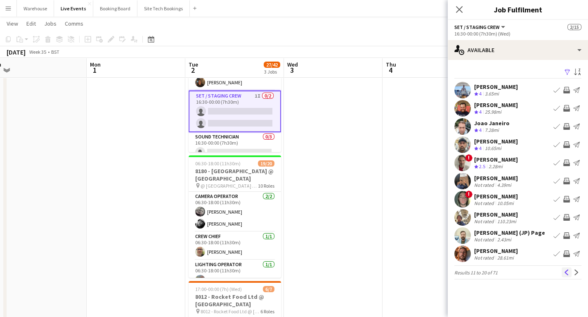
click at [565, 272] on app-icon "Previous" at bounding box center [567, 272] width 6 height 6
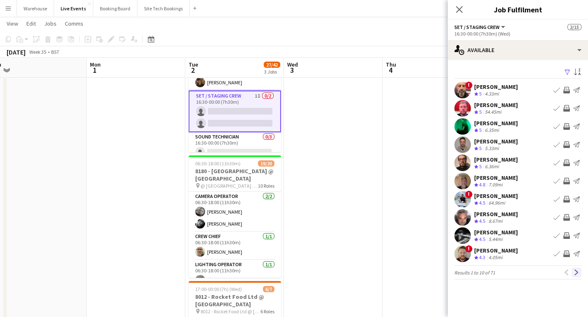
click at [575, 267] on button "Next" at bounding box center [577, 272] width 10 height 10
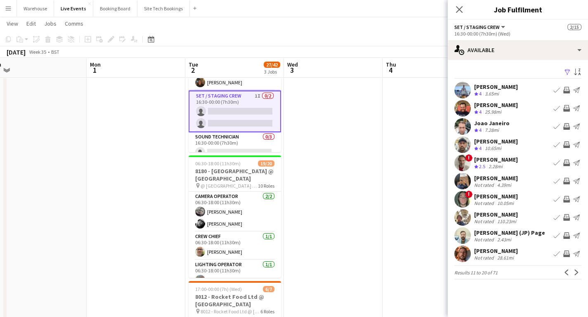
click at [565, 255] on app-icon "Invite crew" at bounding box center [566, 253] width 7 height 7
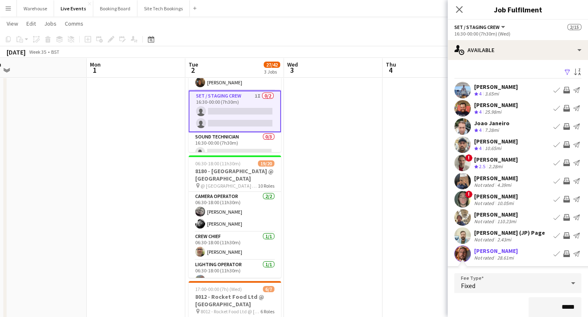
scroll to position [99, 0]
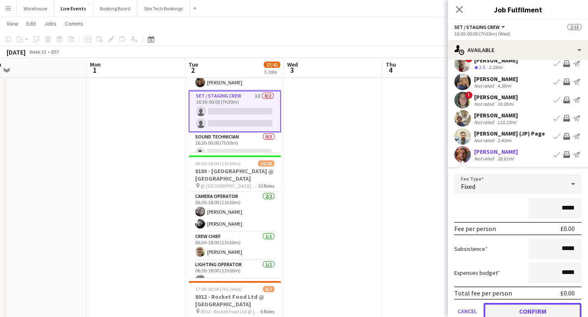
drag, startPoint x: 541, startPoint y: 307, endPoint x: 537, endPoint y: 304, distance: 5.3
click at [541, 307] on button "Confirm" at bounding box center [533, 311] width 98 height 17
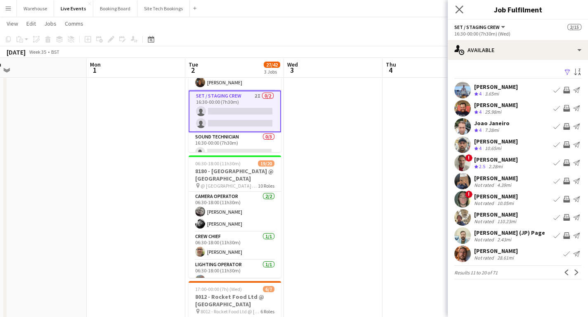
click at [461, 13] on app-icon "Close pop-in" at bounding box center [460, 10] width 12 height 12
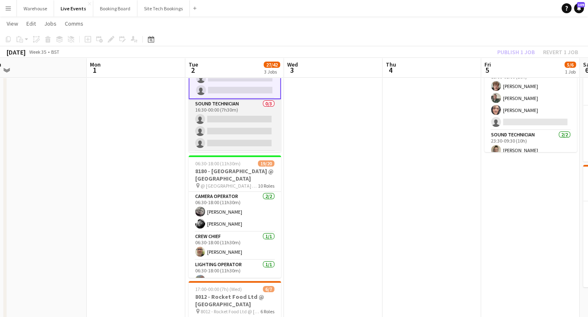
click at [229, 119] on app-card-role "Sound Technician 0/3 16:30-00:00 (7h30m) single-neutral-actions single-neutral-…" at bounding box center [235, 125] width 92 height 52
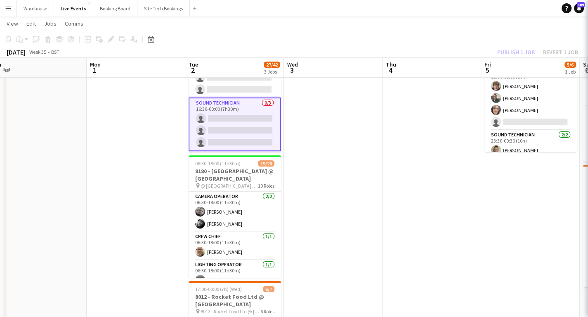
scroll to position [163, 0]
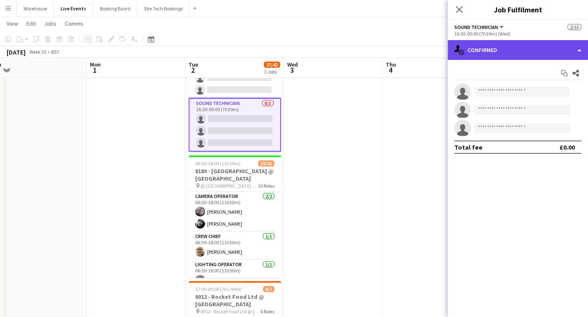
click at [488, 58] on div "single-neutral-actions-check-2 Confirmed" at bounding box center [518, 50] width 140 height 20
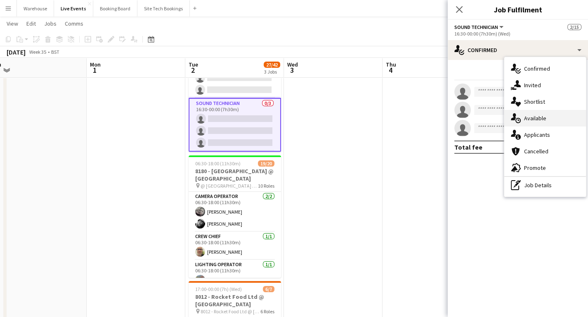
click at [532, 117] on div "single-neutral-actions-upload Available" at bounding box center [545, 118] width 82 height 17
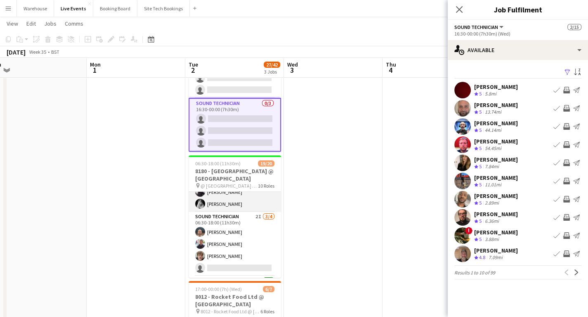
scroll to position [314, 0]
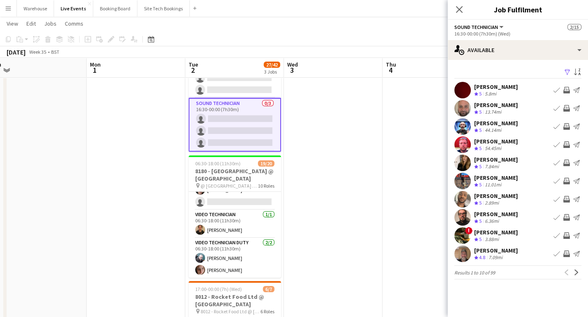
click at [237, 119] on app-card-role "Sound Technician 0/3 16:30-00:00 (7h30m) single-neutral-actions single-neutral-…" at bounding box center [235, 125] width 92 height 54
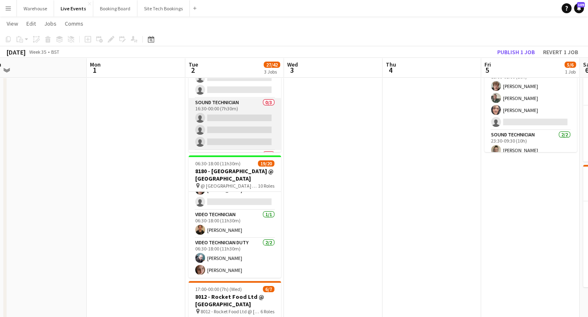
click at [246, 116] on app-card-role "Sound Technician 0/3 16:30-00:00 (7h30m) single-neutral-actions single-neutral-…" at bounding box center [235, 124] width 92 height 52
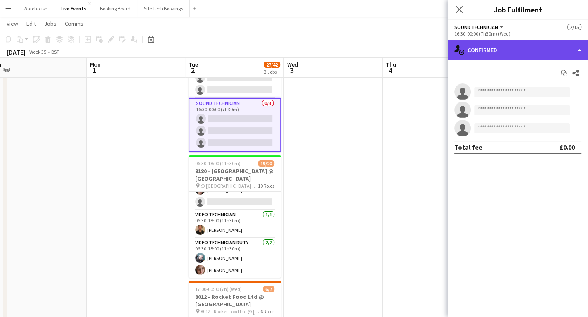
click at [514, 54] on div "single-neutral-actions-check-2 Confirmed" at bounding box center [518, 50] width 140 height 20
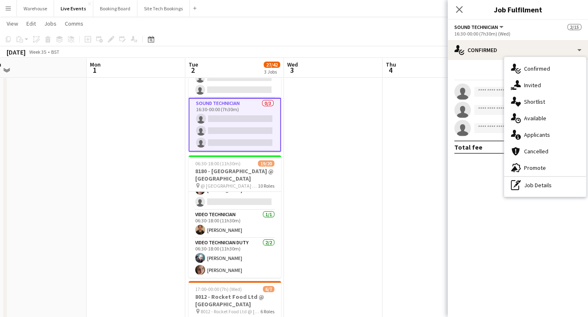
click at [529, 86] on div "single-neutral-actions-share-1 Invited" at bounding box center [545, 85] width 82 height 17
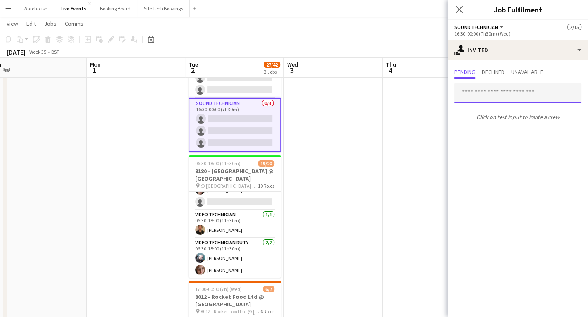
drag, startPoint x: 497, startPoint y: 92, endPoint x: 500, endPoint y: 85, distance: 7.0
click at [497, 90] on input "text" at bounding box center [517, 93] width 127 height 21
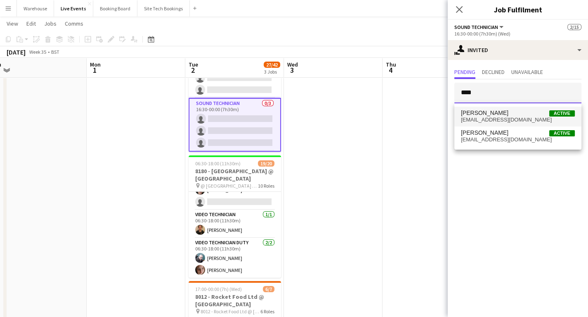
type input "****"
click at [488, 121] on span "[EMAIL_ADDRESS][DOMAIN_NAME]" at bounding box center [518, 119] width 114 height 7
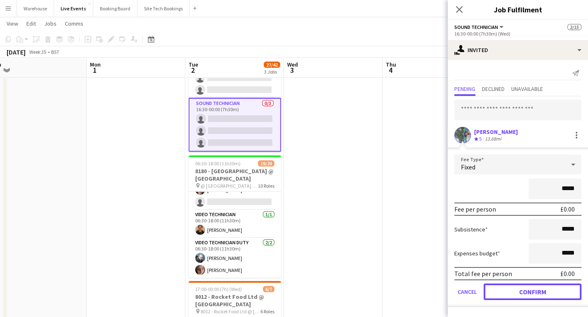
click at [527, 291] on button "Confirm" at bounding box center [533, 291] width 98 height 17
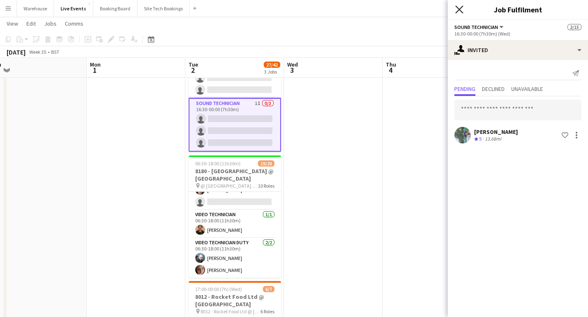
click at [457, 12] on icon at bounding box center [459, 9] width 8 height 8
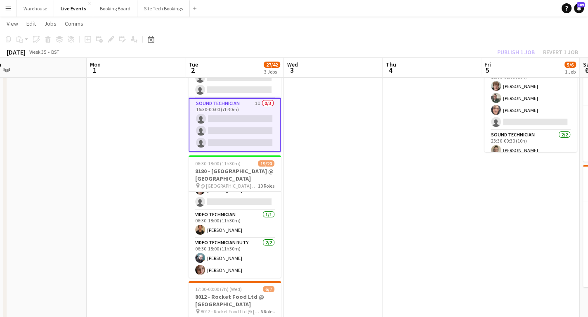
click at [244, 124] on app-card-role "Sound Technician 1I 0/3 16:30-00:00 (7h30m) single-neutral-actions single-neutr…" at bounding box center [235, 125] width 92 height 54
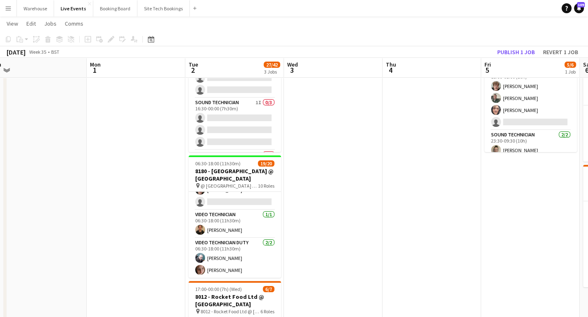
click at [222, 104] on app-card-role "Sound Technician 1I 0/3 16:30-00:00 (7h30m) single-neutral-actions single-neutr…" at bounding box center [235, 124] width 92 height 52
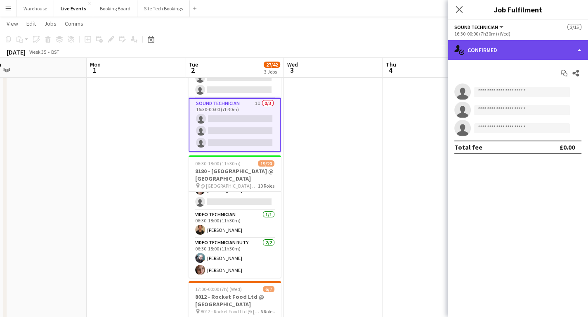
click at [529, 47] on div "single-neutral-actions-check-2 Confirmed" at bounding box center [518, 50] width 140 height 20
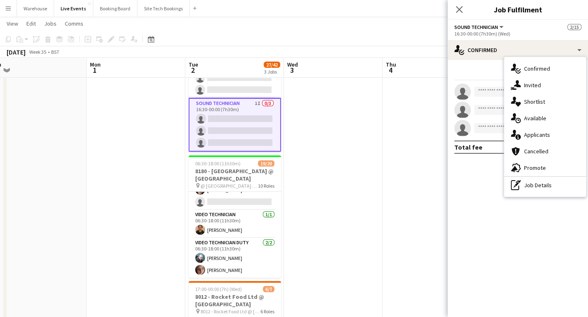
click at [538, 117] on div "single-neutral-actions-upload Available" at bounding box center [545, 118] width 82 height 17
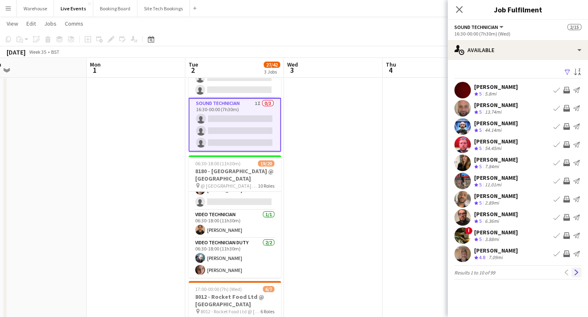
click at [575, 269] on app-icon "Next" at bounding box center [577, 272] width 6 height 6
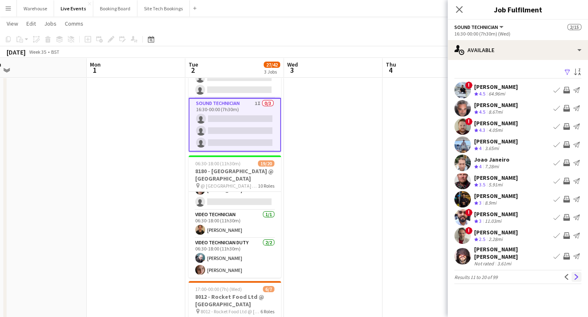
click at [574, 274] on app-icon "Next" at bounding box center [577, 277] width 6 height 6
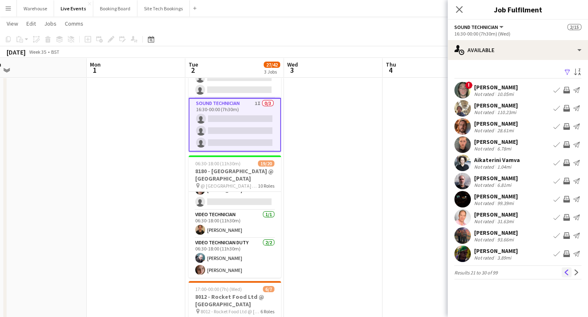
click at [566, 273] on app-icon "Previous" at bounding box center [567, 272] width 6 height 6
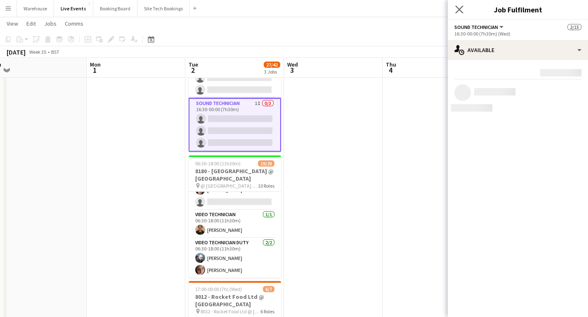
click at [457, 12] on icon at bounding box center [459, 9] width 8 height 8
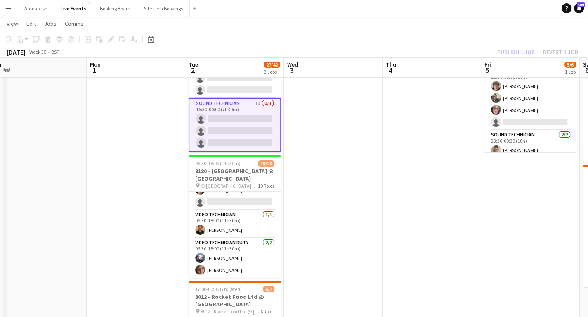
click at [236, 127] on app-card-role "Sound Technician 1I 0/3 16:30-00:00 (7h30m) single-neutral-actions single-neutr…" at bounding box center [235, 125] width 92 height 54
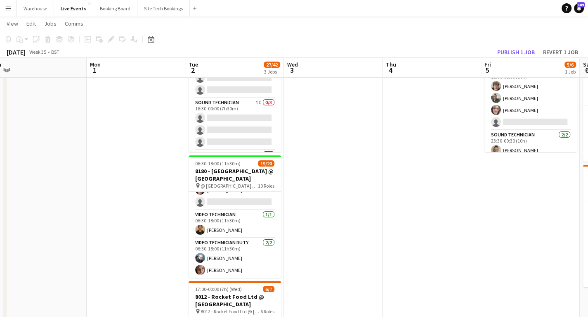
click at [235, 102] on app-card-role "Sound Technician 1I 0/3 16:30-00:00 (7h30m) single-neutral-actions single-neutr…" at bounding box center [235, 124] width 92 height 52
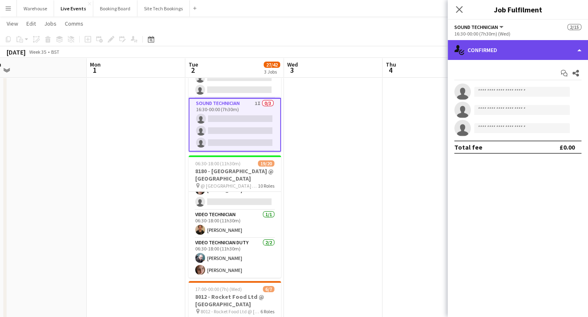
click at [505, 52] on div "single-neutral-actions-check-2 Confirmed" at bounding box center [518, 50] width 140 height 20
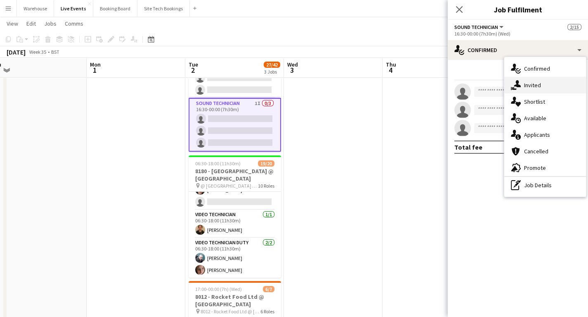
click at [530, 83] on div "single-neutral-actions-share-1 Invited" at bounding box center [545, 85] width 82 height 17
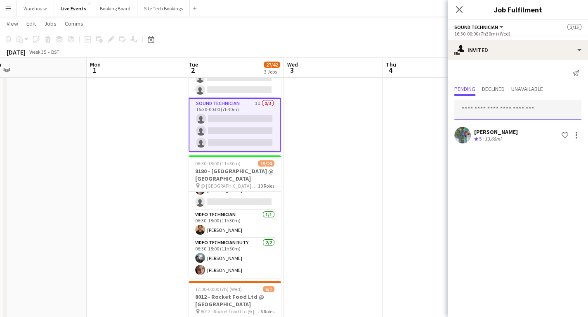
click at [499, 106] on input "text" at bounding box center [517, 109] width 127 height 21
type input "*"
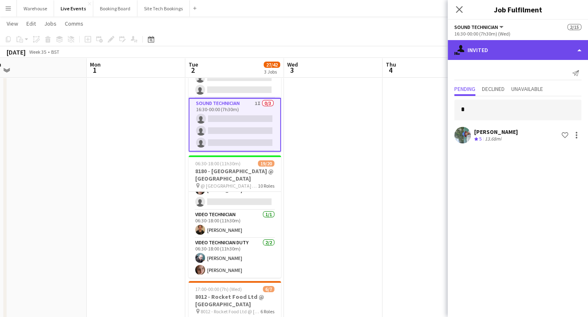
click at [500, 53] on div "single-neutral-actions-share-1 Invited" at bounding box center [518, 50] width 140 height 20
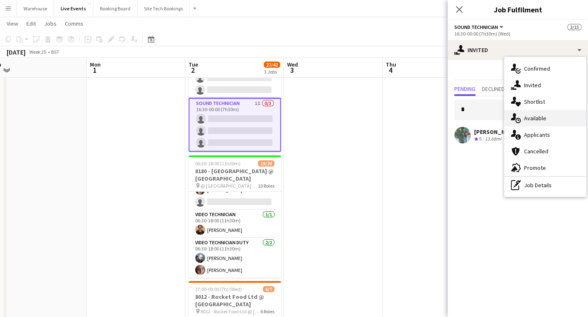
click at [534, 117] on div "single-neutral-actions-upload Available" at bounding box center [545, 118] width 82 height 17
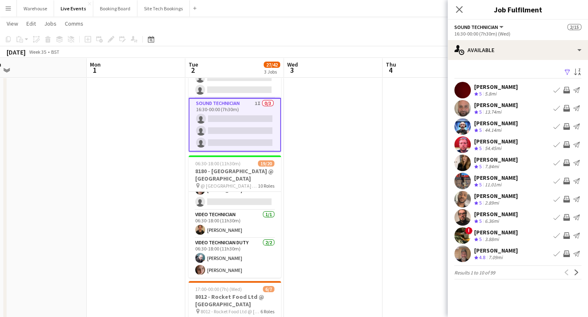
drag, startPoint x: 565, startPoint y: 180, endPoint x: 559, endPoint y: 178, distance: 6.0
click at [565, 180] on app-icon "Invite crew" at bounding box center [566, 180] width 7 height 7
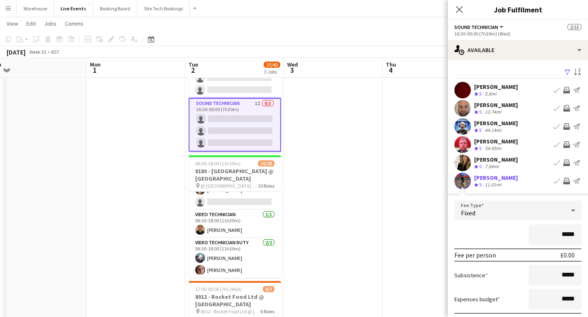
scroll to position [66, 0]
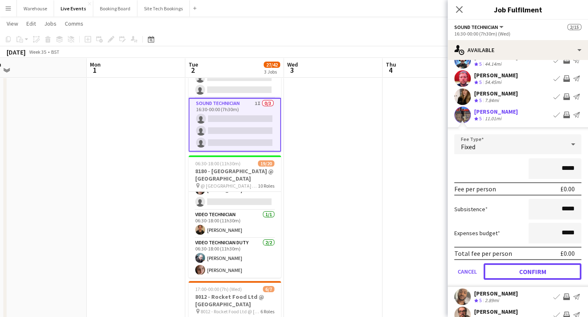
click at [544, 272] on button "Confirm" at bounding box center [533, 271] width 98 height 17
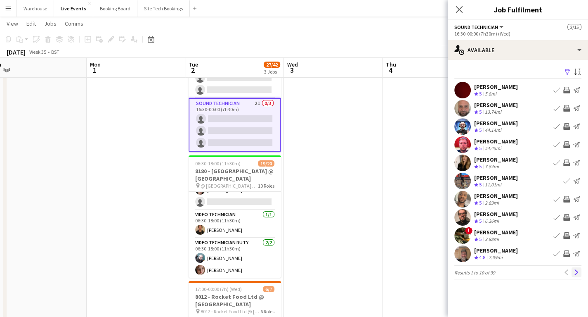
click at [577, 272] on app-icon "Next" at bounding box center [577, 272] width 6 height 6
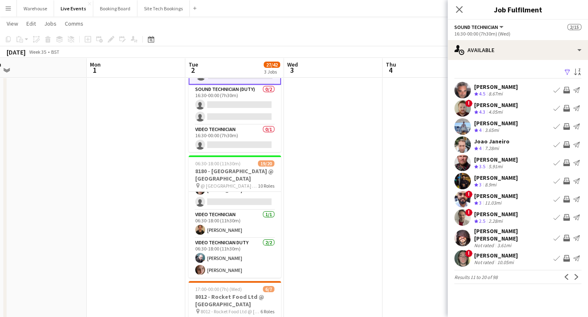
scroll to position [164, 0]
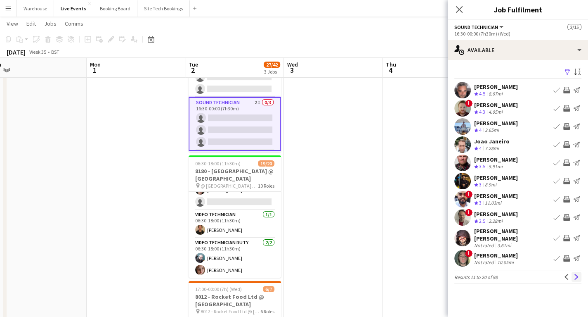
click at [578, 274] on app-icon "Next" at bounding box center [577, 277] width 6 height 6
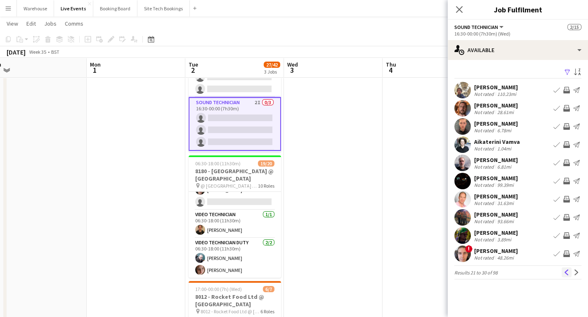
click at [566, 271] on app-icon "Previous" at bounding box center [567, 272] width 6 height 6
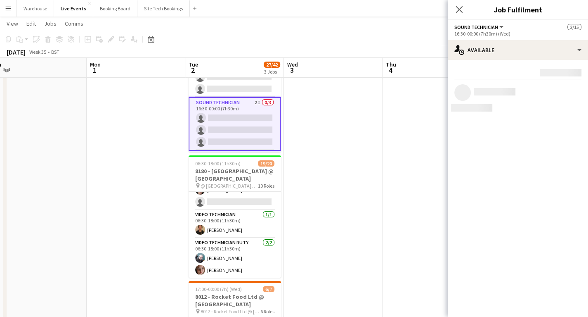
click at [566, 271] on mat-expansion-panel "users Available Rating: 0 - 5 0 5 Distance: 1mi - 1001mi+ 1001mi+ To use matche…" at bounding box center [518, 188] width 140 height 257
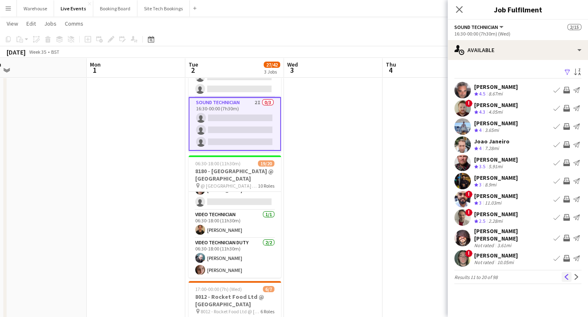
click at [569, 274] on app-icon "Previous" at bounding box center [567, 277] width 6 height 6
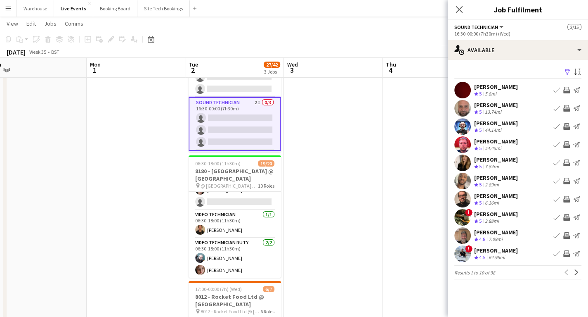
click at [567, 125] on app-icon "Invite crew" at bounding box center [566, 126] width 7 height 7
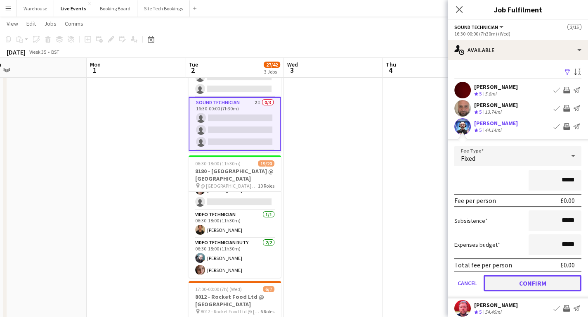
click at [535, 279] on button "Confirm" at bounding box center [533, 282] width 98 height 17
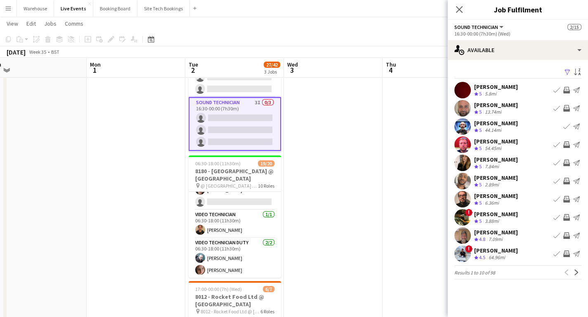
scroll to position [197, 0]
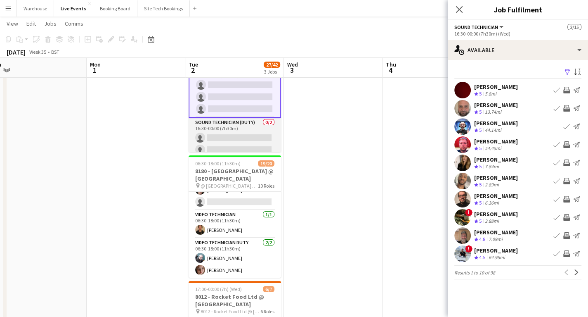
click at [226, 124] on app-card-role "Sound Technician (Duty) 0/2 16:30-00:00 (7h30m) single-neutral-actions single-n…" at bounding box center [235, 138] width 92 height 40
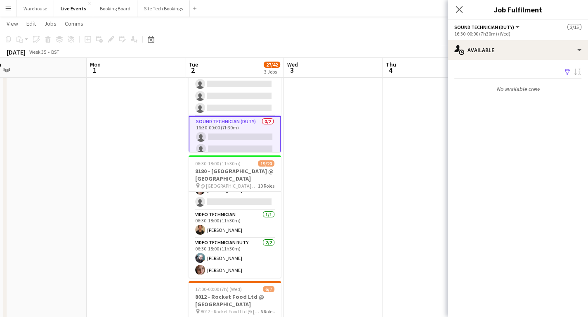
scroll to position [196, 0]
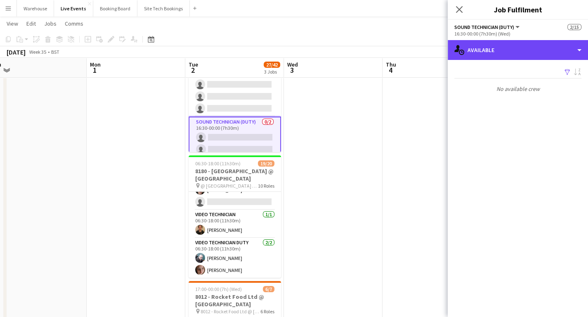
drag, startPoint x: 503, startPoint y: 49, endPoint x: 503, endPoint y: 61, distance: 11.6
click at [503, 49] on div "single-neutral-actions-upload Available" at bounding box center [518, 50] width 140 height 20
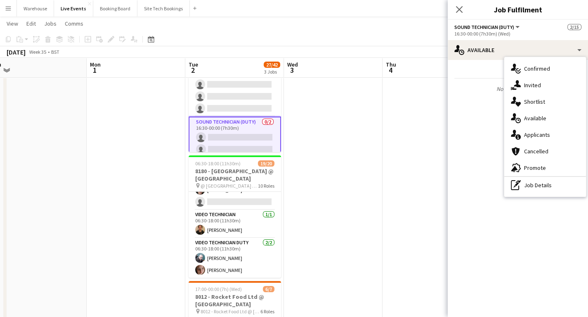
click at [538, 118] on div "single-neutral-actions-upload Available" at bounding box center [545, 118] width 82 height 17
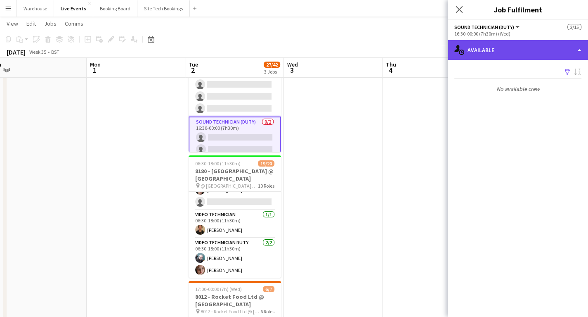
click at [499, 49] on div "single-neutral-actions-upload Available" at bounding box center [518, 50] width 140 height 20
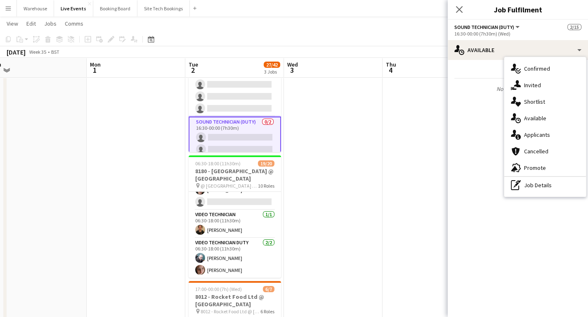
click at [373, 156] on app-date-cell at bounding box center [333, 256] width 99 height 461
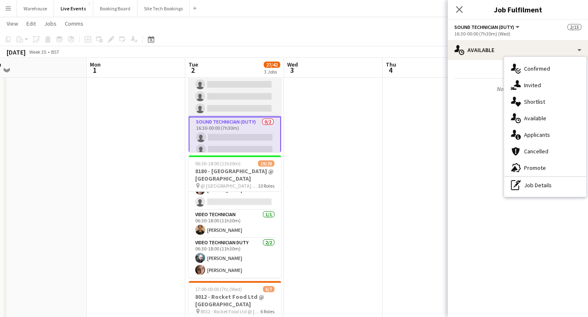
scroll to position [0, 209]
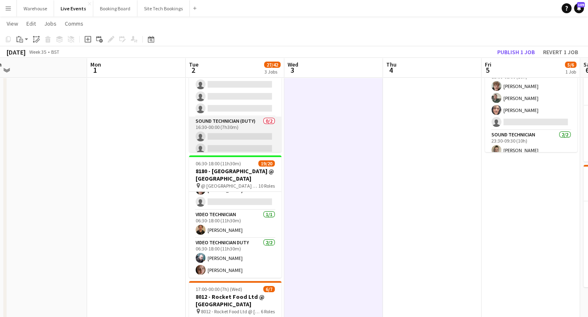
click at [226, 120] on app-card-role "Sound Technician (Duty) 0/2 16:30-00:00 (7h30m) single-neutral-actions single-n…" at bounding box center [235, 136] width 92 height 40
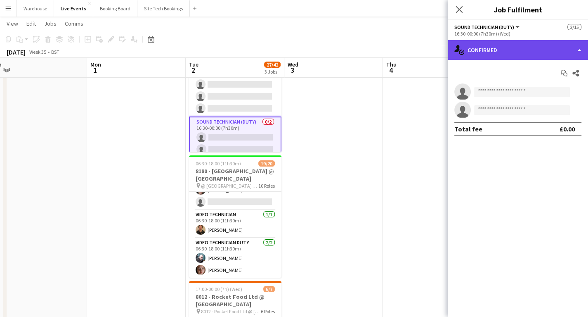
click at [504, 53] on div "single-neutral-actions-check-2 Confirmed" at bounding box center [518, 50] width 140 height 20
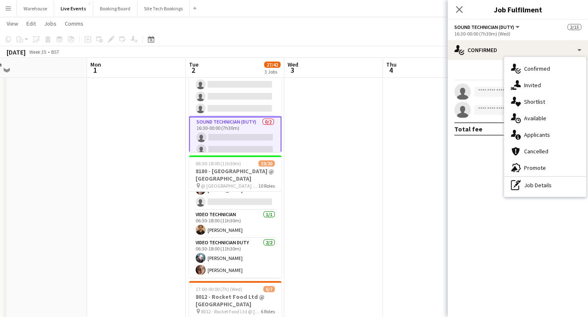
click at [538, 118] on div "single-neutral-actions-upload Available" at bounding box center [545, 118] width 82 height 17
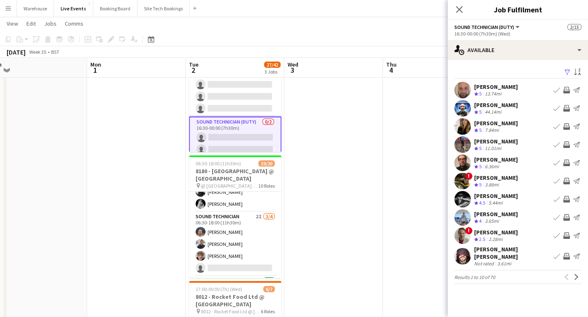
scroll to position [229, 0]
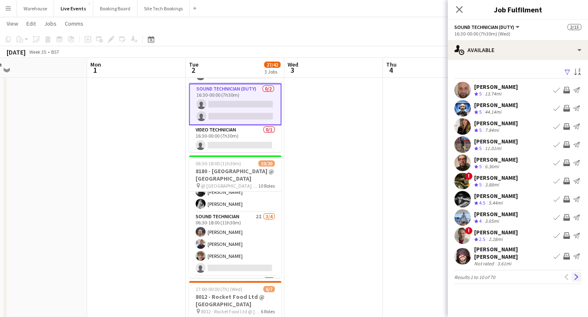
click at [576, 274] on app-icon "Next" at bounding box center [577, 277] width 6 height 6
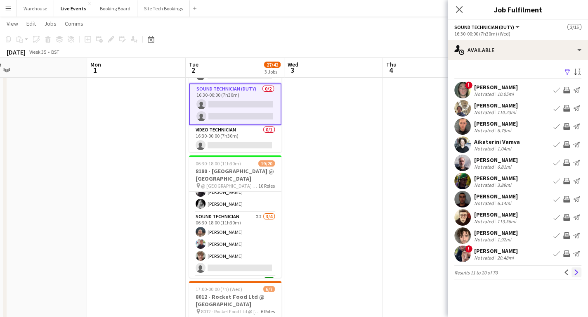
click at [575, 269] on app-icon "Next" at bounding box center [577, 272] width 6 height 6
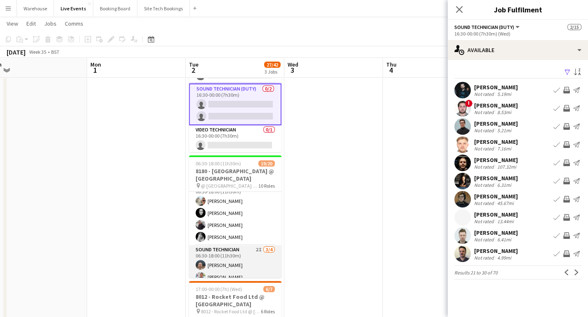
scroll to position [182, 0]
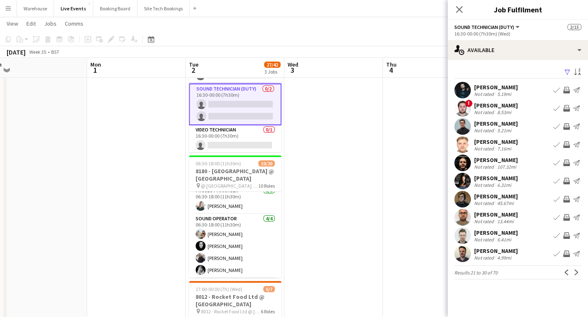
click at [574, 269] on app-icon "Next" at bounding box center [577, 272] width 6 height 6
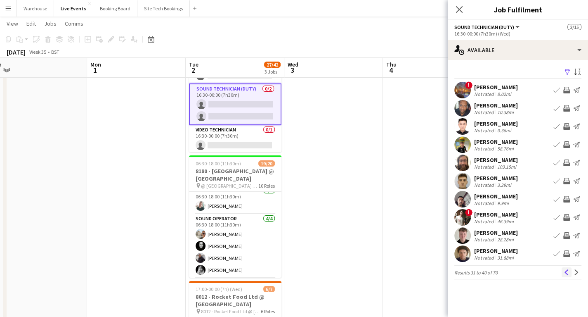
click at [566, 274] on app-icon "Previous" at bounding box center [567, 272] width 6 height 6
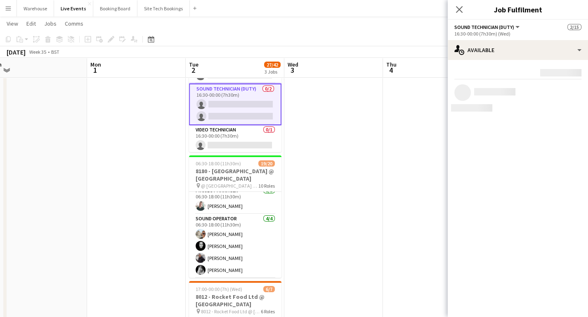
click at [566, 274] on mat-expansion-panel "users Available Rating: 0 - 5 0 5 Distance: 1mi - 1001mi+ 1001mi+ To use matche…" at bounding box center [518, 188] width 140 height 257
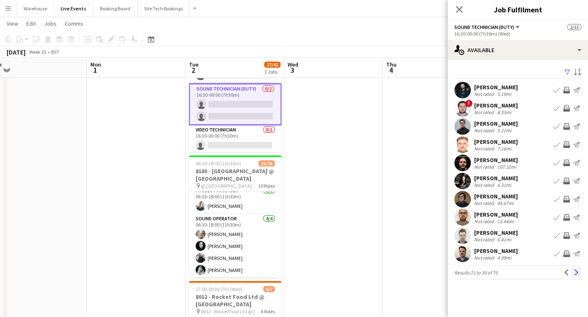
click at [574, 272] on app-icon "Next" at bounding box center [577, 272] width 6 height 6
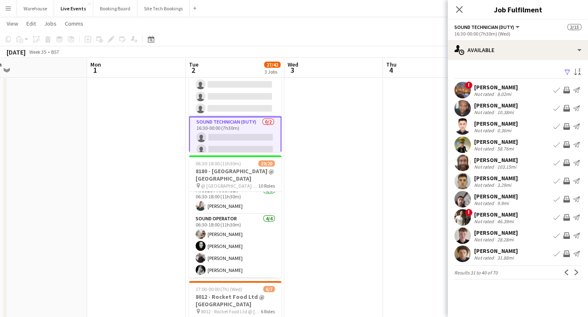
scroll to position [163, 0]
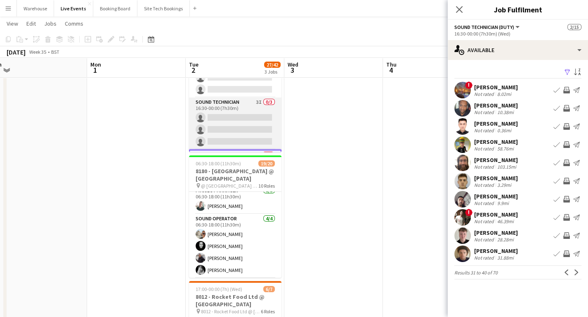
click at [222, 104] on app-card-role "Sound Technician 3I 0/3 16:30-00:00 (7h30m) single-neutral-actions single-neutr…" at bounding box center [235, 123] width 92 height 52
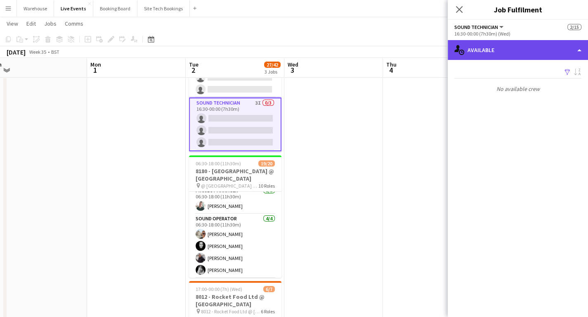
click at [489, 52] on div "single-neutral-actions-upload Available" at bounding box center [518, 50] width 140 height 20
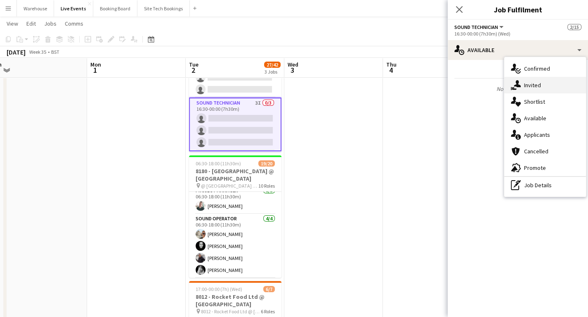
click at [529, 84] on div "single-neutral-actions-share-1 Invited" at bounding box center [545, 85] width 82 height 17
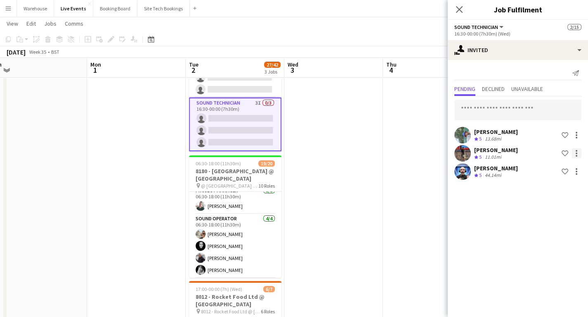
click at [576, 152] on div at bounding box center [577, 153] width 2 height 2
click at [537, 225] on span "Cancel invitation" at bounding box center [550, 227] width 48 height 7
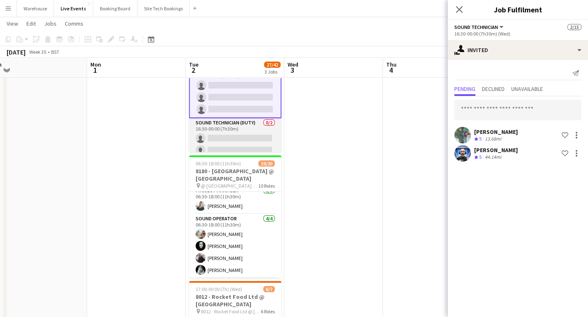
click at [229, 134] on app-card-role "Sound Technician (Duty) 0/2 16:30-00:00 (7h30m) single-neutral-actions single-n…" at bounding box center [235, 138] width 92 height 40
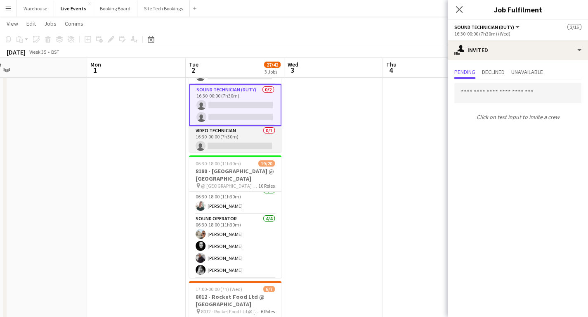
scroll to position [196, 0]
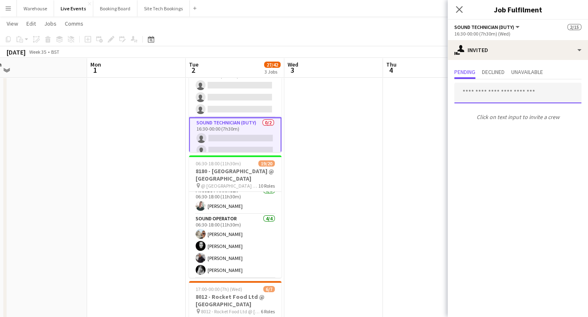
click at [490, 91] on input "text" at bounding box center [517, 93] width 127 height 21
type input "*******"
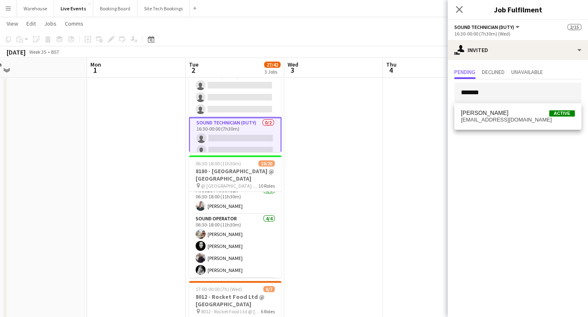
click at [510, 121] on span "[EMAIL_ADDRESS][DOMAIN_NAME]" at bounding box center [518, 119] width 114 height 7
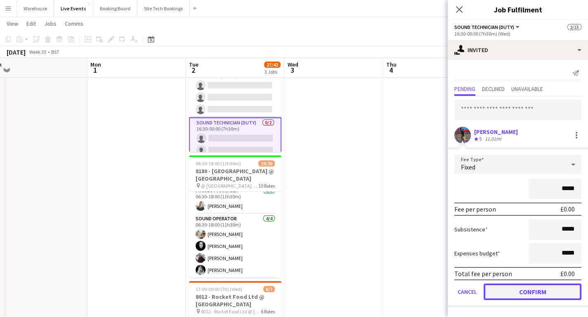
click at [531, 291] on button "Confirm" at bounding box center [533, 291] width 98 height 17
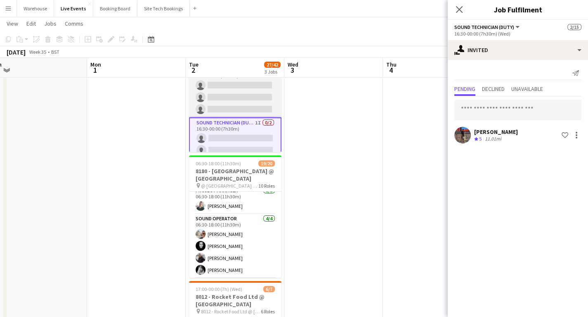
scroll to position [130, 0]
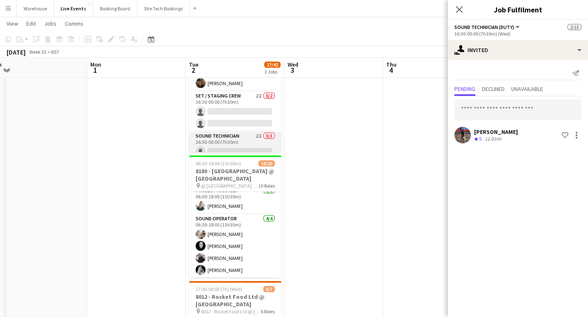
click at [234, 136] on app-card-role "Sound Technician 2I 0/3 16:30-00:00 (7h30m) single-neutral-actions single-neutr…" at bounding box center [235, 157] width 92 height 52
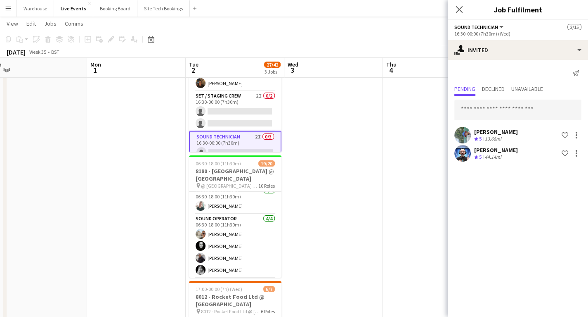
click at [489, 34] on div "16:30-00:00 (7h30m) (Wed)" at bounding box center [517, 34] width 127 height 6
click at [498, 106] on input "text" at bounding box center [517, 109] width 127 height 21
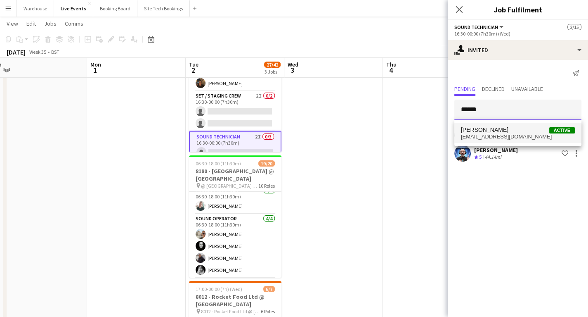
type input "******"
drag, startPoint x: 523, startPoint y: 140, endPoint x: 520, endPoint y: 136, distance: 5.4
click at [523, 139] on mat-option "[PERSON_NAME] Active [EMAIL_ADDRESS][DOMAIN_NAME]" at bounding box center [517, 133] width 127 height 20
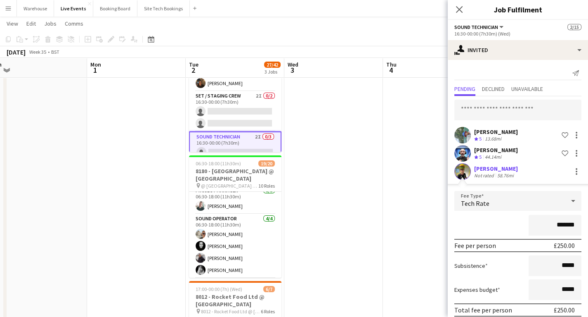
scroll to position [33, 0]
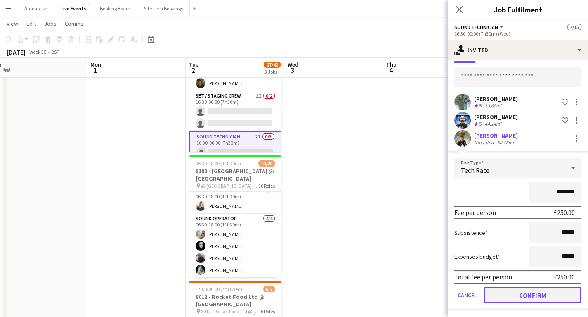
click at [552, 292] on button "Confirm" at bounding box center [533, 294] width 98 height 17
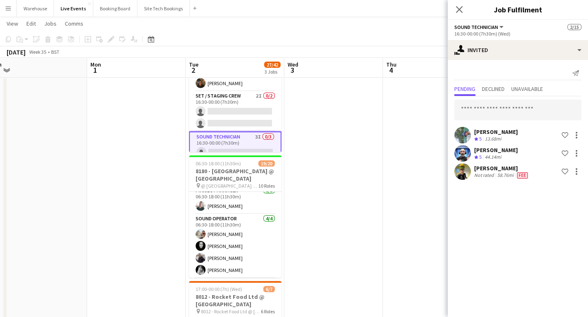
scroll to position [0, 0]
click at [461, 8] on icon "Close pop-in" at bounding box center [459, 9] width 7 height 7
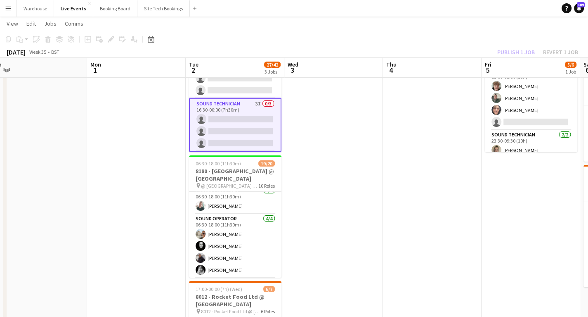
scroll to position [196, 0]
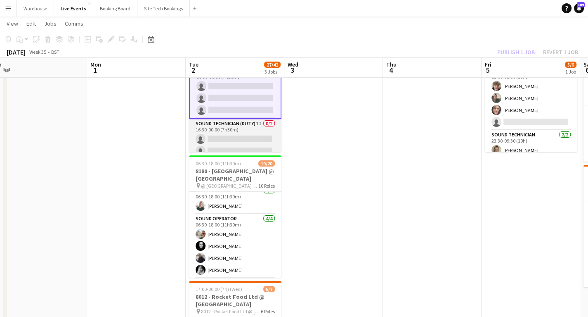
click at [231, 125] on app-card-role "Sound Technician (Duty) 1I 0/2 16:30-00:00 (7h30m) single-neutral-actions singl…" at bounding box center [235, 139] width 92 height 40
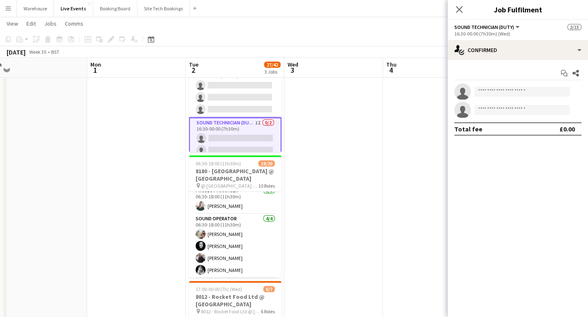
scroll to position [195, 0]
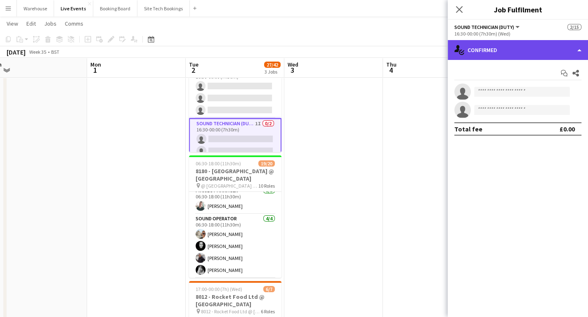
click at [521, 54] on div "single-neutral-actions-check-2 Confirmed" at bounding box center [518, 50] width 140 height 20
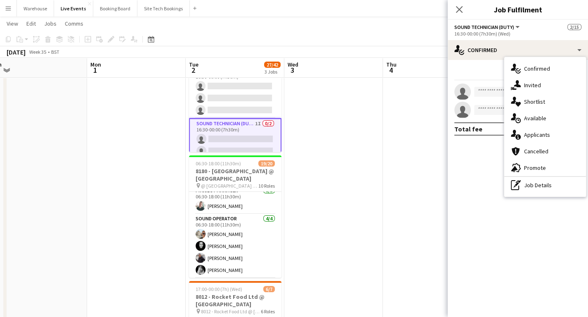
click at [536, 118] on div "single-neutral-actions-upload Available" at bounding box center [545, 118] width 82 height 17
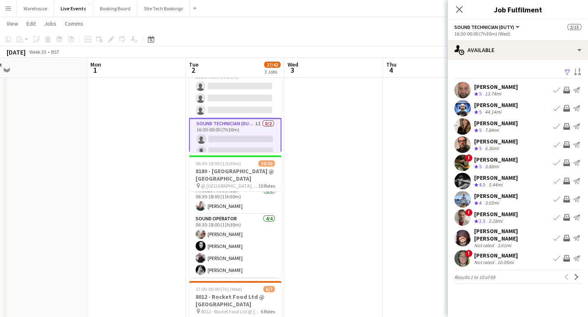
click at [570, 272] on div "Previous Next" at bounding box center [572, 277] width 20 height 10
click at [578, 274] on app-icon "Next" at bounding box center [577, 277] width 6 height 6
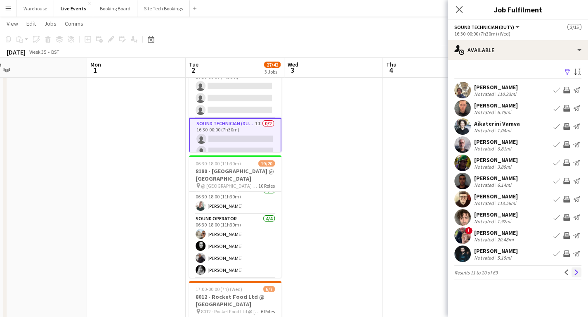
click at [578, 273] on app-icon "Next" at bounding box center [577, 272] width 6 height 6
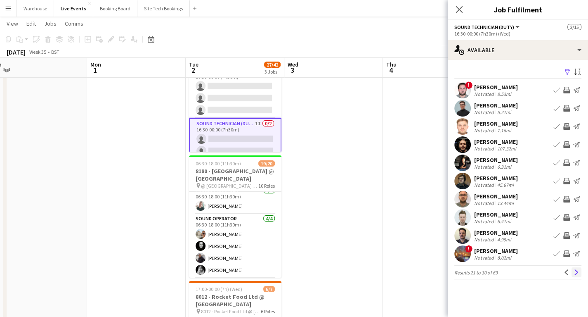
click at [576, 276] on button "Next" at bounding box center [577, 272] width 10 height 10
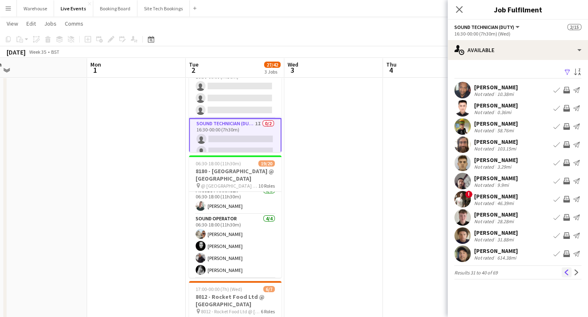
click at [565, 272] on app-icon "Previous" at bounding box center [567, 272] width 6 height 6
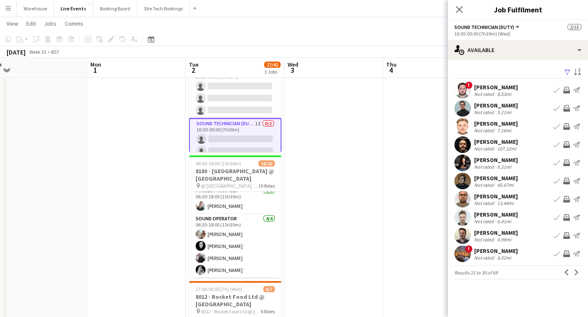
click at [463, 255] on app-user-avatar at bounding box center [462, 253] width 17 height 17
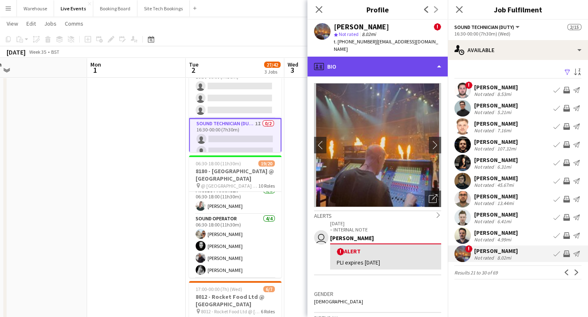
click at [347, 63] on div "profile Bio" at bounding box center [377, 67] width 140 height 20
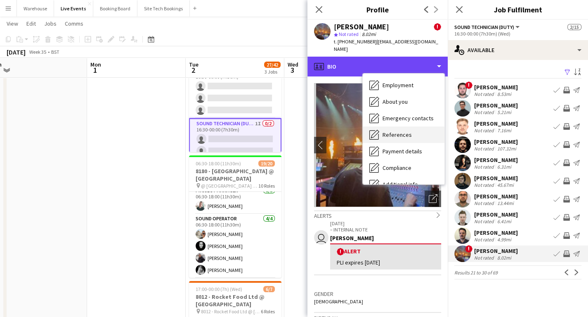
scroll to position [66, 0]
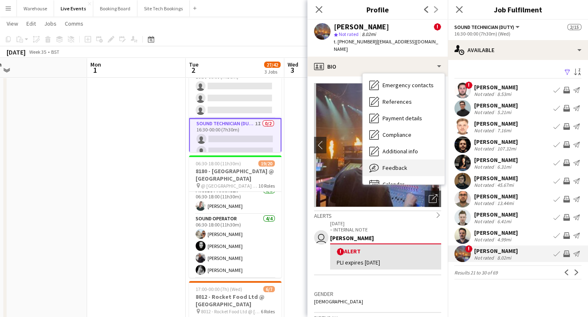
click at [398, 164] on span "Feedback" at bounding box center [395, 167] width 25 height 7
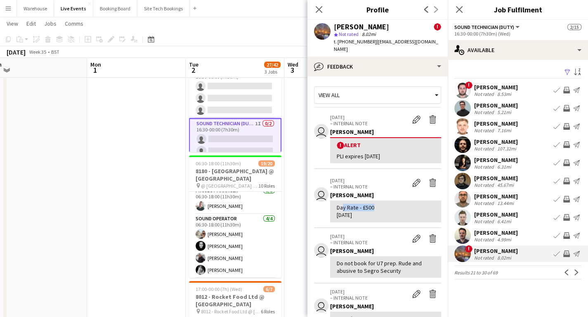
drag, startPoint x: 340, startPoint y: 200, endPoint x: 380, endPoint y: 201, distance: 39.2
click at [380, 203] on div "Day Rate - £500 [DATE]" at bounding box center [386, 210] width 98 height 15
click at [396, 204] on div "Day Rate - £500 [DATE]" at bounding box center [386, 210] width 98 height 15
click at [567, 217] on app-icon "Invite crew" at bounding box center [566, 217] width 7 height 7
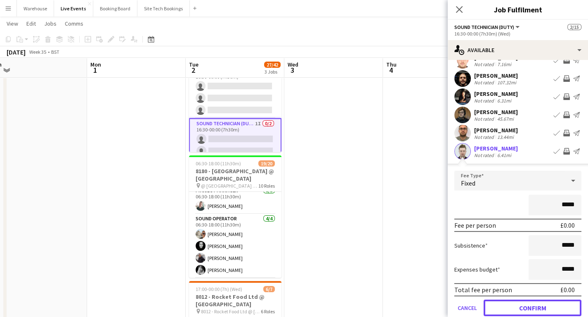
click at [543, 305] on button "Confirm" at bounding box center [533, 307] width 98 height 17
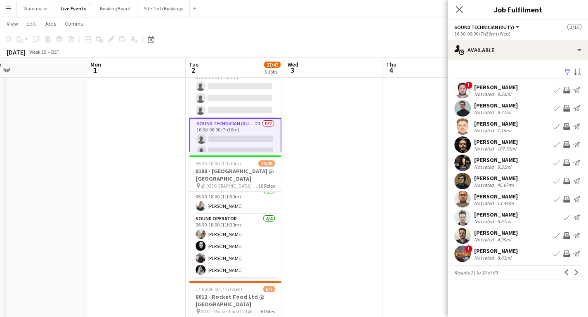
scroll to position [0, 0]
click at [457, 11] on icon at bounding box center [459, 9] width 8 height 8
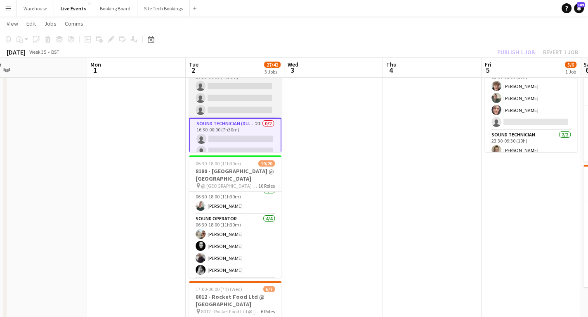
scroll to position [228, 0]
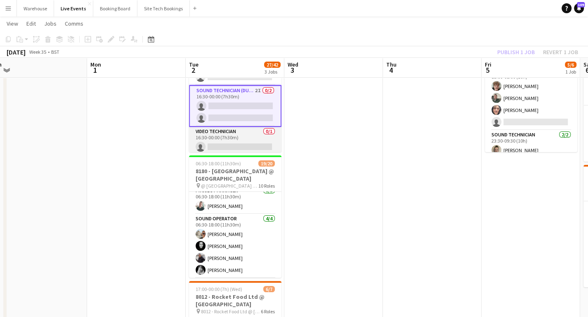
click at [234, 135] on app-card-role "Video Technician 0/1 16:30-00:00 (7h30m) single-neutral-actions" at bounding box center [235, 141] width 92 height 28
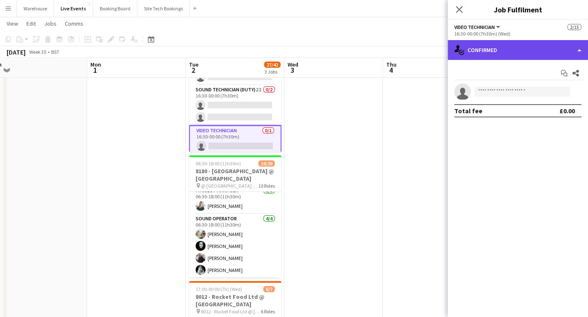
click at [497, 53] on div "single-neutral-actions-check-2 Confirmed" at bounding box center [518, 50] width 140 height 20
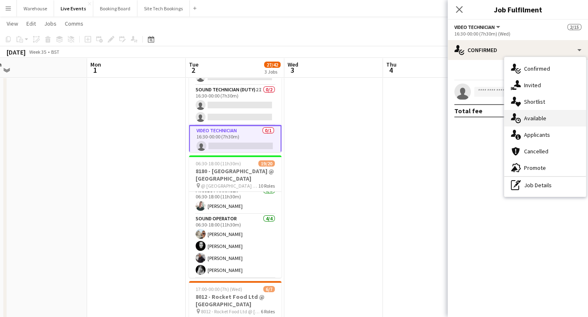
click at [534, 119] on div "single-neutral-actions-upload Available" at bounding box center [545, 118] width 82 height 17
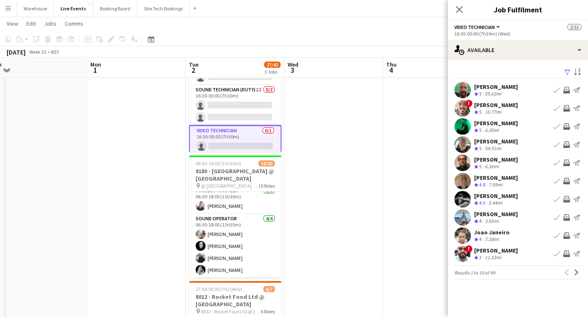
click at [222, 136] on app-card-role "Video Technician 0/1 16:30-00:00 (7h30m) single-neutral-actions" at bounding box center [235, 140] width 92 height 30
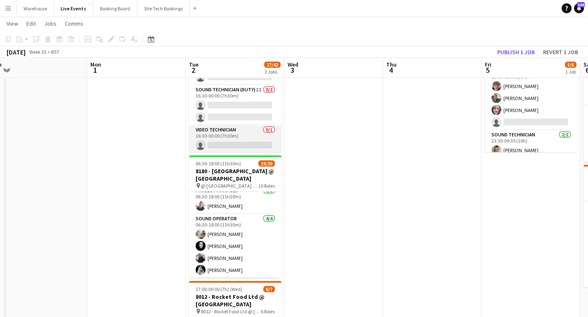
click at [251, 140] on app-card-role "Video Technician 0/1 16:30-00:00 (7h30m) single-neutral-actions" at bounding box center [235, 139] width 92 height 28
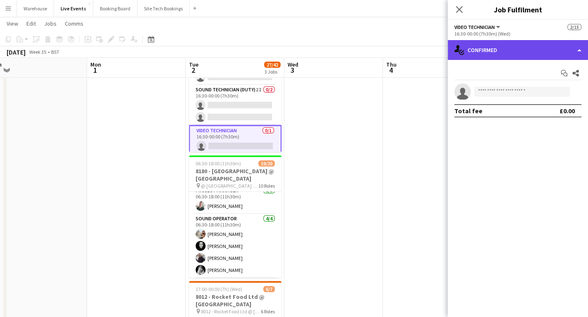
click at [521, 46] on div "single-neutral-actions-check-2 Confirmed" at bounding box center [518, 50] width 140 height 20
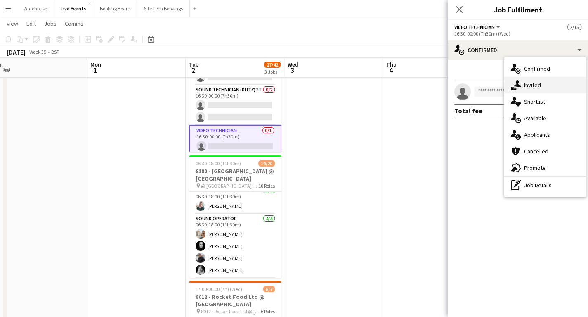
click at [541, 88] on div "single-neutral-actions-share-1 Invited" at bounding box center [545, 85] width 82 height 17
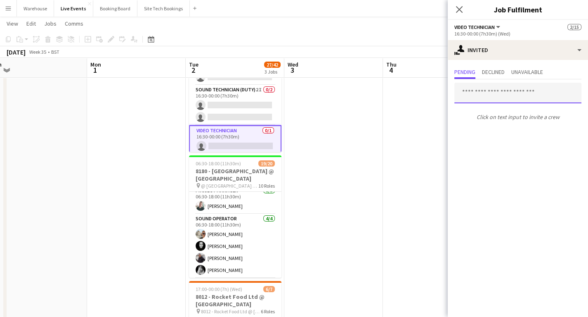
click at [493, 97] on input "text" at bounding box center [517, 93] width 127 height 21
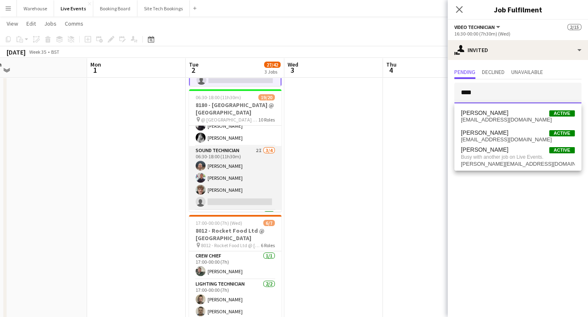
scroll to position [314, 0]
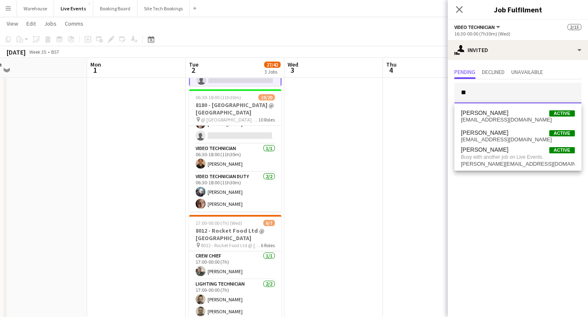
type input "*"
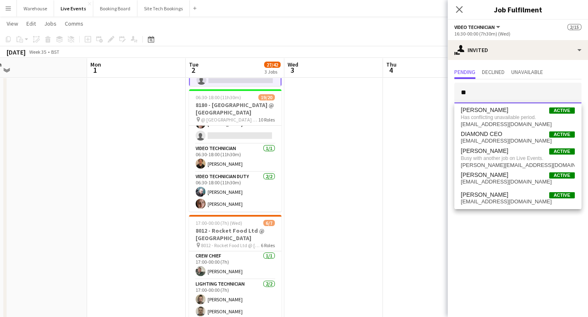
type input "*"
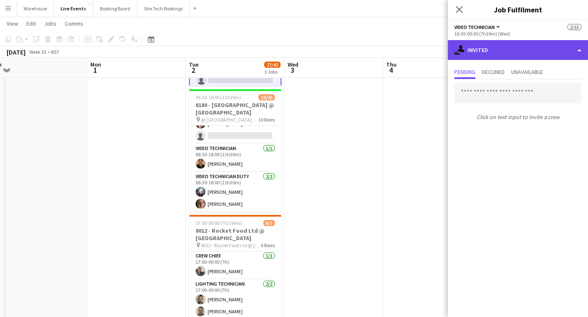
click at [498, 51] on div "single-neutral-actions-share-1 Invited" at bounding box center [518, 50] width 140 height 20
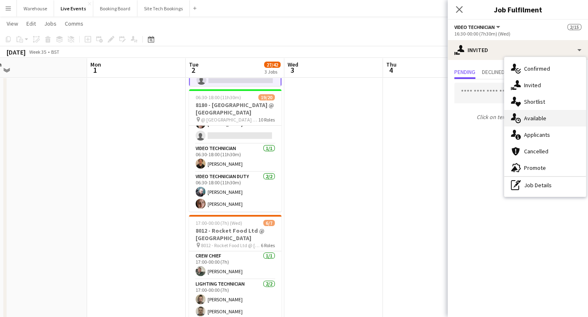
click at [539, 116] on div "single-neutral-actions-upload Available" at bounding box center [545, 118] width 82 height 17
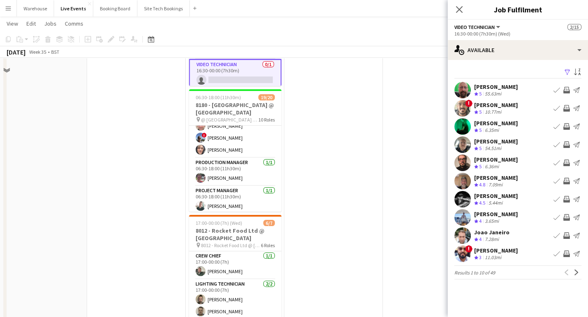
scroll to position [0, 0]
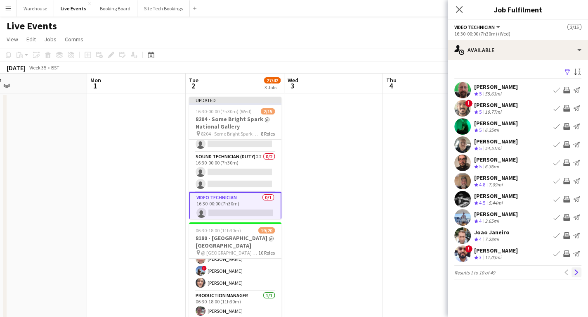
click at [577, 274] on app-icon "Next" at bounding box center [577, 272] width 6 height 6
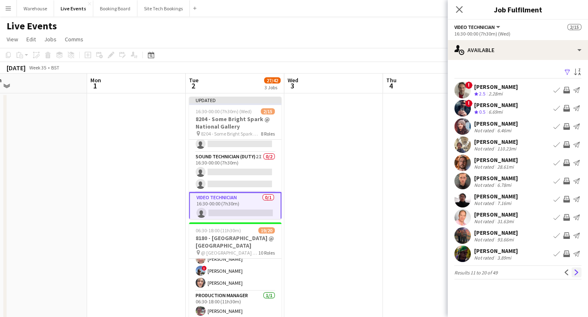
click at [577, 272] on app-icon "Next" at bounding box center [577, 272] width 6 height 6
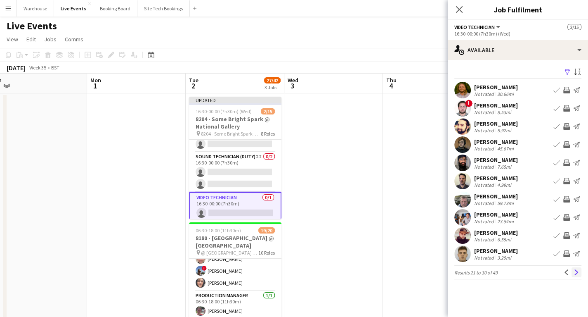
click at [577, 272] on app-icon "Next" at bounding box center [577, 272] width 6 height 6
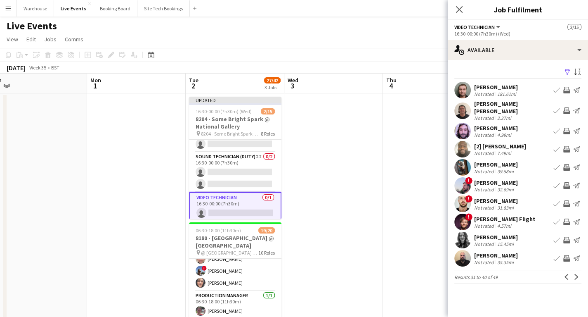
click at [457, 236] on app-user-avatar at bounding box center [462, 240] width 17 height 17
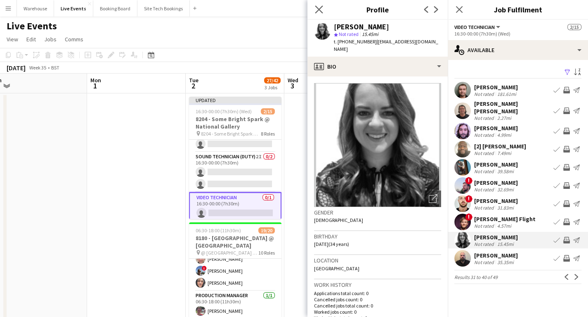
click at [317, 4] on app-icon "Close pop-in" at bounding box center [319, 10] width 12 height 12
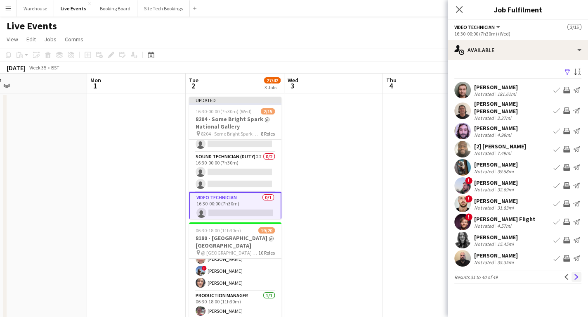
click at [577, 274] on app-icon "Next" at bounding box center [577, 277] width 6 height 6
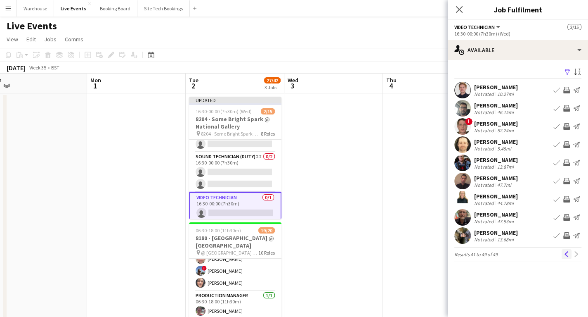
click at [565, 253] on app-icon "Previous" at bounding box center [567, 254] width 6 height 6
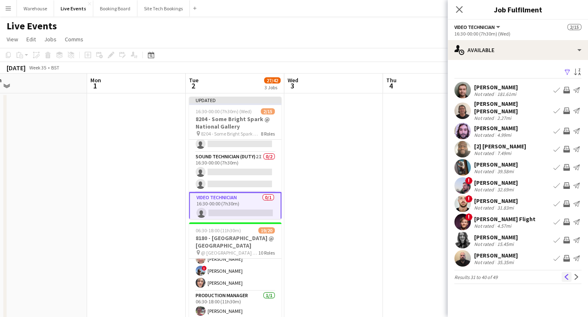
click at [564, 274] on app-icon "Previous" at bounding box center [567, 277] width 6 height 6
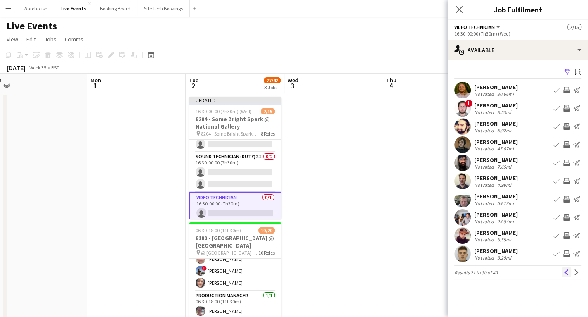
click at [563, 272] on button "Previous" at bounding box center [567, 272] width 10 height 10
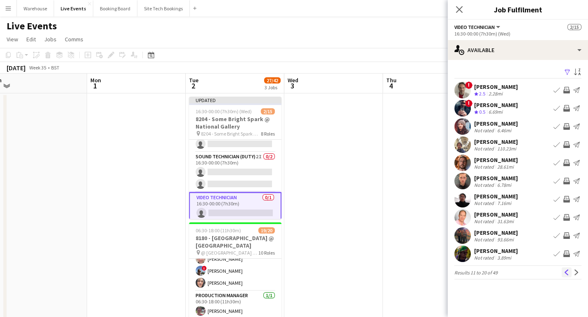
click at [568, 271] on app-icon "Previous" at bounding box center [567, 272] width 6 height 6
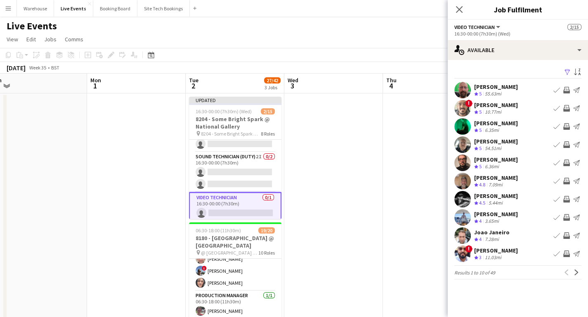
click at [566, 162] on app-icon "Invite crew" at bounding box center [566, 162] width 7 height 7
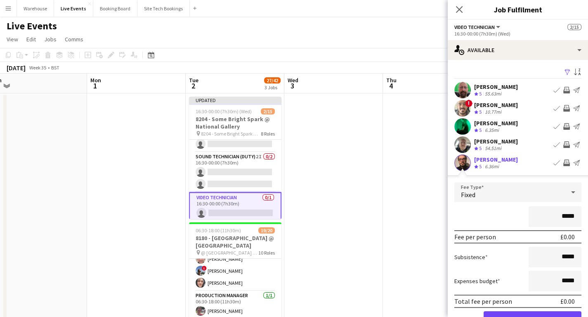
scroll to position [66, 0]
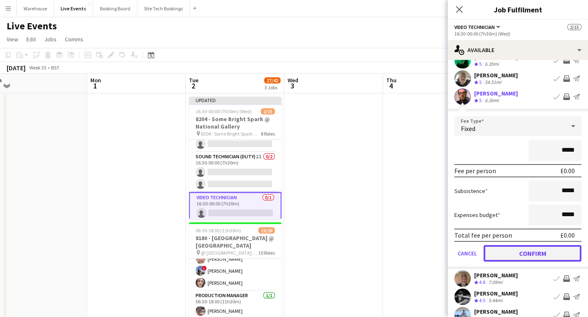
click at [520, 256] on button "Confirm" at bounding box center [533, 253] width 98 height 17
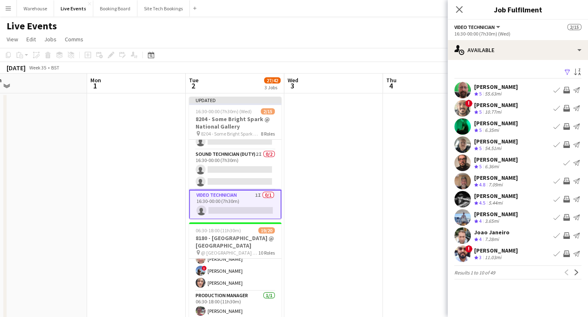
scroll to position [0, 0]
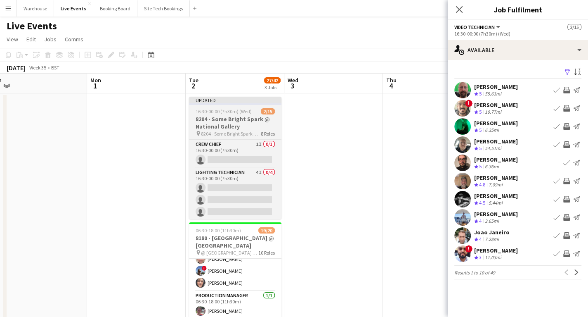
click at [229, 126] on h3 "8204 - Some Bright Spark @ National Gallery" at bounding box center [235, 122] width 92 height 15
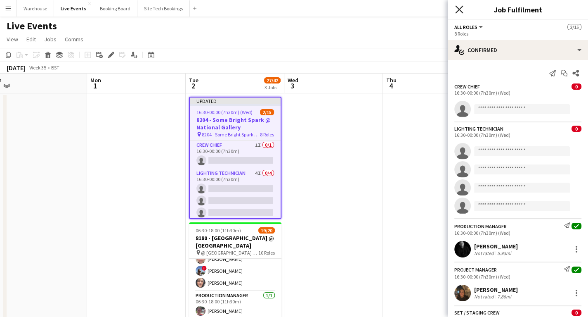
click at [461, 11] on icon at bounding box center [459, 9] width 8 height 8
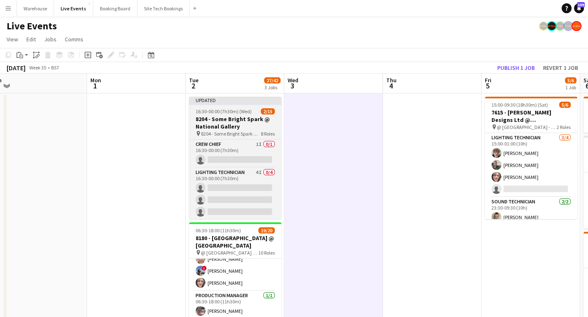
click at [207, 118] on h3 "8204 - Some Bright Spark @ National Gallery" at bounding box center [235, 122] width 92 height 15
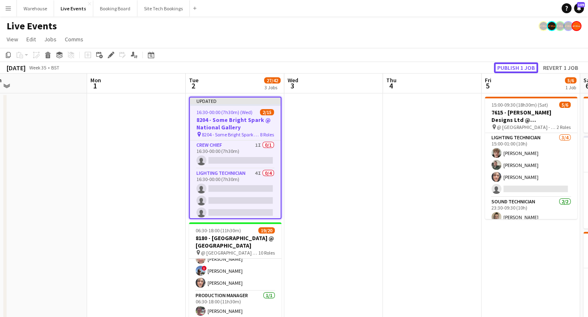
drag, startPoint x: 513, startPoint y: 69, endPoint x: 494, endPoint y: 69, distance: 19.8
click at [512, 69] on button "Publish 1 job" at bounding box center [516, 67] width 44 height 11
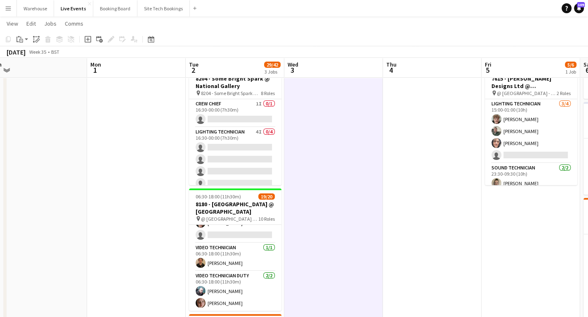
click at [363, 224] on app-date-cell at bounding box center [333, 289] width 99 height 461
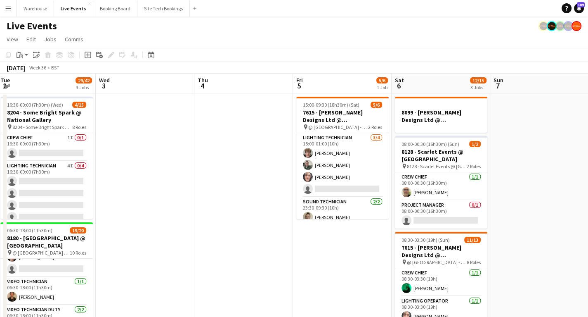
drag, startPoint x: 349, startPoint y: 206, endPoint x: 221, endPoint y: 205, distance: 127.9
click at [226, 206] on app-calendar-viewport "Sat 30 Sun 31 Mon 1 Tue 2 29/42 3 Jobs Wed 3 Thu 4 Fri 5 5/6 1 Job Sat 6 12/15 …" at bounding box center [294, 313] width 588 height 481
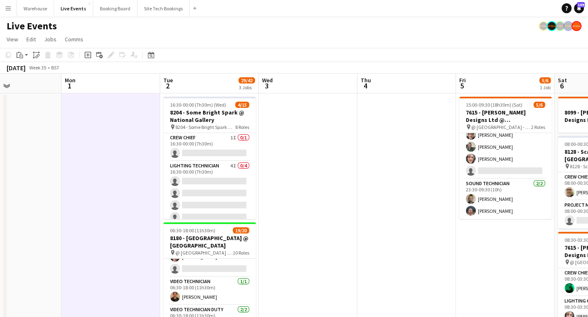
scroll to position [0, 229]
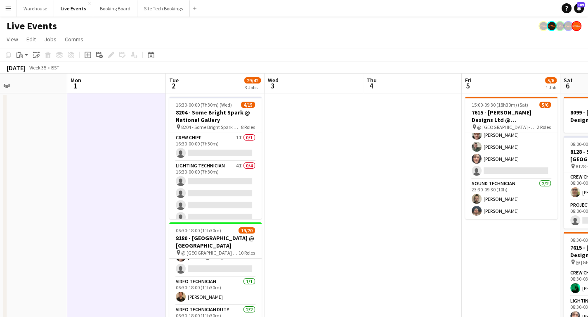
drag, startPoint x: 282, startPoint y: 173, endPoint x: 332, endPoint y: 182, distance: 51.0
click at [332, 182] on app-calendar-viewport "Fri 29 Sat 30 Sun 31 Mon 1 Tue 2 29/42 3 Jobs Wed 3 Thu 4 Fri 5 5/6 1 Job Sat 6…" at bounding box center [294, 313] width 588 height 481
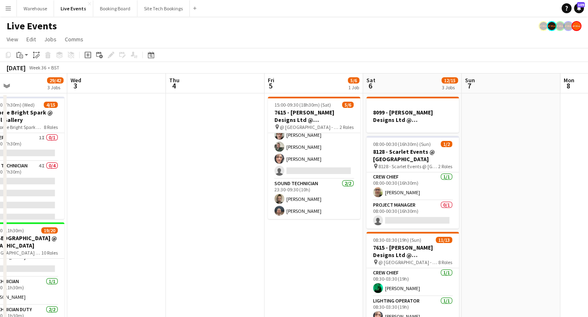
scroll to position [0, 271]
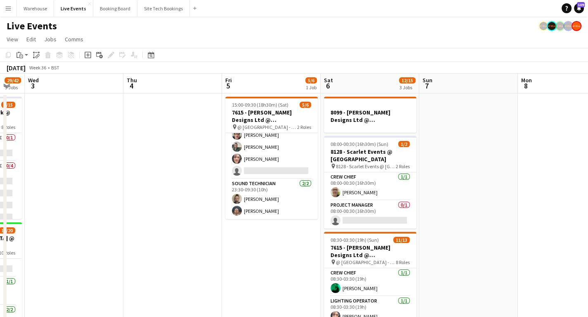
drag, startPoint x: 403, startPoint y: 222, endPoint x: 163, endPoint y: 232, distance: 240.0
click at [163, 232] on app-calendar-viewport "Sun 31 Mon 1 Tue 2 29/42 3 Jobs Wed 3 Thu 4 Fri 5 5/6 1 Job Sat 6 12/15 3 Jobs …" at bounding box center [294, 313] width 588 height 481
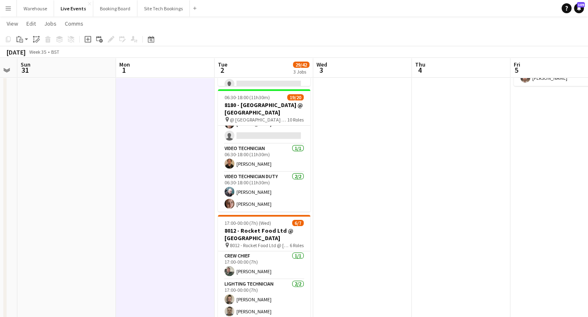
scroll to position [0, 252]
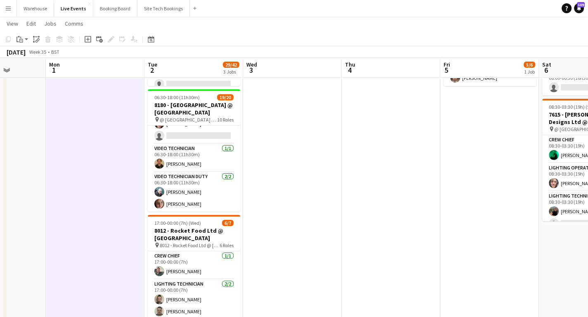
drag, startPoint x: 347, startPoint y: 223, endPoint x: 454, endPoint y: 236, distance: 108.0
click at [472, 237] on app-calendar-viewport "Fri 29 Sat 30 Sun 31 Mon 1 Tue 2 29/42 3 Jobs Wed 3 Thu 4 Fri 5 5/6 1 Job Sat 6…" at bounding box center [294, 161] width 588 height 522
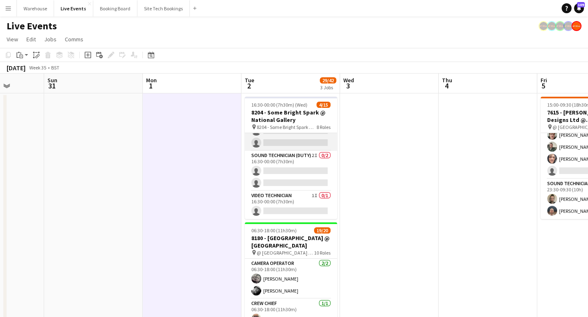
scroll to position [189, 0]
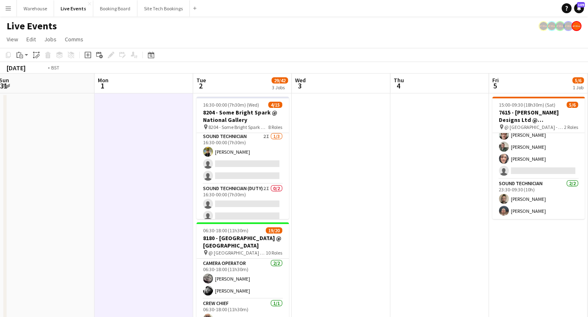
drag, startPoint x: 445, startPoint y: 224, endPoint x: 162, endPoint y: 234, distance: 283.7
click at [161, 234] on app-calendar-viewport "Thu 28 Fri 29 Sat 30 Sun 31 Mon 1 Tue 2 29/42 3 Jobs Wed 3 Thu 4 Fri 5 5/6 1 Jo…" at bounding box center [294, 313] width 588 height 481
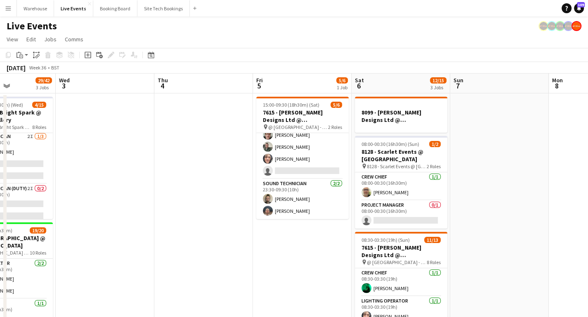
scroll to position [0, 244]
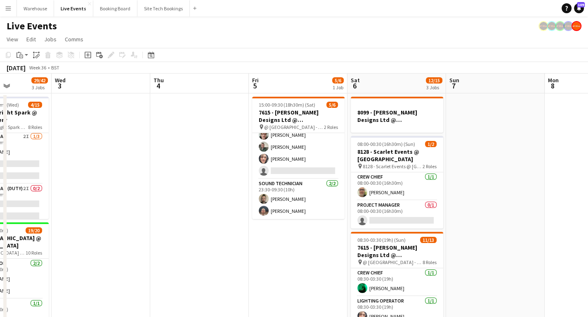
drag, startPoint x: 251, startPoint y: 271, endPoint x: 175, endPoint y: 265, distance: 76.5
click at [175, 265] on app-calendar-viewport "Sun 31 Mon 1 Tue 2 29/42 3 Jobs Wed 3 Thu 4 Fri 5 5/6 1 Job Sat 6 12/15 3 Jobs …" at bounding box center [294, 313] width 588 height 481
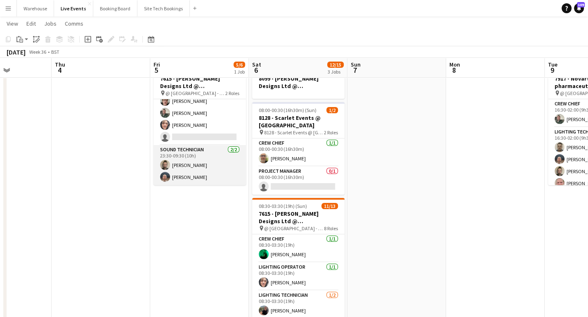
scroll to position [0, 0]
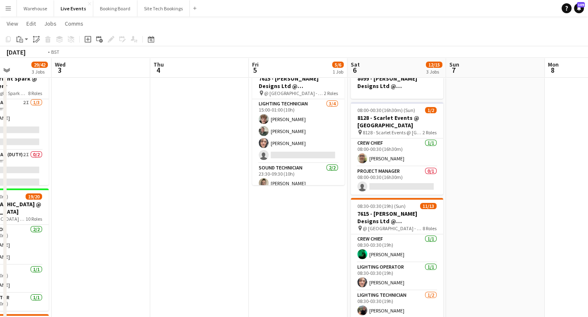
drag, startPoint x: 219, startPoint y: 217, endPoint x: 353, endPoint y: 246, distance: 137.5
click at [425, 203] on app-calendar-viewport "Mon 1 Tue 2 29/42 3 Jobs Wed 3 Thu 4 Fri 5 5/6 1 Job Sat 6 12/15 3 Jobs Sun 7 M…" at bounding box center [294, 260] width 588 height 522
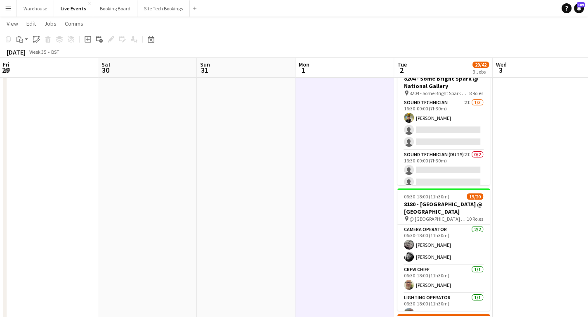
drag, startPoint x: 355, startPoint y: 241, endPoint x: 410, endPoint y: 239, distance: 55.3
click at [477, 232] on app-calendar-viewport "Wed 27 Thu 28 Fri 29 Sat 30 Sun 31 Mon 1 Tue 2 29/42 3 Jobs Wed 3 Thu 4 Fri 5 5…" at bounding box center [294, 260] width 588 height 522
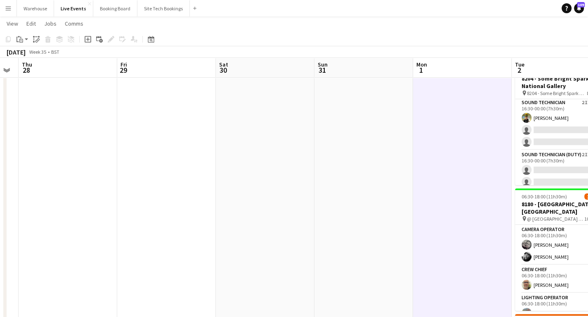
drag, startPoint x: 198, startPoint y: 241, endPoint x: 515, endPoint y: 228, distance: 317.6
click at [501, 229] on app-calendar-viewport "Mon 25 Tue 26 Wed 27 Thu 28 Fri 29 Sat 30 Sun 31 Mon 1 Tue 2 29/42 3 Jobs Wed 3…" at bounding box center [294, 260] width 588 height 522
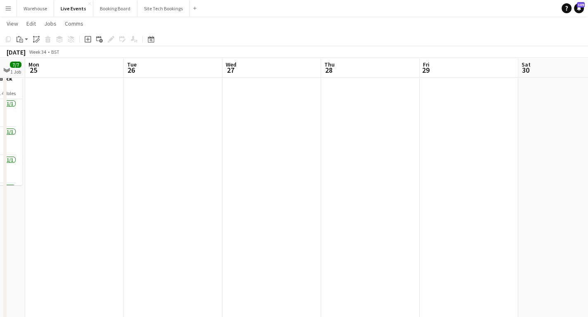
drag, startPoint x: 268, startPoint y: 235, endPoint x: 560, endPoint y: 222, distance: 292.5
click at [556, 222] on app-calendar-viewport "Sat 23 3/3 1 Job Sun 24 7/7 1 Job Mon 25 Tue 26 Wed 27 Thu 28 Fri 29 Sat 30 Sun…" at bounding box center [294, 260] width 588 height 522
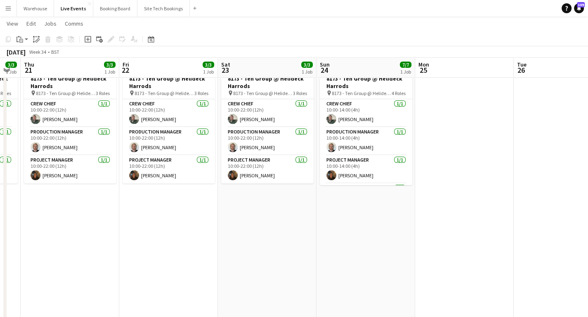
drag, startPoint x: 498, startPoint y: 235, endPoint x: 446, endPoint y: 231, distance: 52.2
click at [557, 227] on app-calendar-viewport "Tue 19 3/3 1 Job Wed 20 3/3 1 Job Thu 21 3/3 1 Job Fri 22 3/3 1 Job Sat 23 3/3 …" at bounding box center [294, 260] width 588 height 522
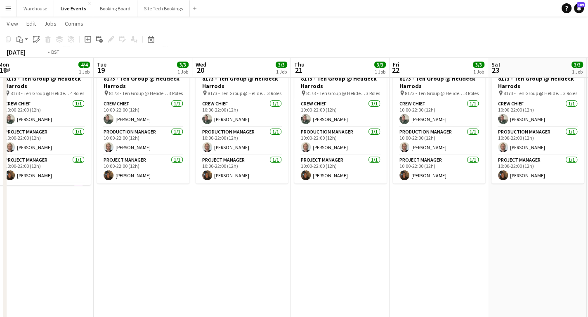
drag, startPoint x: 222, startPoint y: 256, endPoint x: 524, endPoint y: 248, distance: 301.8
click at [510, 248] on app-calendar-viewport "Sat 16 Sun 17 7/7 1 Job Mon 18 4/4 1 Job Tue 19 3/3 1 Job Wed 20 3/3 1 Job Thu …" at bounding box center [294, 260] width 588 height 522
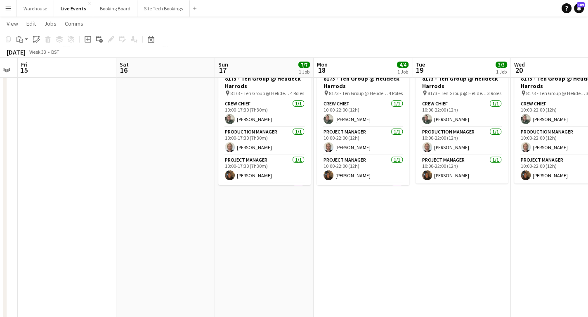
drag, startPoint x: 250, startPoint y: 251, endPoint x: 494, endPoint y: 238, distance: 245.1
click at [486, 241] on app-calendar-viewport "Wed 13 Thu 14 Fri 15 Sat 16 Sun 17 7/7 1 Job Mon 18 4/4 1 Job Tue 19 3/3 1 Job …" at bounding box center [294, 260] width 588 height 522
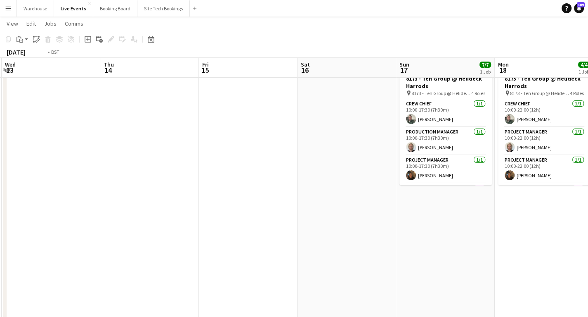
drag, startPoint x: 489, startPoint y: 242, endPoint x: 462, endPoint y: 246, distance: 26.7
click at [507, 240] on app-calendar-viewport "Mon 11 Tue 12 Wed 13 Thu 14 Fri 15 Sat 16 Sun 17 7/7 1 Job Mon 18 4/4 1 Job Tue…" at bounding box center [294, 260] width 588 height 522
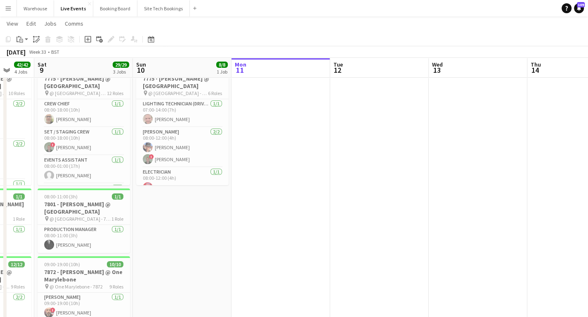
drag, startPoint x: 264, startPoint y: 252, endPoint x: 412, endPoint y: 250, distance: 148.2
click at [540, 247] on app-calendar-viewport "Thu 7 14/14 3 Jobs Fri 8 42/42 4 Jobs Sat 9 29/29 3 Jobs Sun 10 8/8 1 Job Mon 1…" at bounding box center [294, 260] width 588 height 522
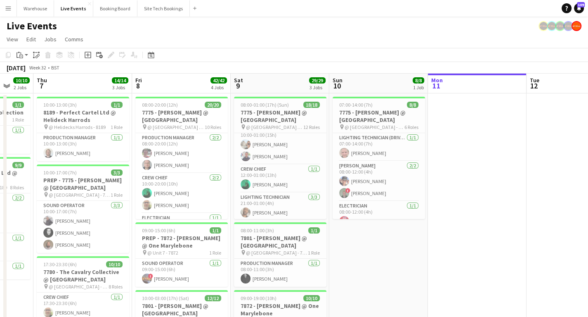
scroll to position [322, 0]
click at [239, 210] on app-card-role "Lighting Technician [DATE] 21:00-01:00 (4h) [PERSON_NAME] ! [PERSON_NAME] [PERS…" at bounding box center [280, 193] width 92 height 52
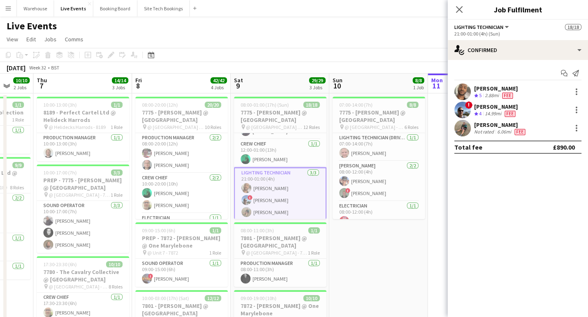
click at [465, 129] on app-user-avatar at bounding box center [462, 128] width 17 height 17
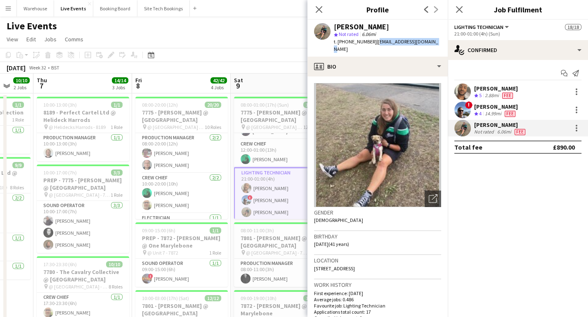
drag, startPoint x: 375, startPoint y: 42, endPoint x: 428, endPoint y: 44, distance: 53.7
click at [428, 44] on div "[PERSON_NAME] star Not rated 6.06mi t. [PHONE_NUMBER] | [EMAIL_ADDRESS][DOMAIN_…" at bounding box center [377, 38] width 140 height 37
copy span "[EMAIL_ADDRESS][DOMAIN_NAME]"
